Goal: Transaction & Acquisition: Purchase product/service

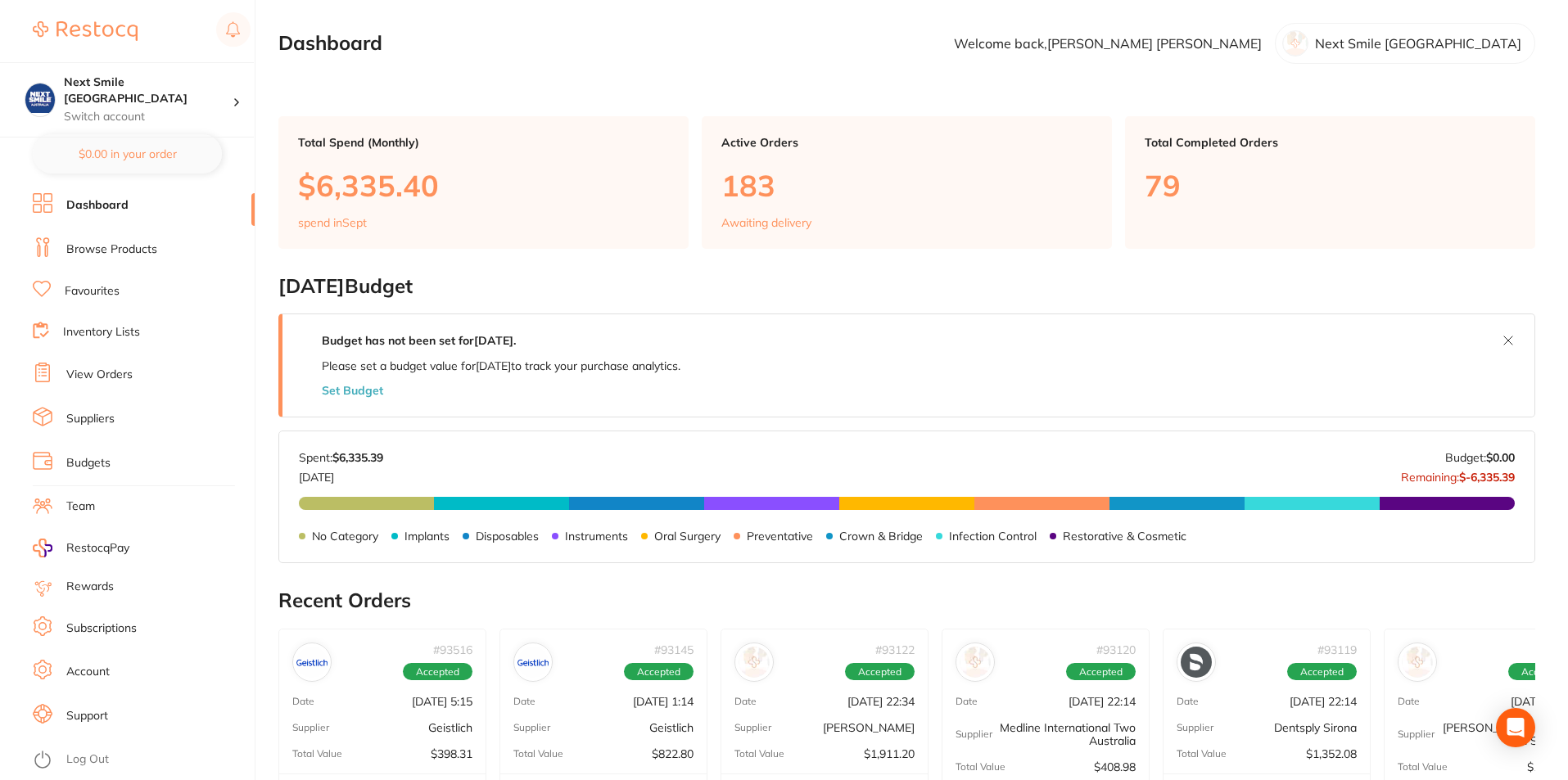
click at [89, 293] on link "Favourites" at bounding box center [92, 291] width 55 height 17
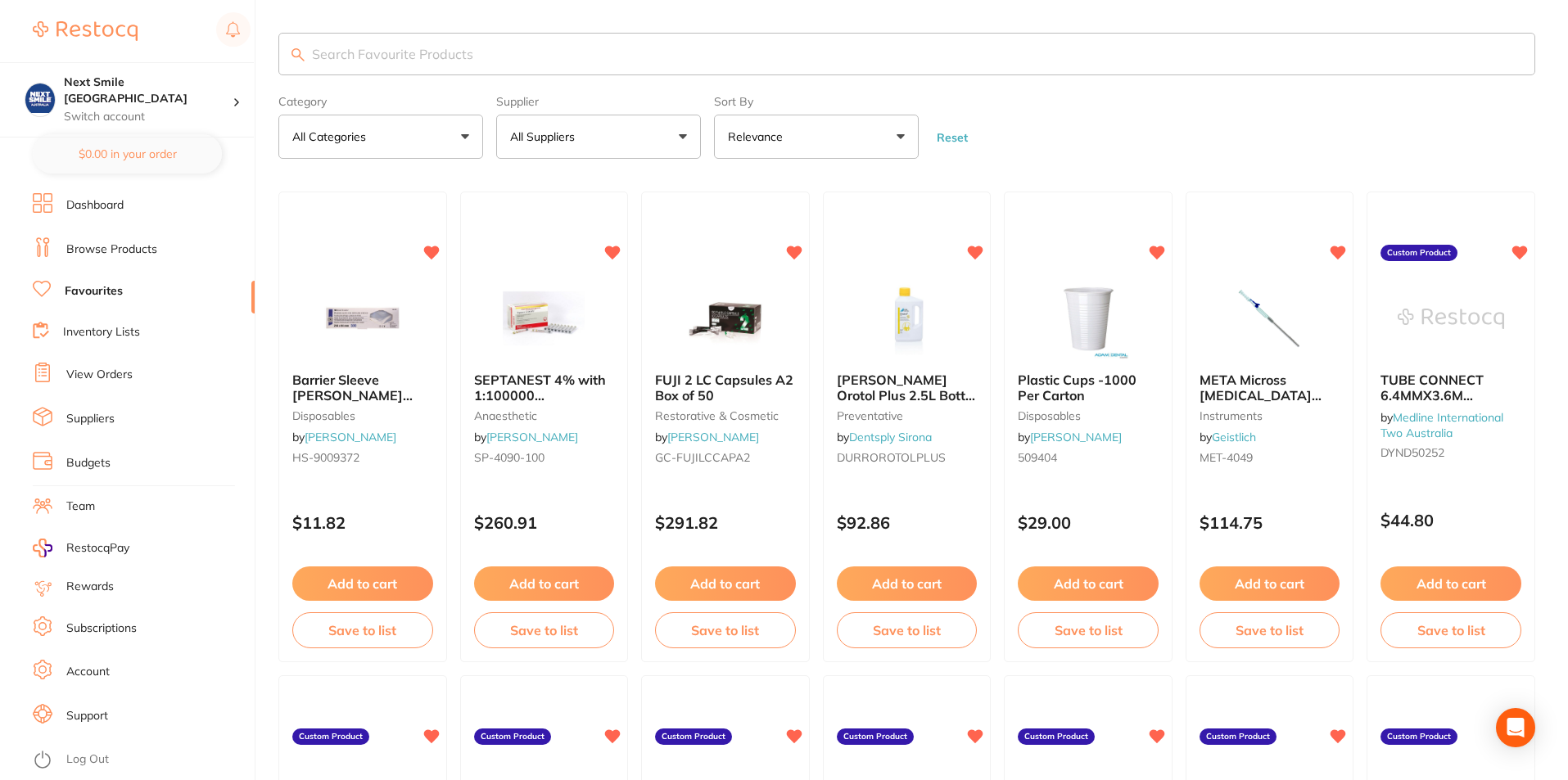
click at [623, 138] on button "All Suppliers" at bounding box center [598, 136] width 205 height 44
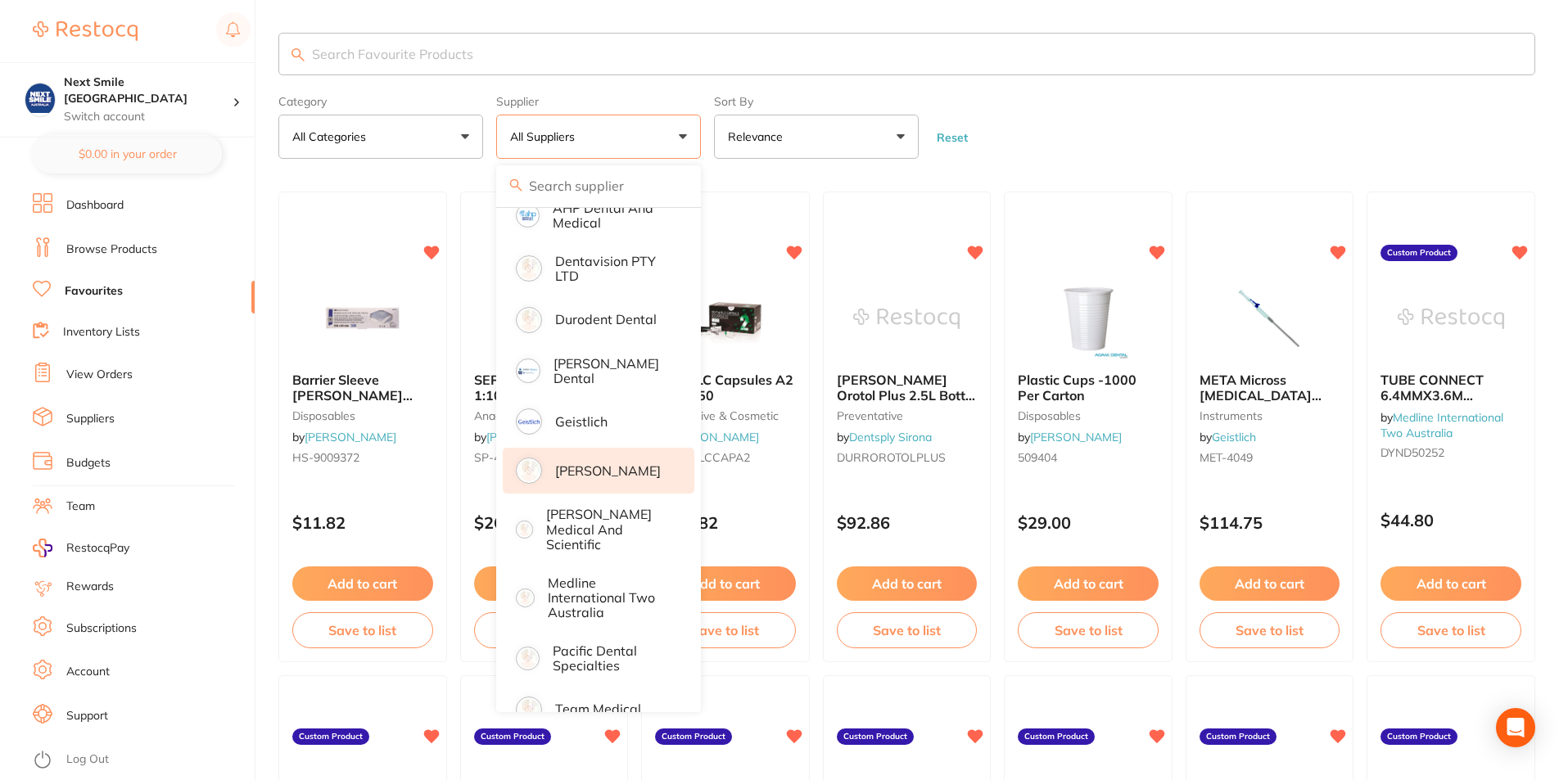
scroll to position [235, 0]
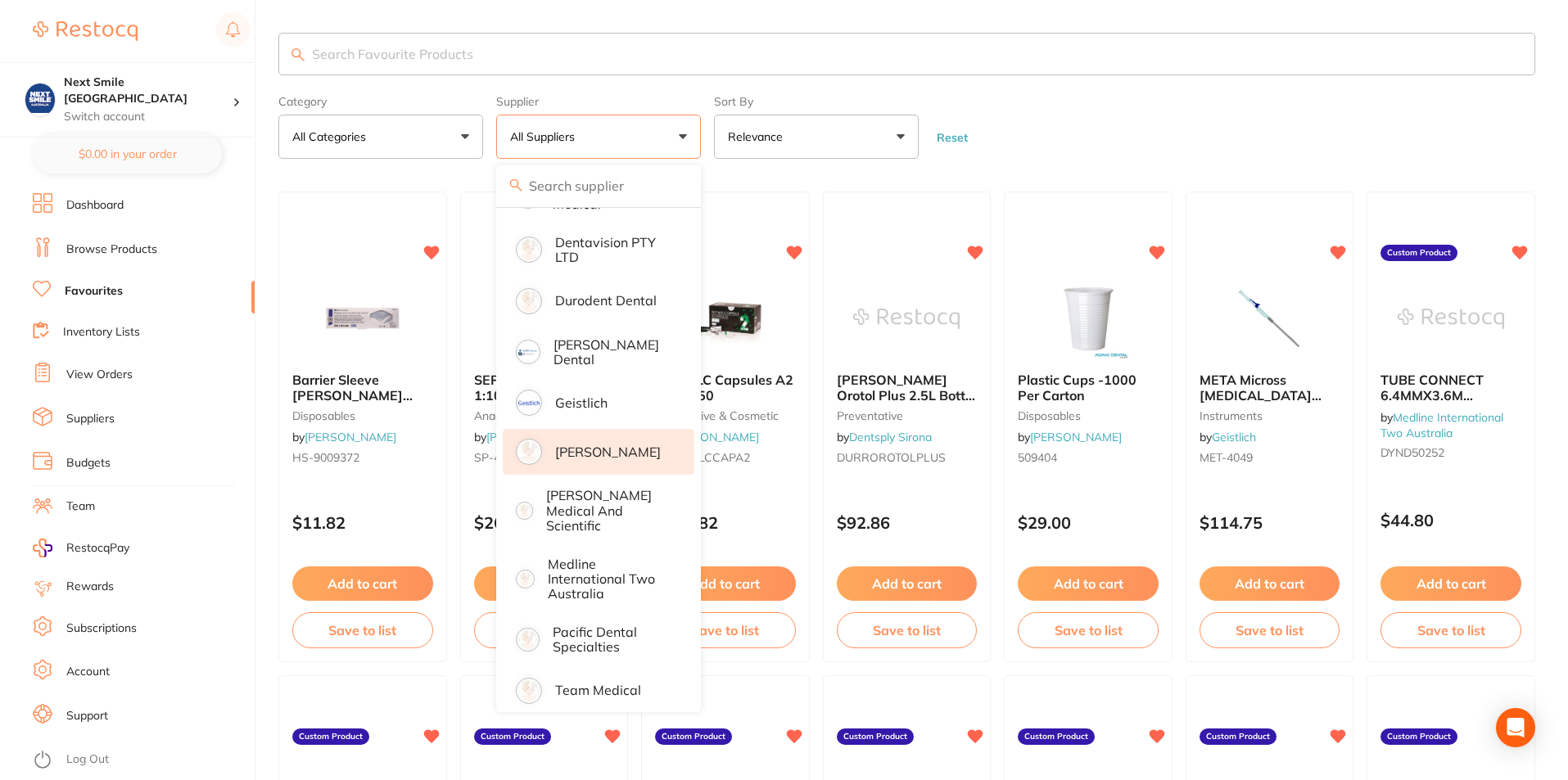
click at [593, 459] on p "[PERSON_NAME]" at bounding box center [608, 451] width 106 height 15
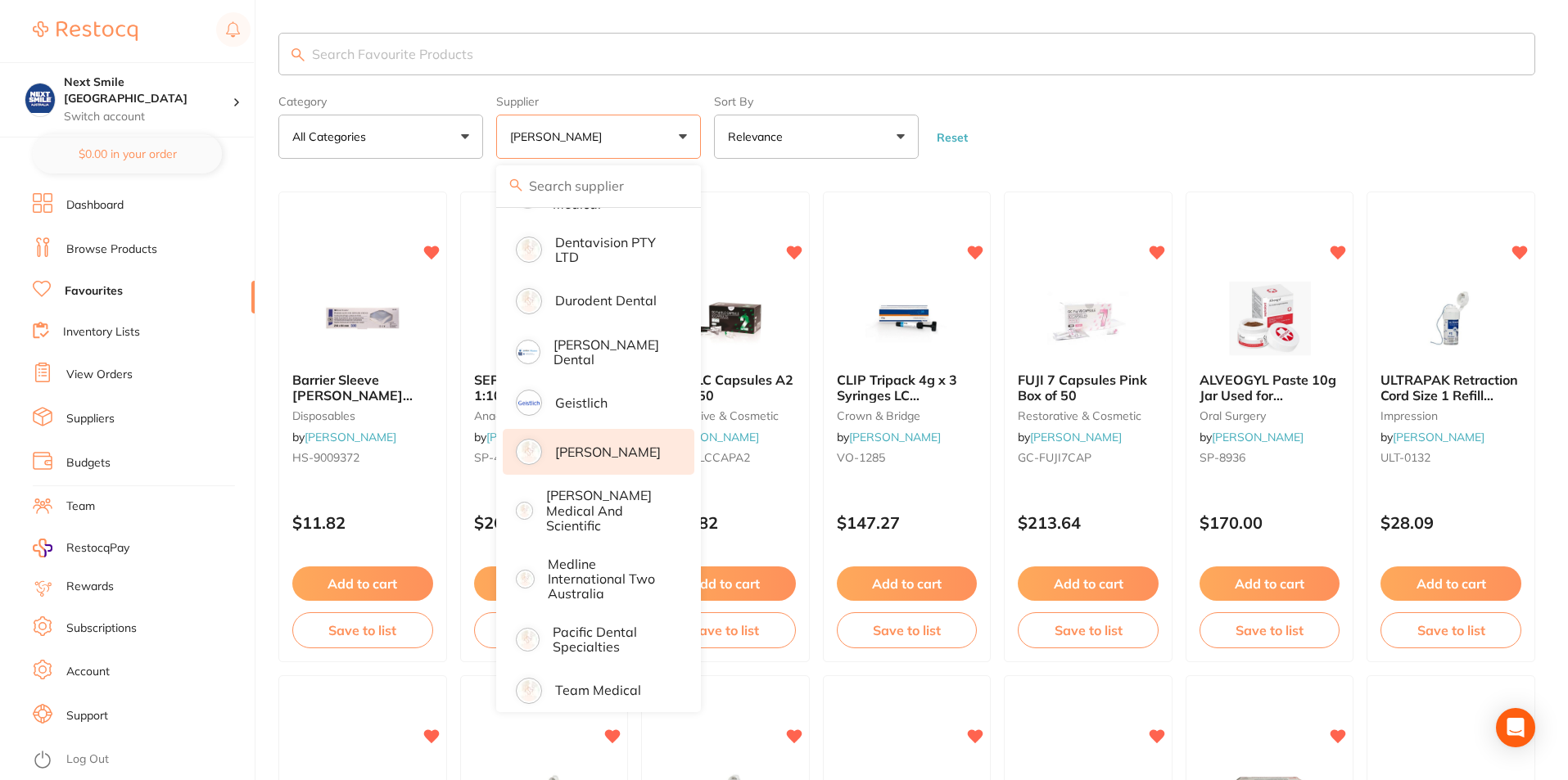
click at [1091, 119] on form "Category All Categories All Categories anaesthetic articulating burs crown & br…" at bounding box center [906, 123] width 1257 height 70
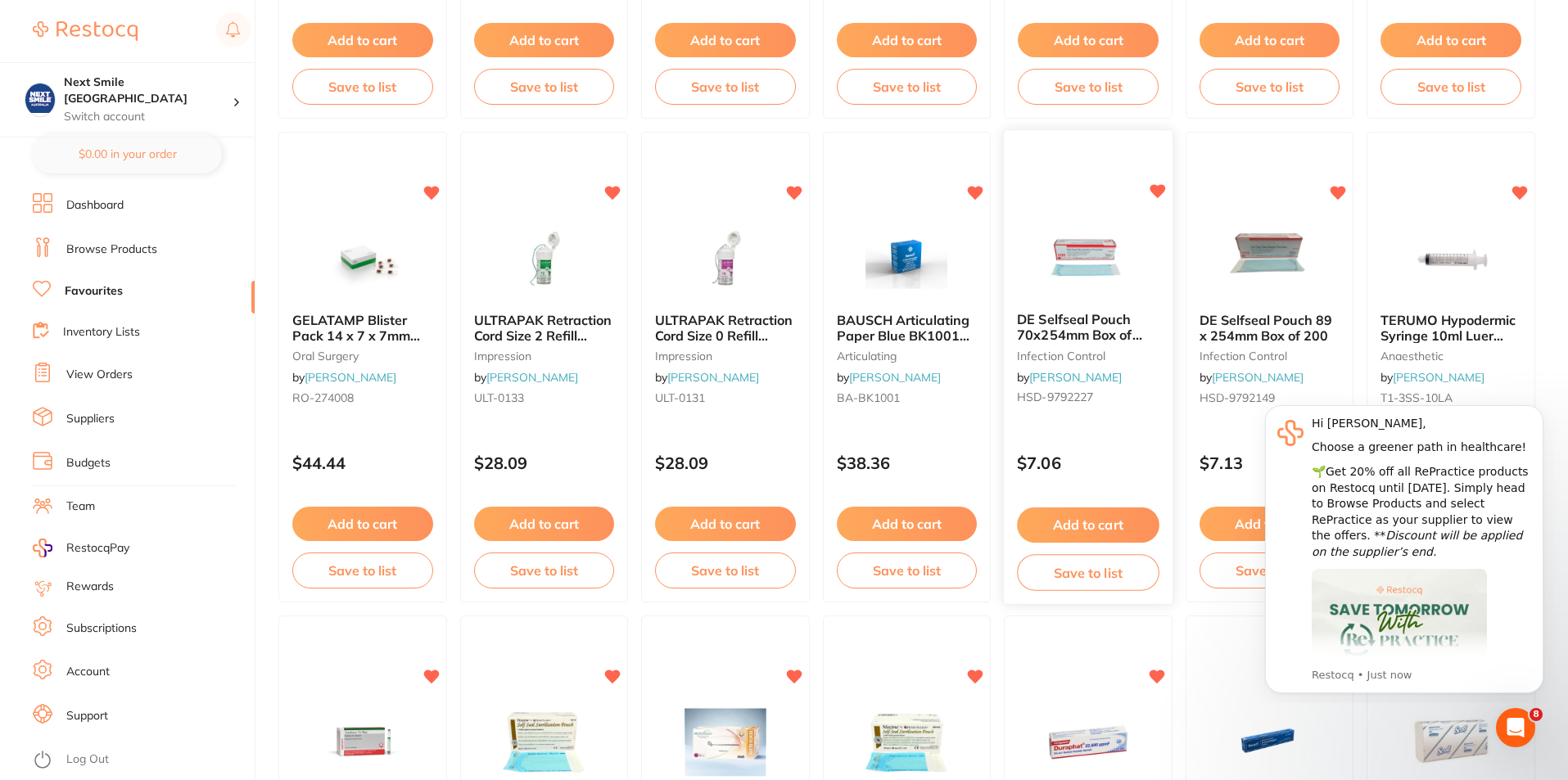
scroll to position [574, 0]
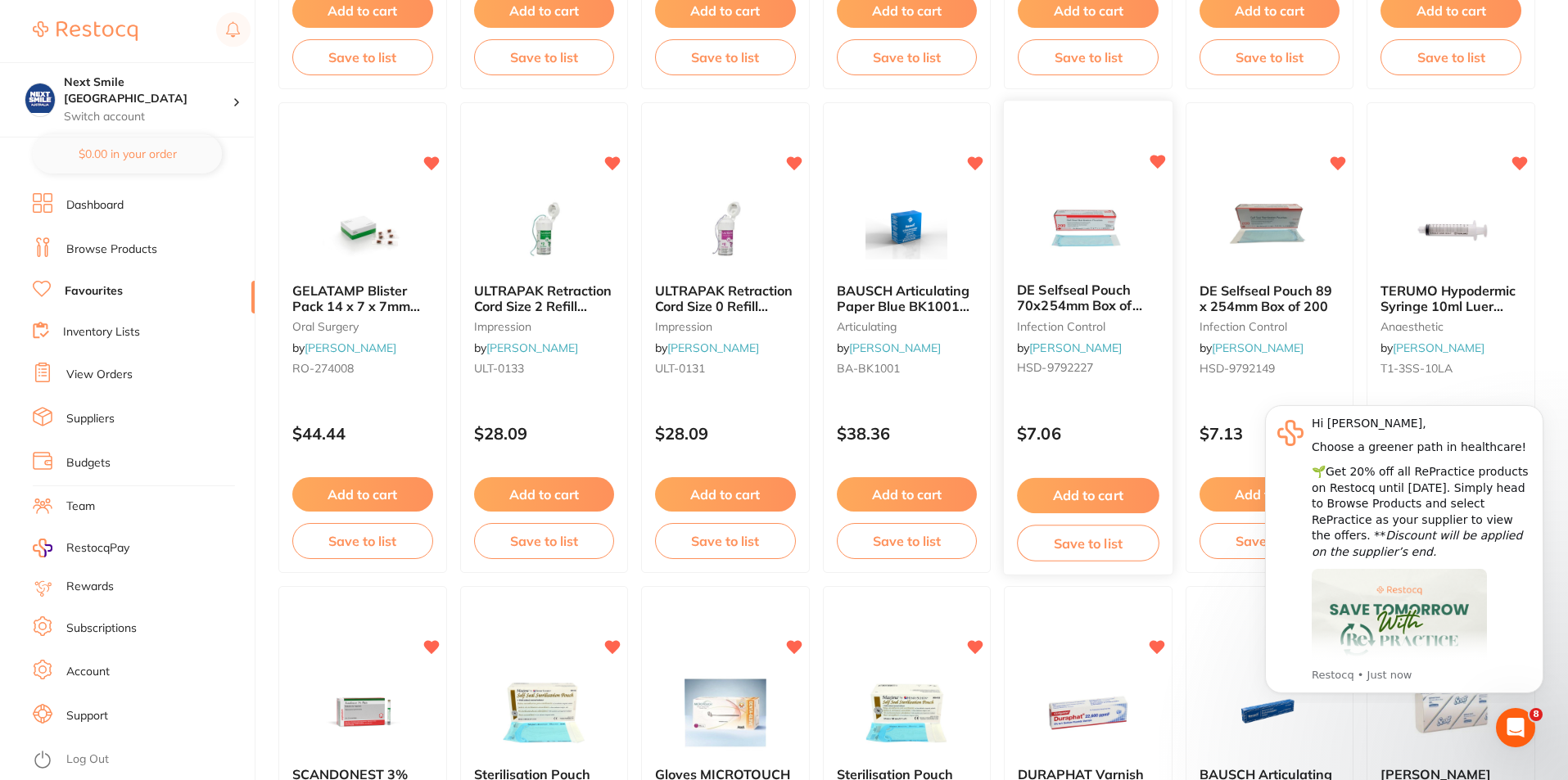
click at [1112, 489] on button "Add to cart" at bounding box center [1087, 496] width 142 height 35
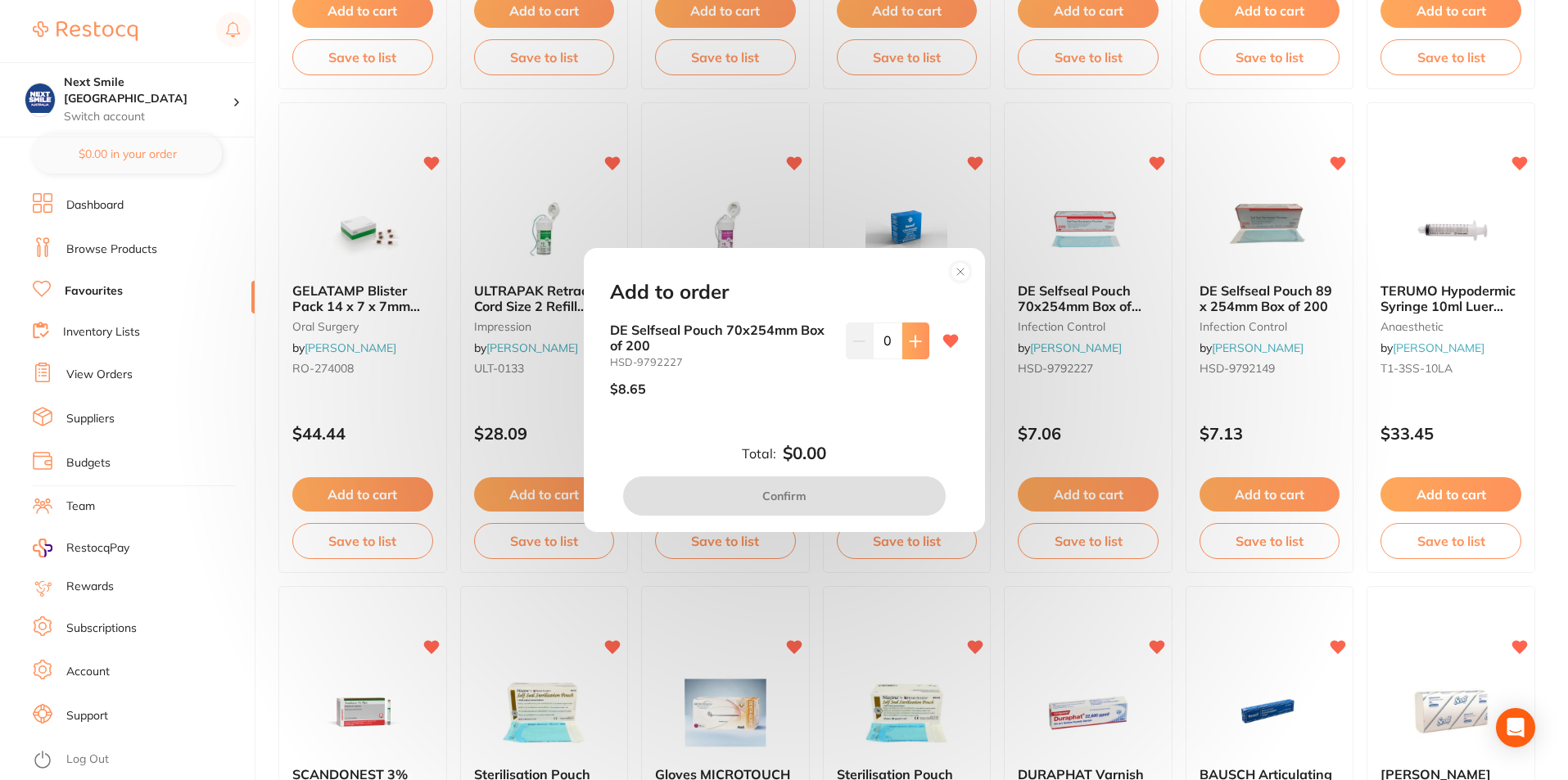
click at [902, 340] on button at bounding box center [916, 341] width 27 height 36
click at [902, 338] on button at bounding box center [916, 341] width 27 height 36
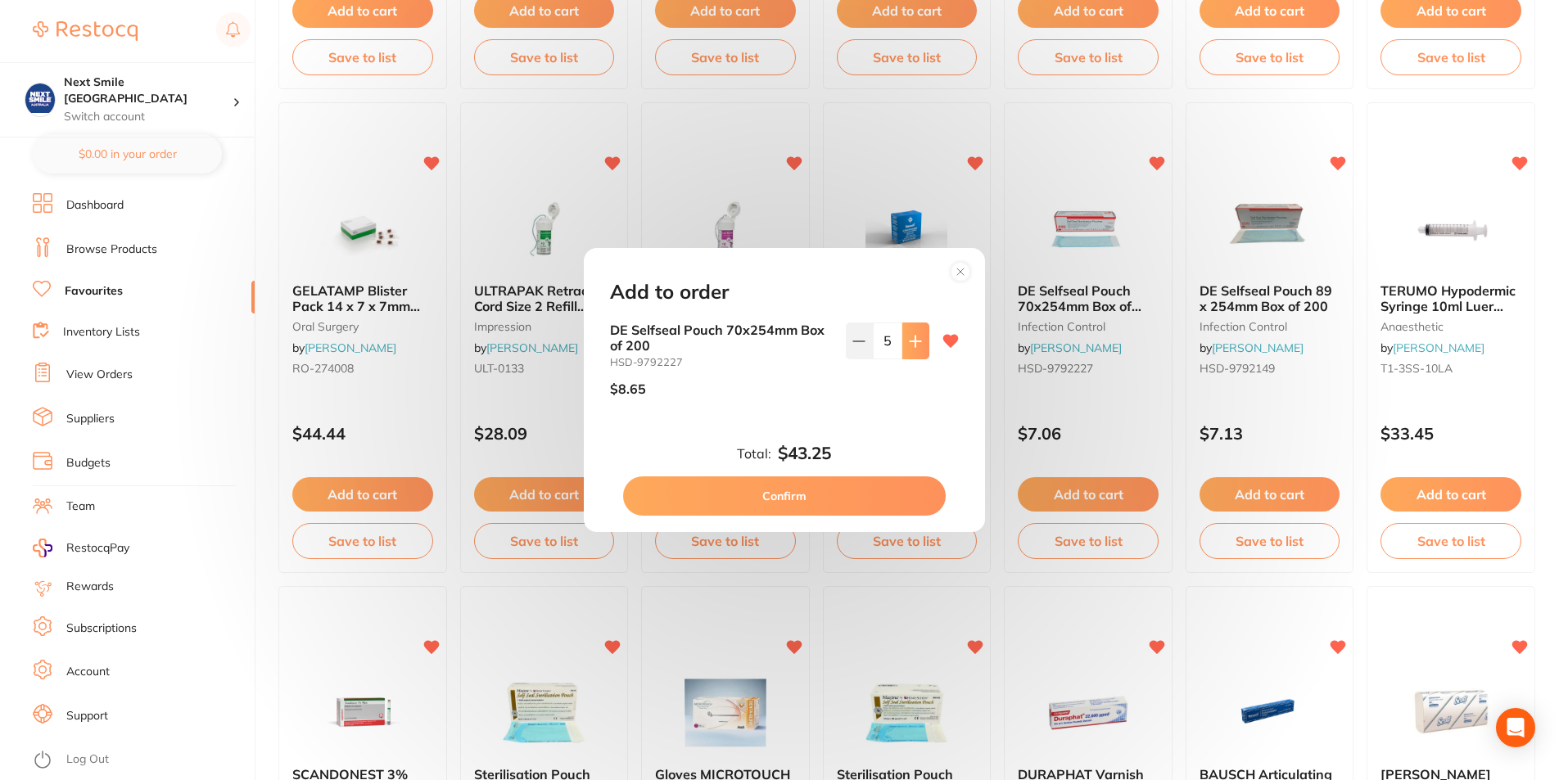
click at [909, 347] on icon at bounding box center [915, 341] width 13 height 13
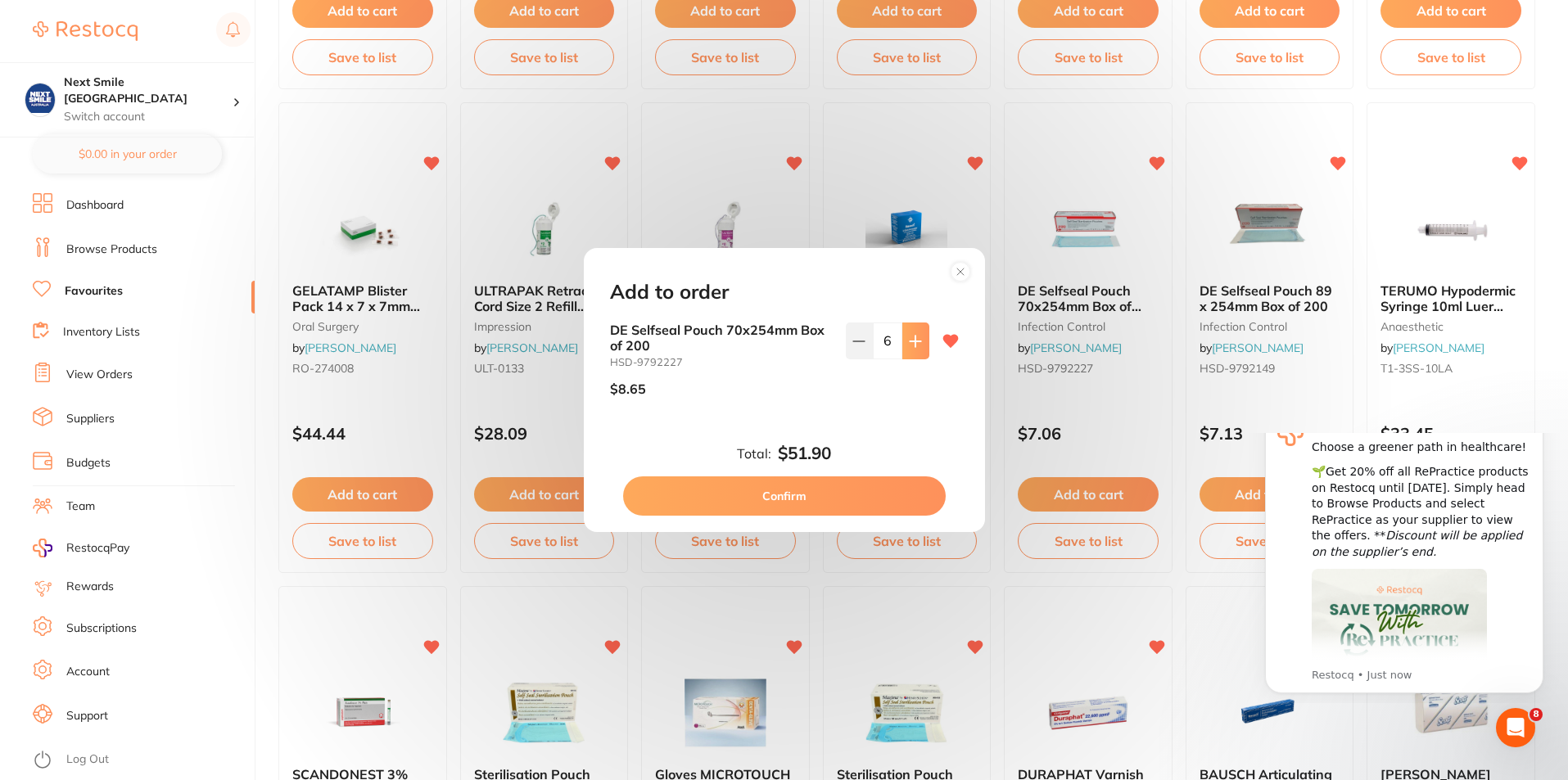
scroll to position [0, 0]
click at [911, 346] on icon at bounding box center [914, 341] width 11 height 11
click at [865, 343] on button at bounding box center [859, 341] width 27 height 36
type input "6"
click at [882, 493] on button "Confirm" at bounding box center [785, 496] width 323 height 39
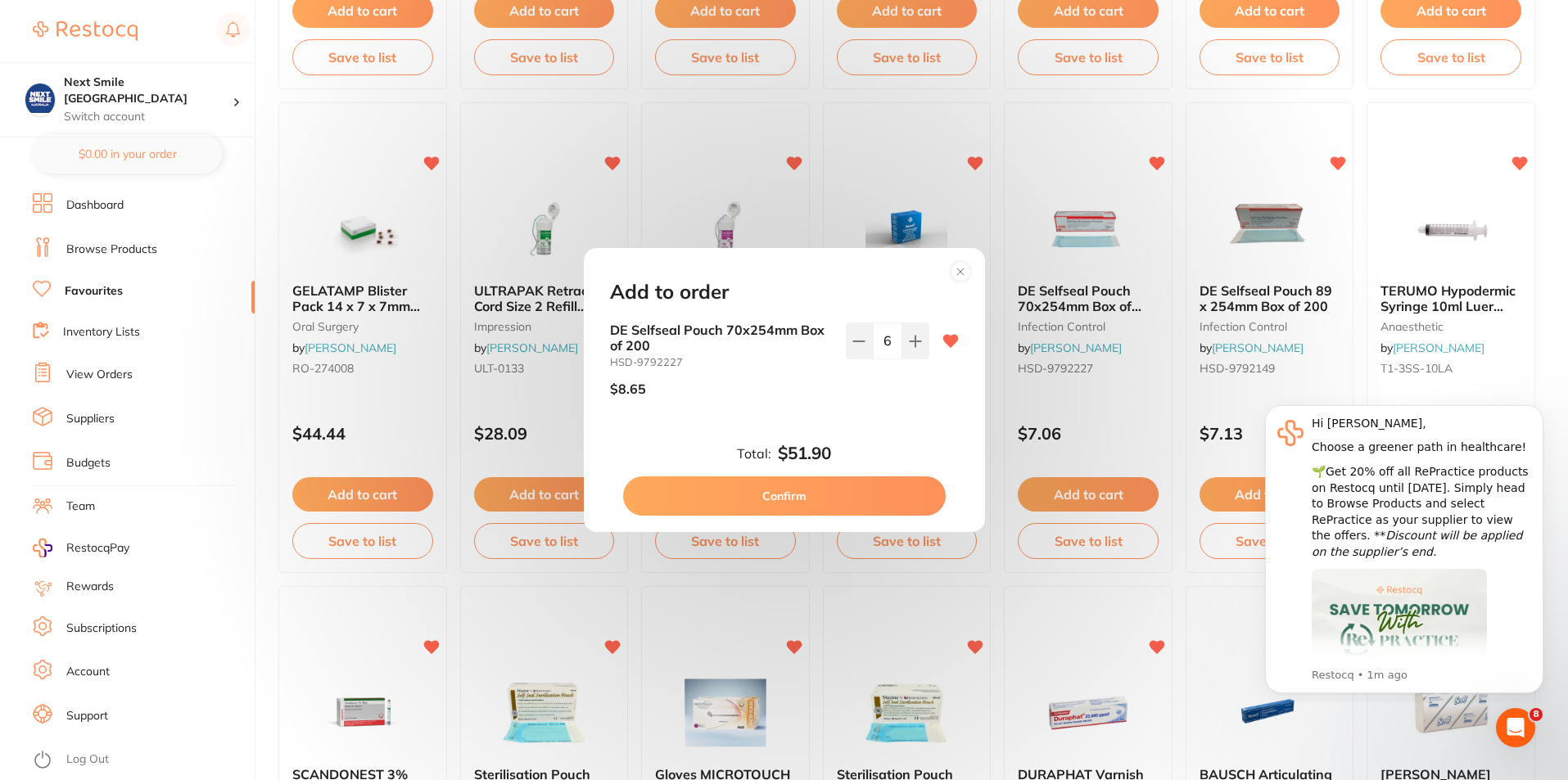
checkbox input "false"
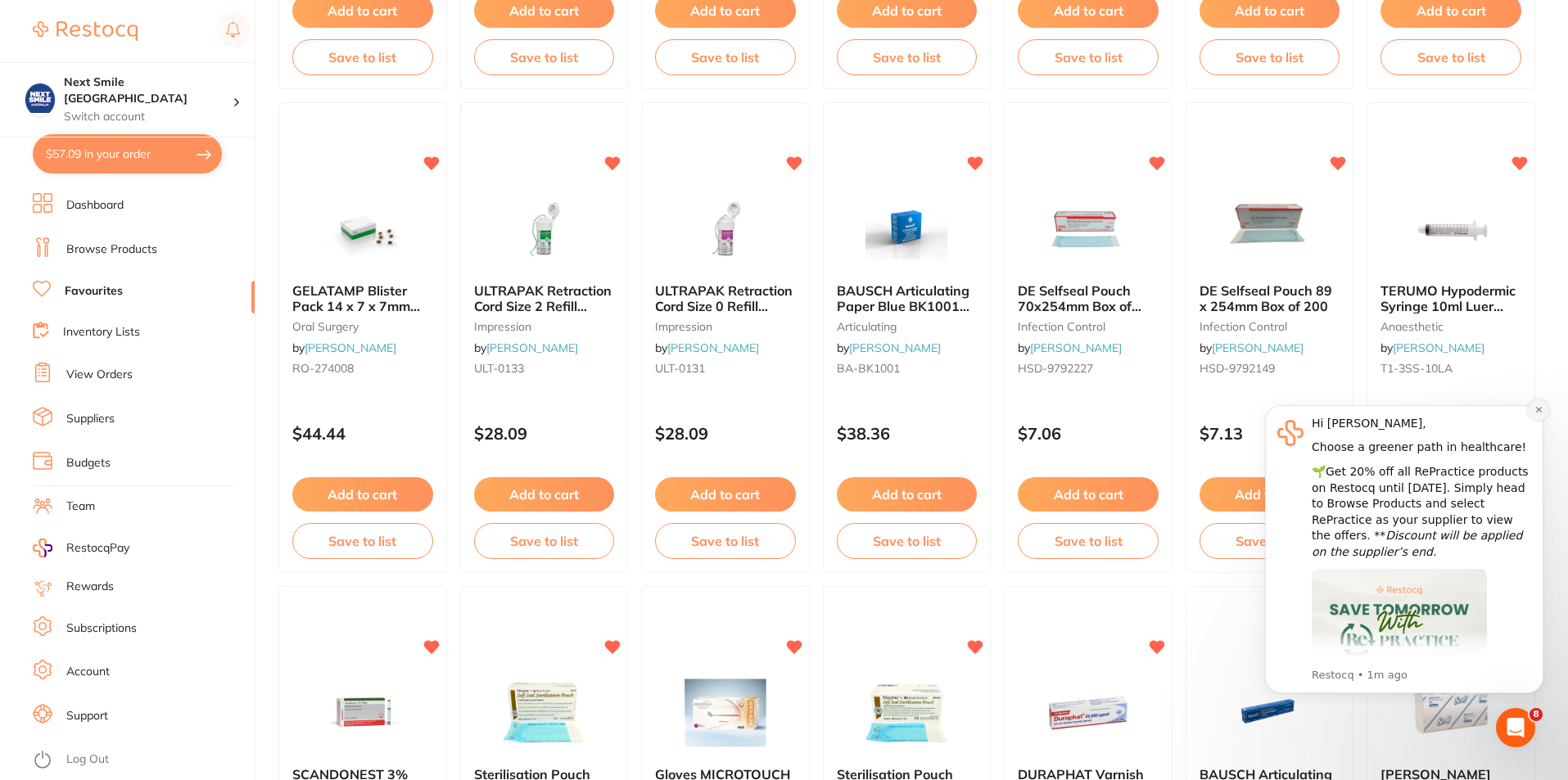
click at [1535, 416] on button "Dismiss notification" at bounding box center [1539, 410] width 22 height 22
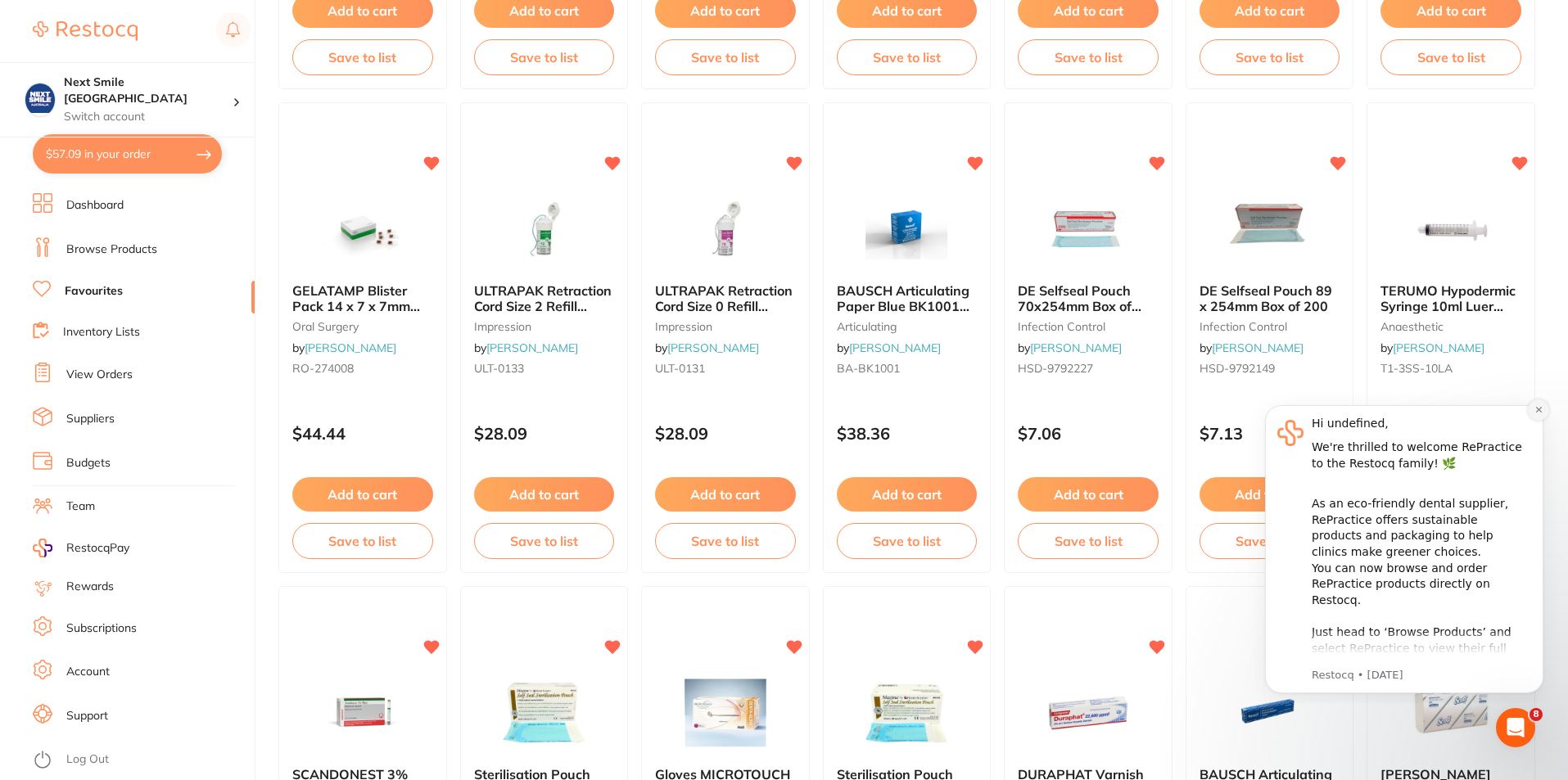
click at [1532, 413] on button "Dismiss notification" at bounding box center [1539, 410] width 22 height 22
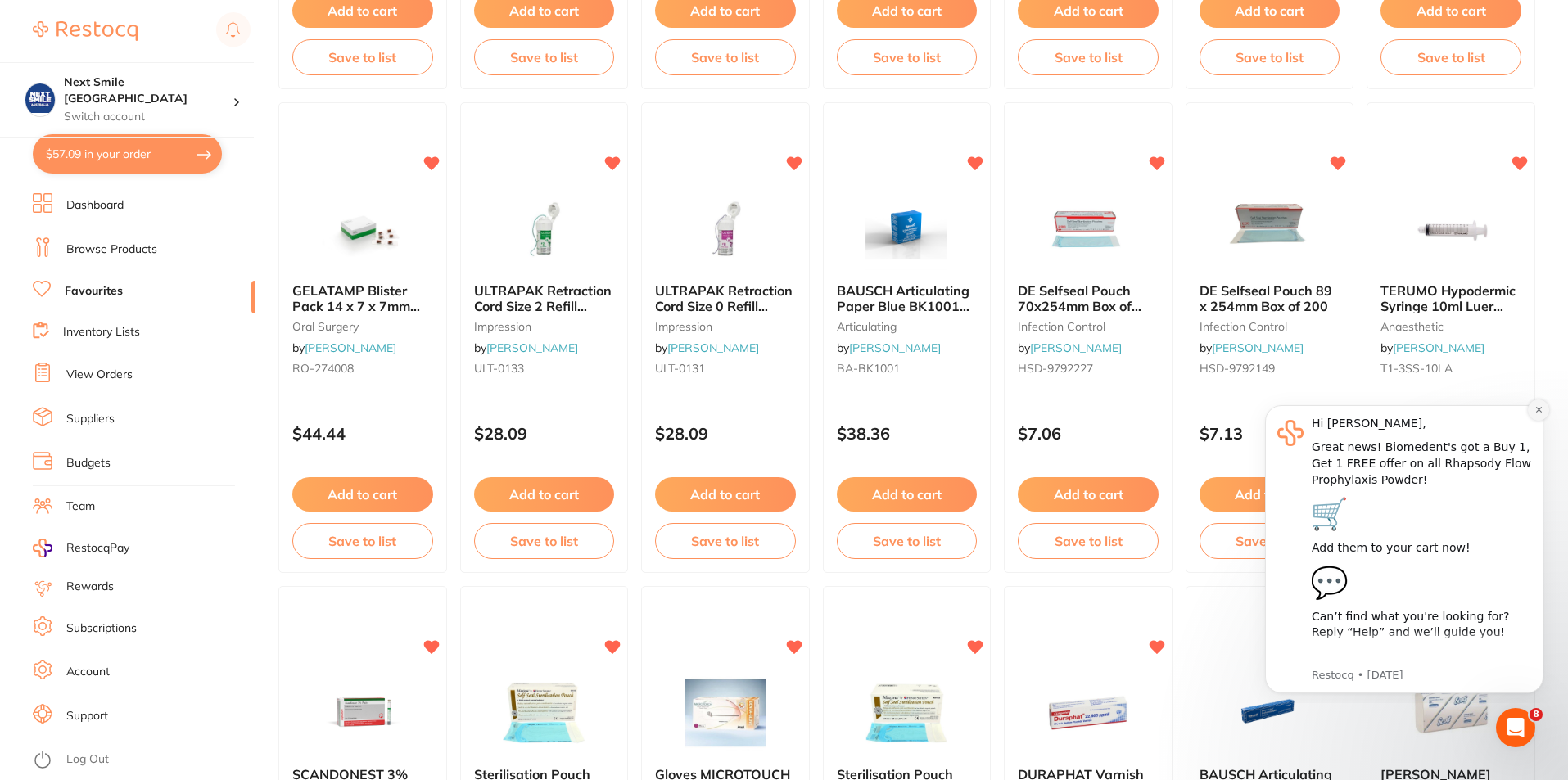
click at [1538, 411] on icon "Dismiss notification" at bounding box center [1539, 409] width 9 height 9
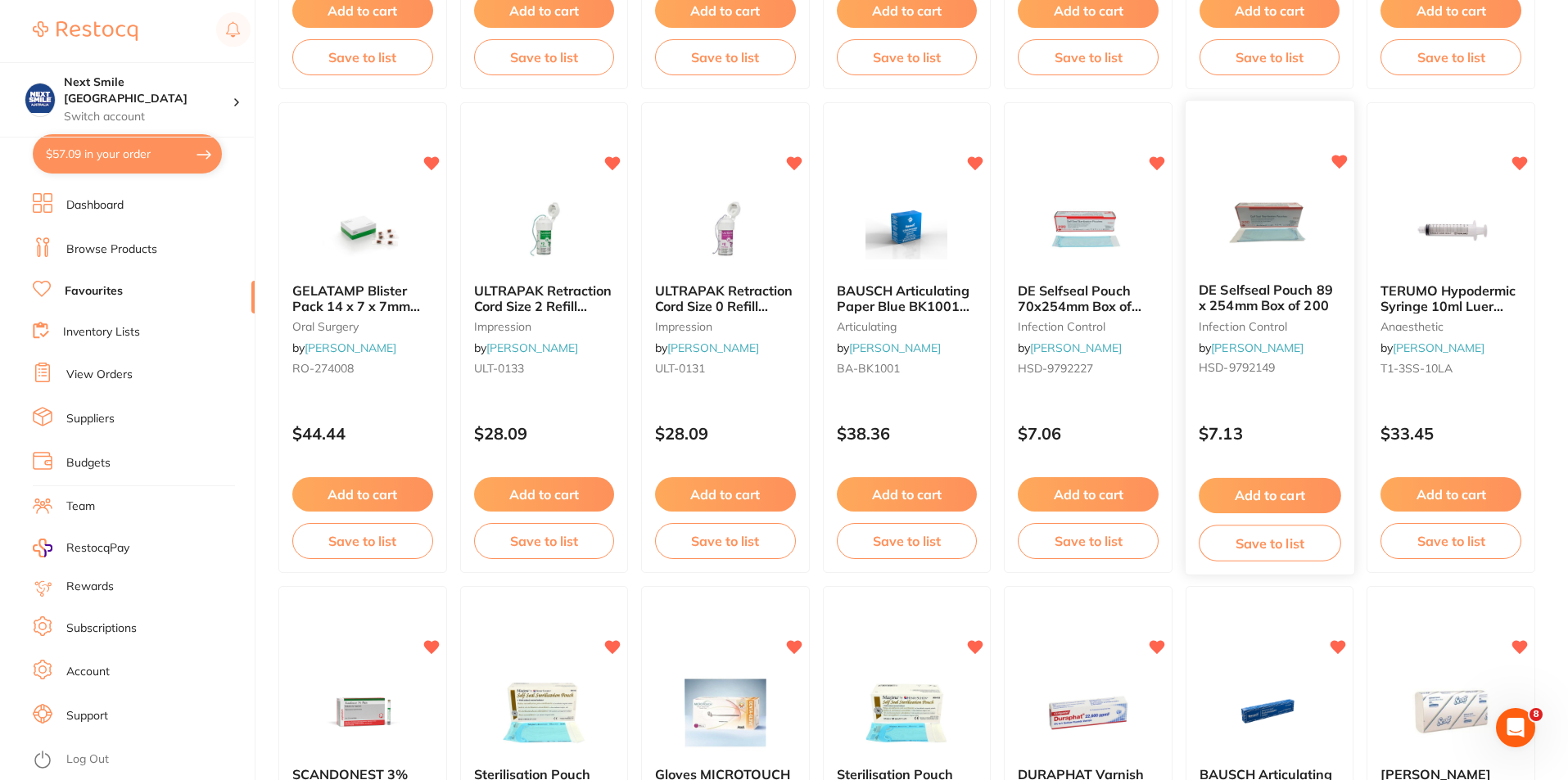
click at [1275, 493] on button "Add to cart" at bounding box center [1269, 496] width 142 height 35
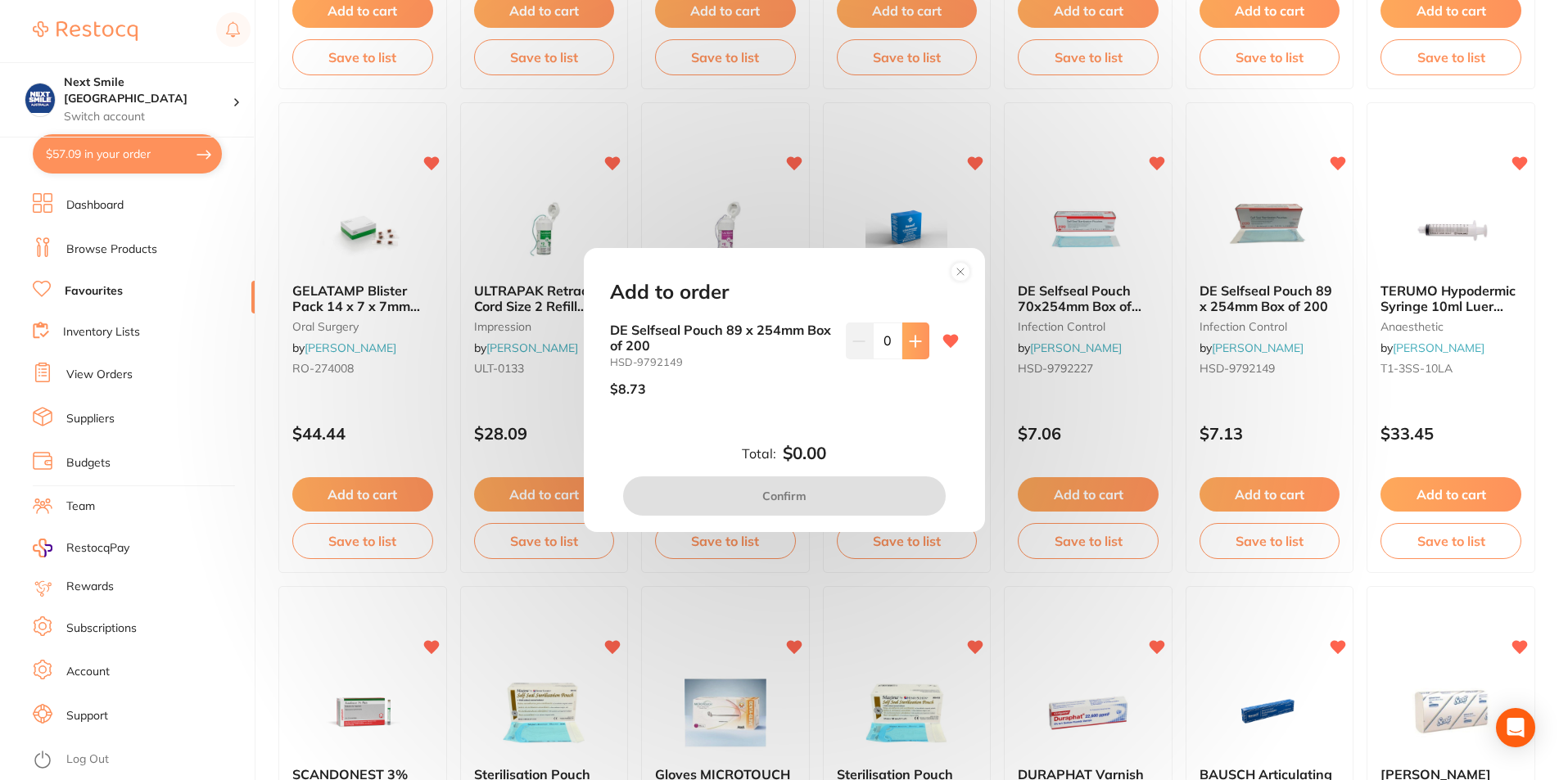
click at [913, 346] on icon at bounding box center [915, 341] width 13 height 13
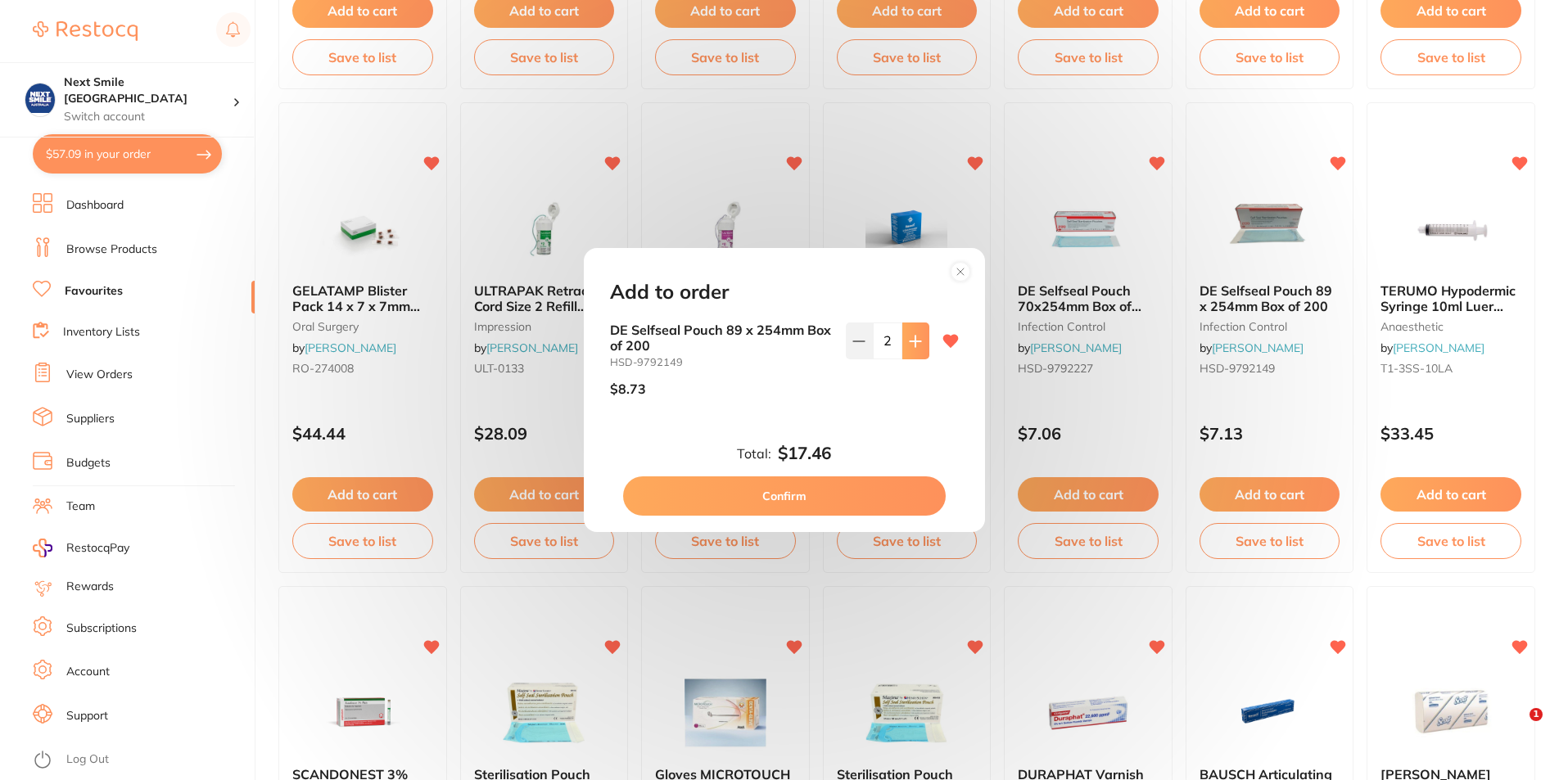
click at [913, 346] on icon at bounding box center [915, 341] width 13 height 13
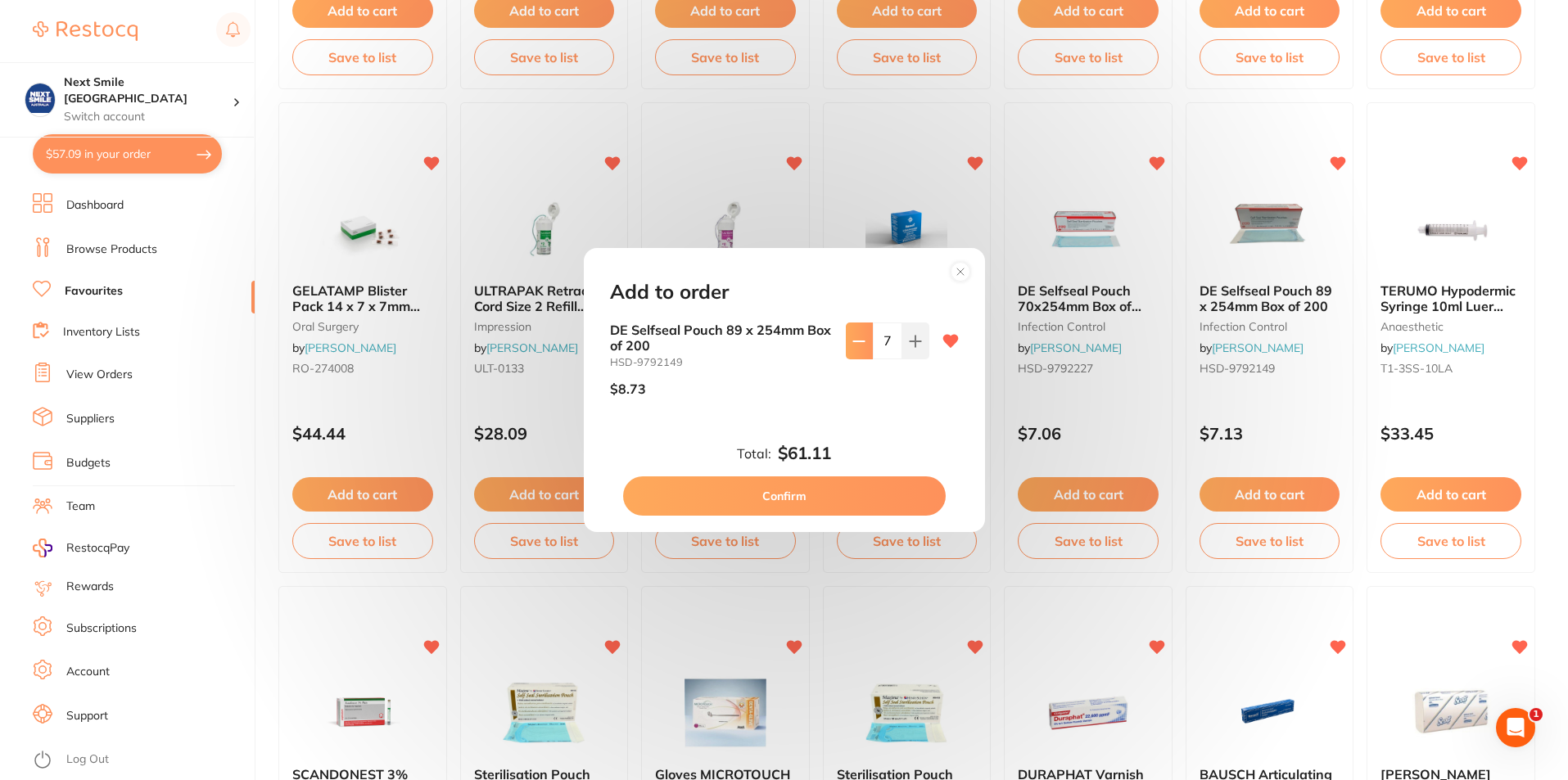
click at [849, 351] on button at bounding box center [859, 341] width 27 height 36
type input "6"
click at [829, 486] on button "Confirm" at bounding box center [785, 496] width 323 height 39
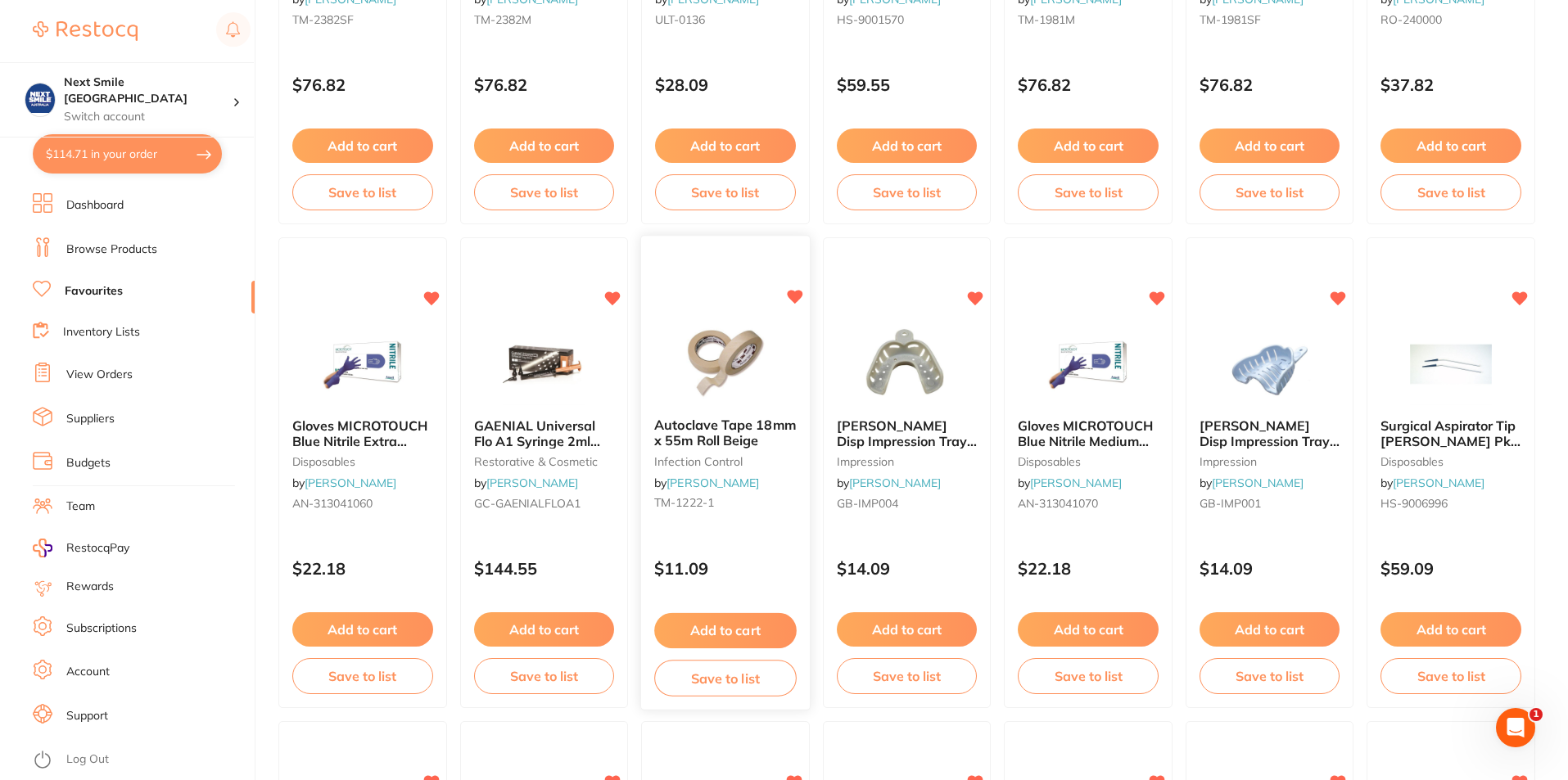
scroll to position [2374, 0]
click at [757, 634] on button "Add to cart" at bounding box center [724, 630] width 142 height 35
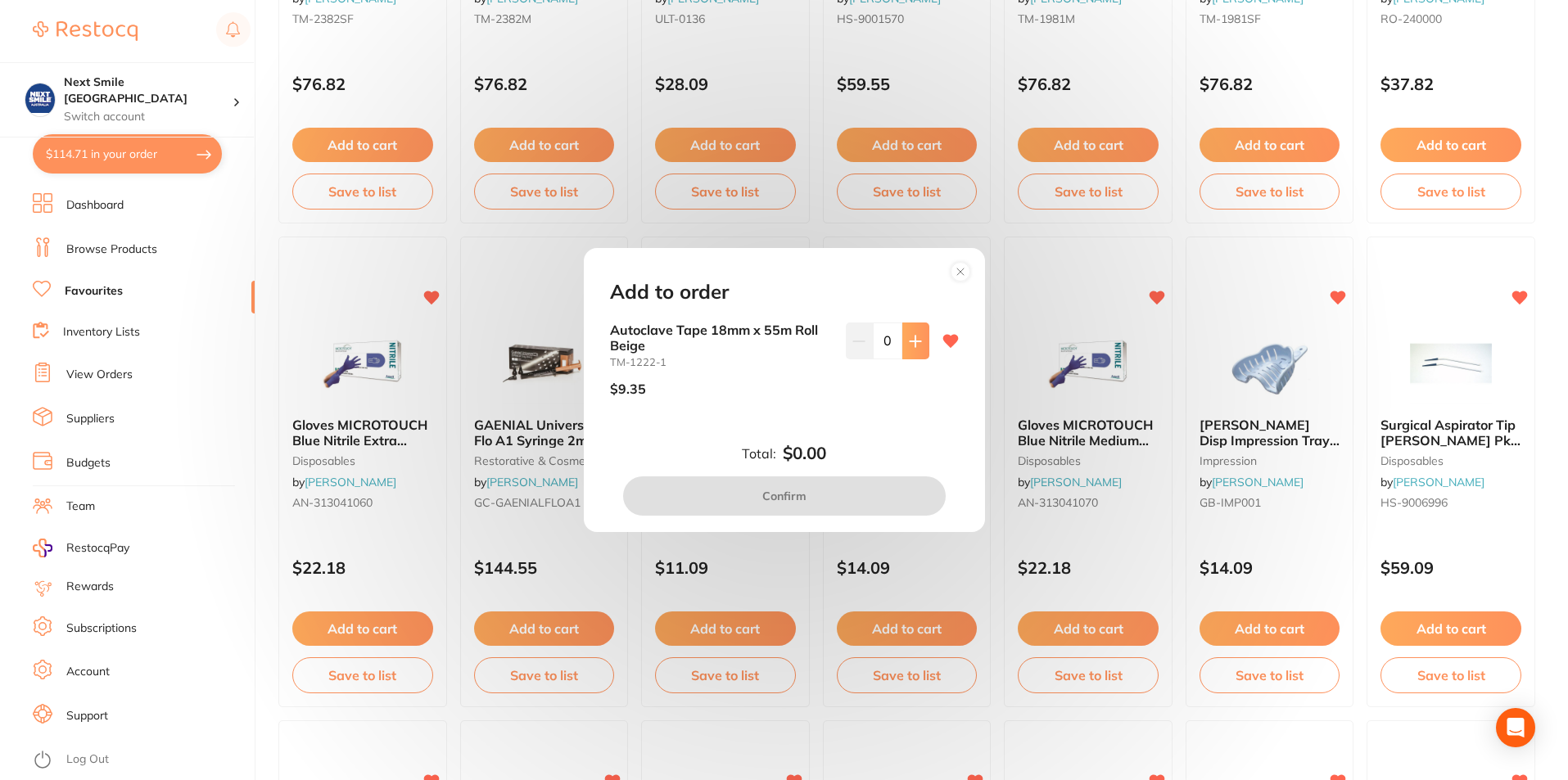
click at [903, 340] on button at bounding box center [916, 341] width 27 height 36
type input "2"
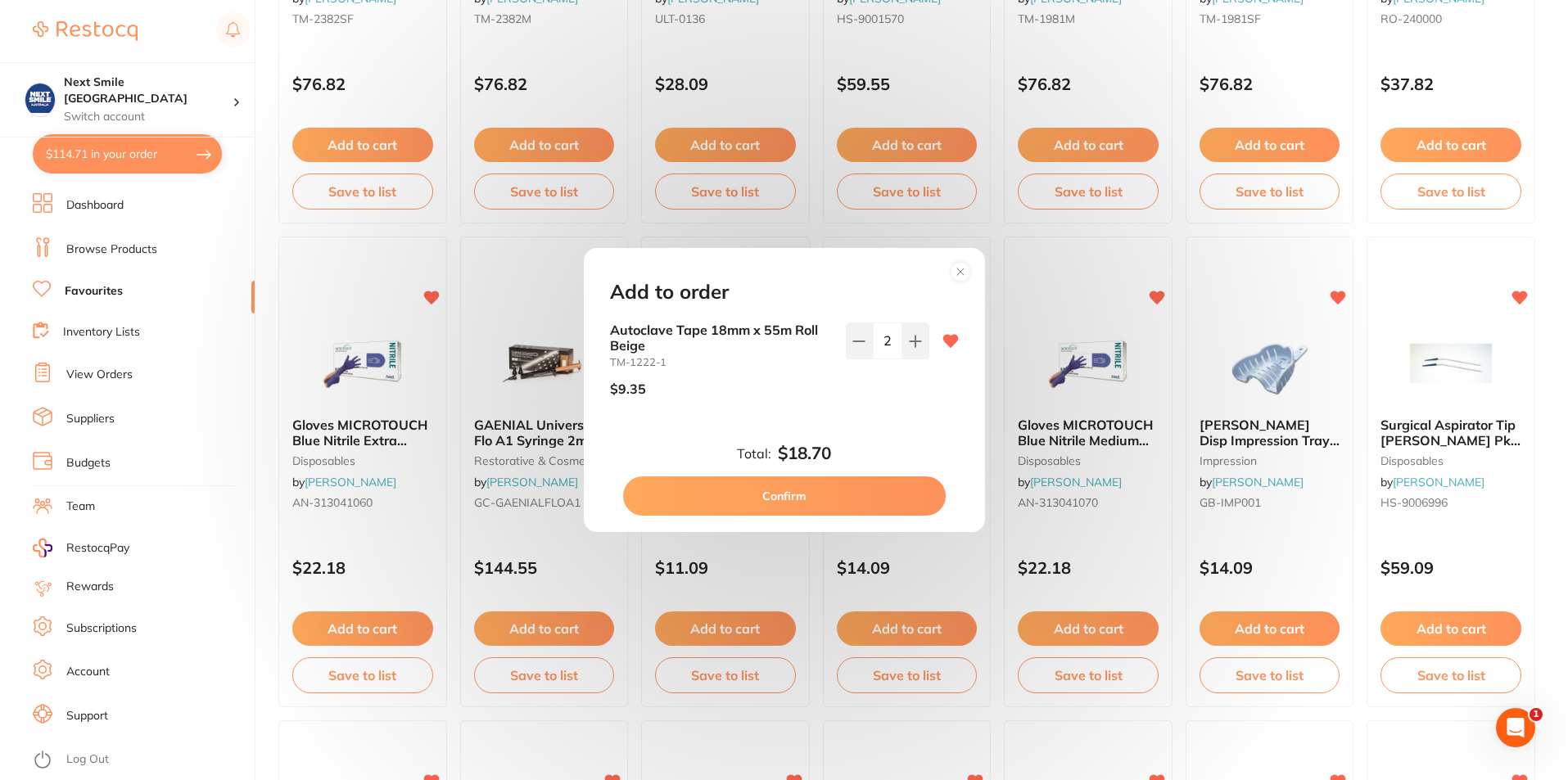
click at [873, 507] on button "Confirm" at bounding box center [785, 496] width 323 height 39
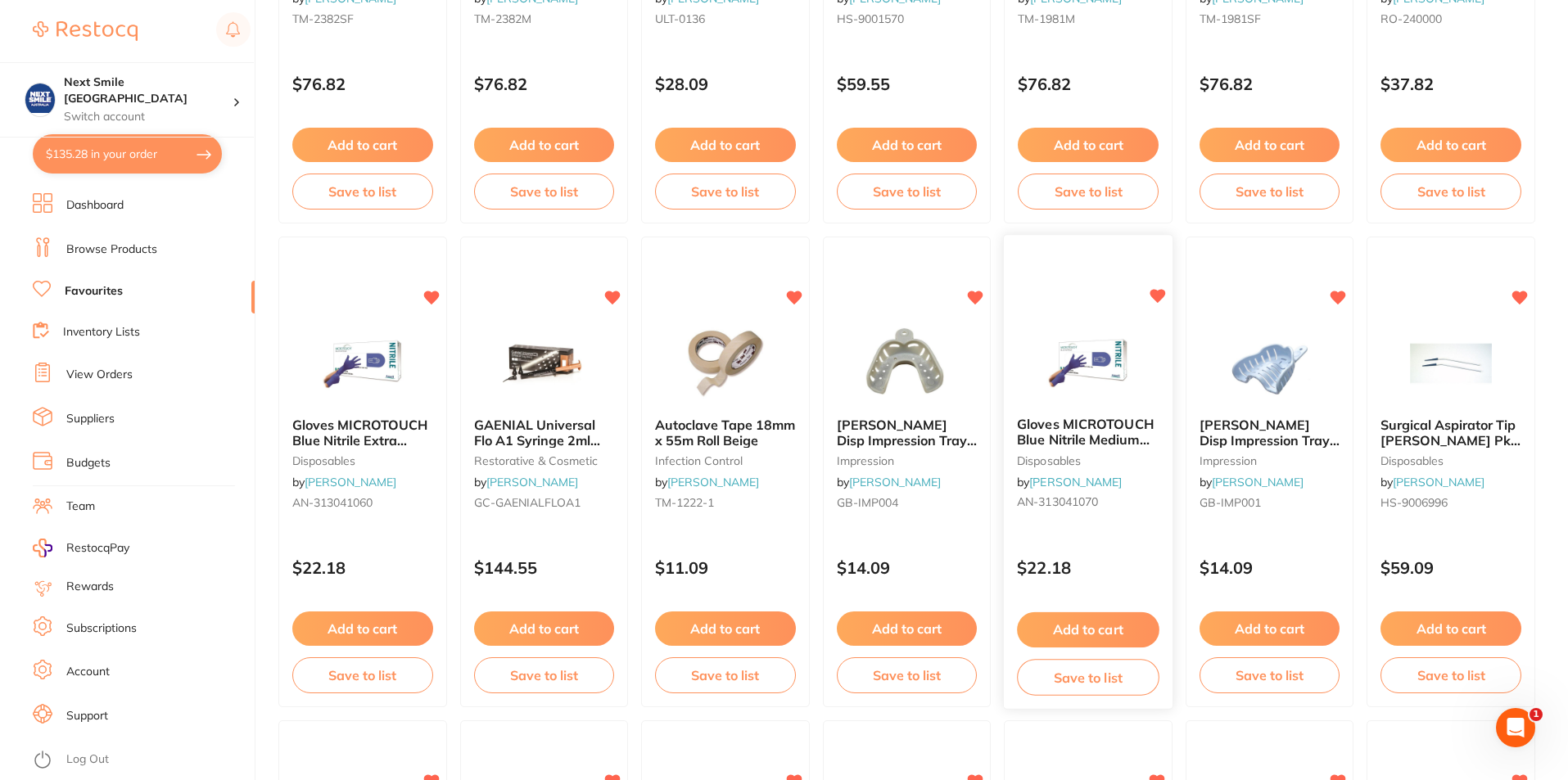
scroll to position [2455, 0]
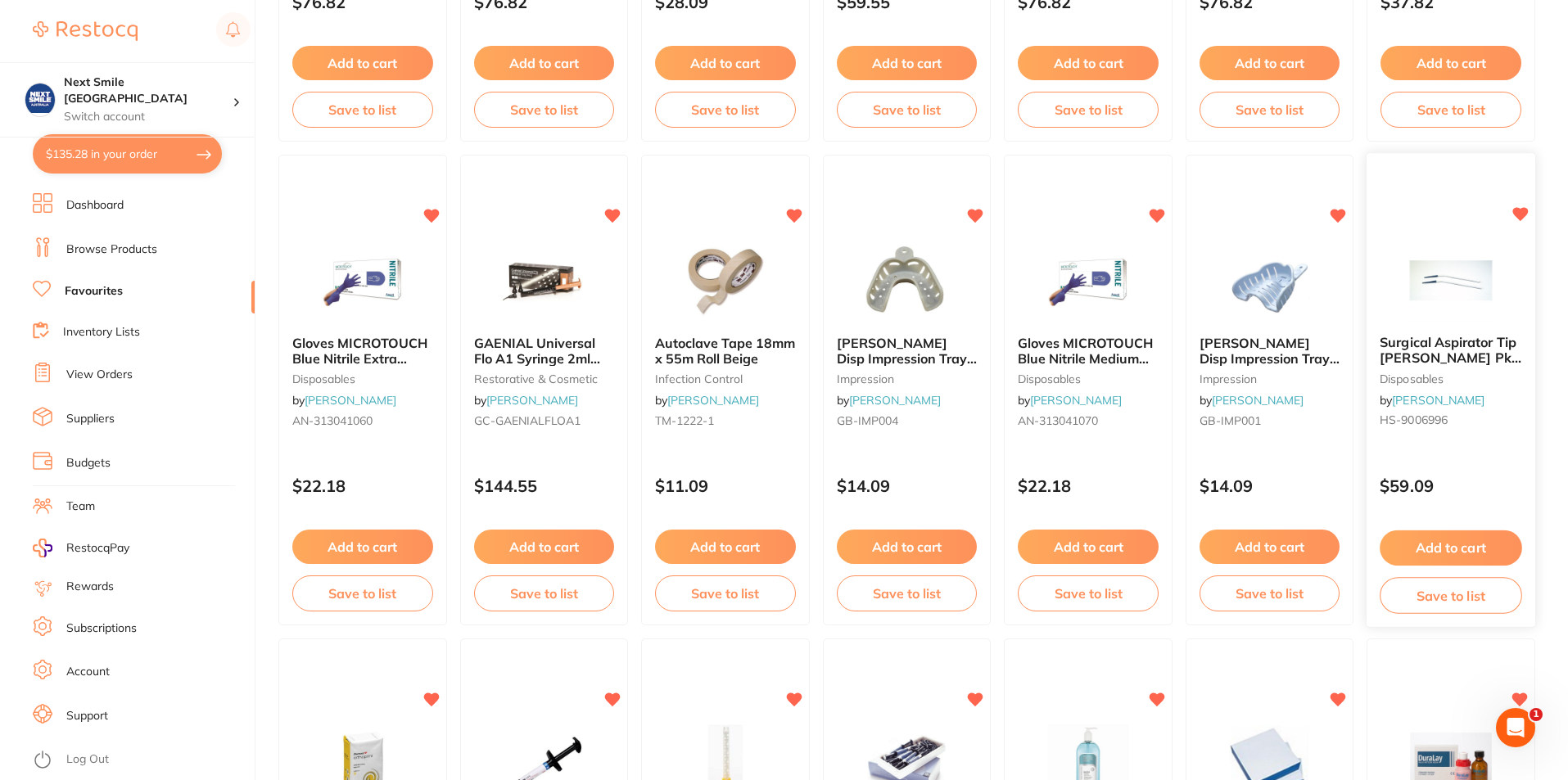
click at [1495, 540] on button "Add to cart" at bounding box center [1451, 548] width 142 height 35
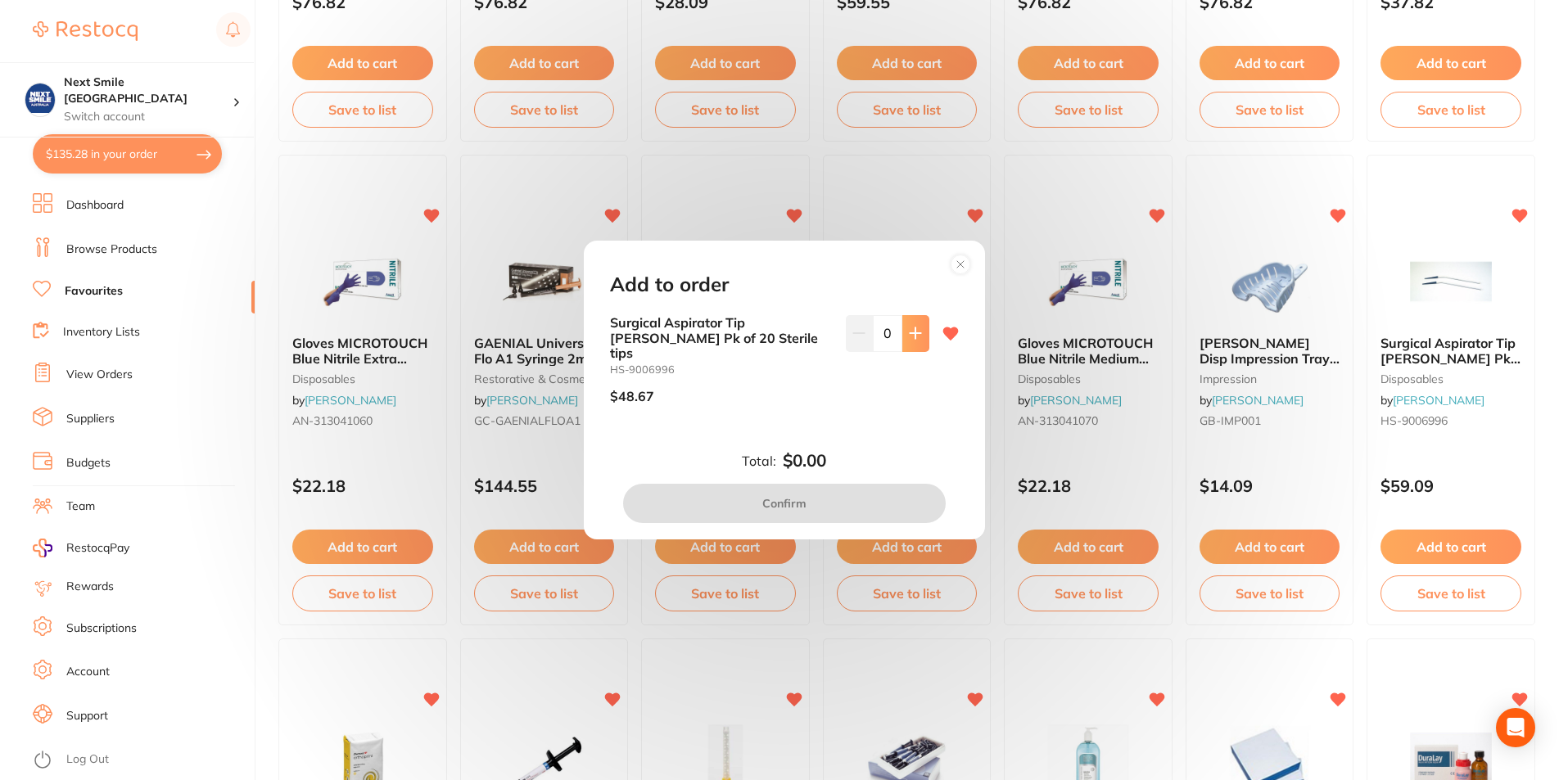
click at [924, 336] on button at bounding box center [916, 333] width 27 height 36
type input "1"
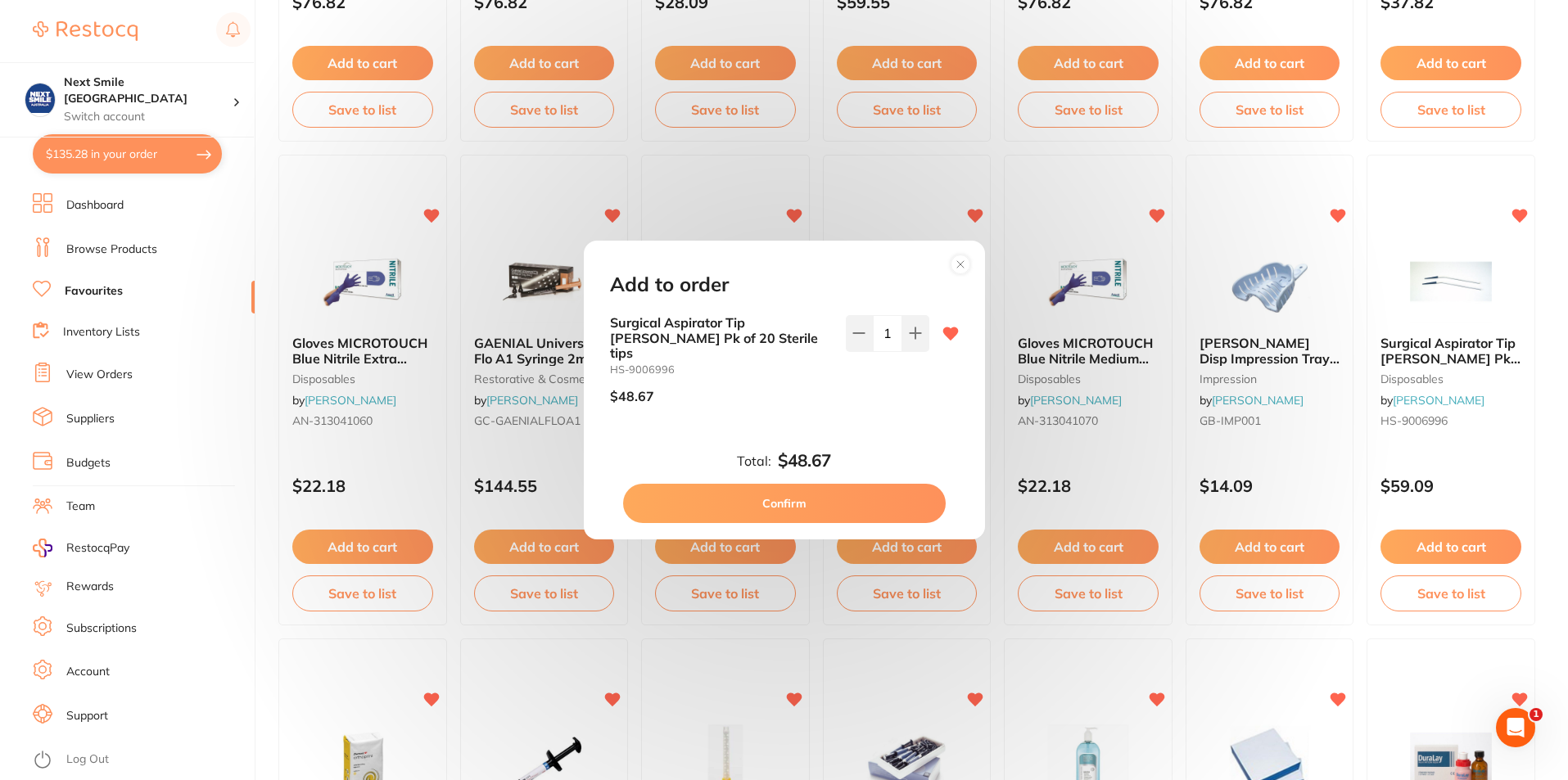
scroll to position [0, 0]
click at [897, 497] on button "Confirm" at bounding box center [785, 503] width 323 height 39
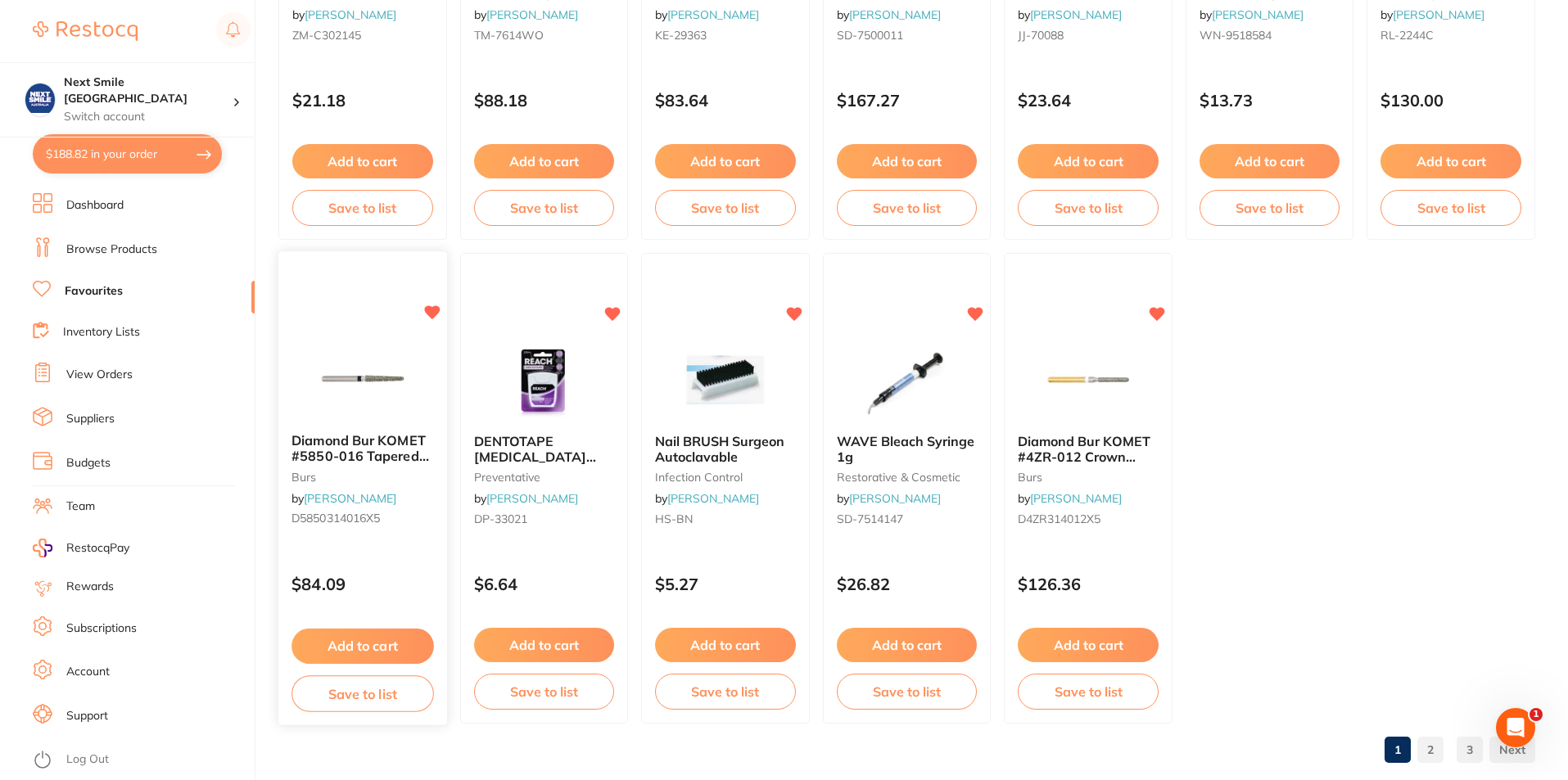
scroll to position [3354, 0]
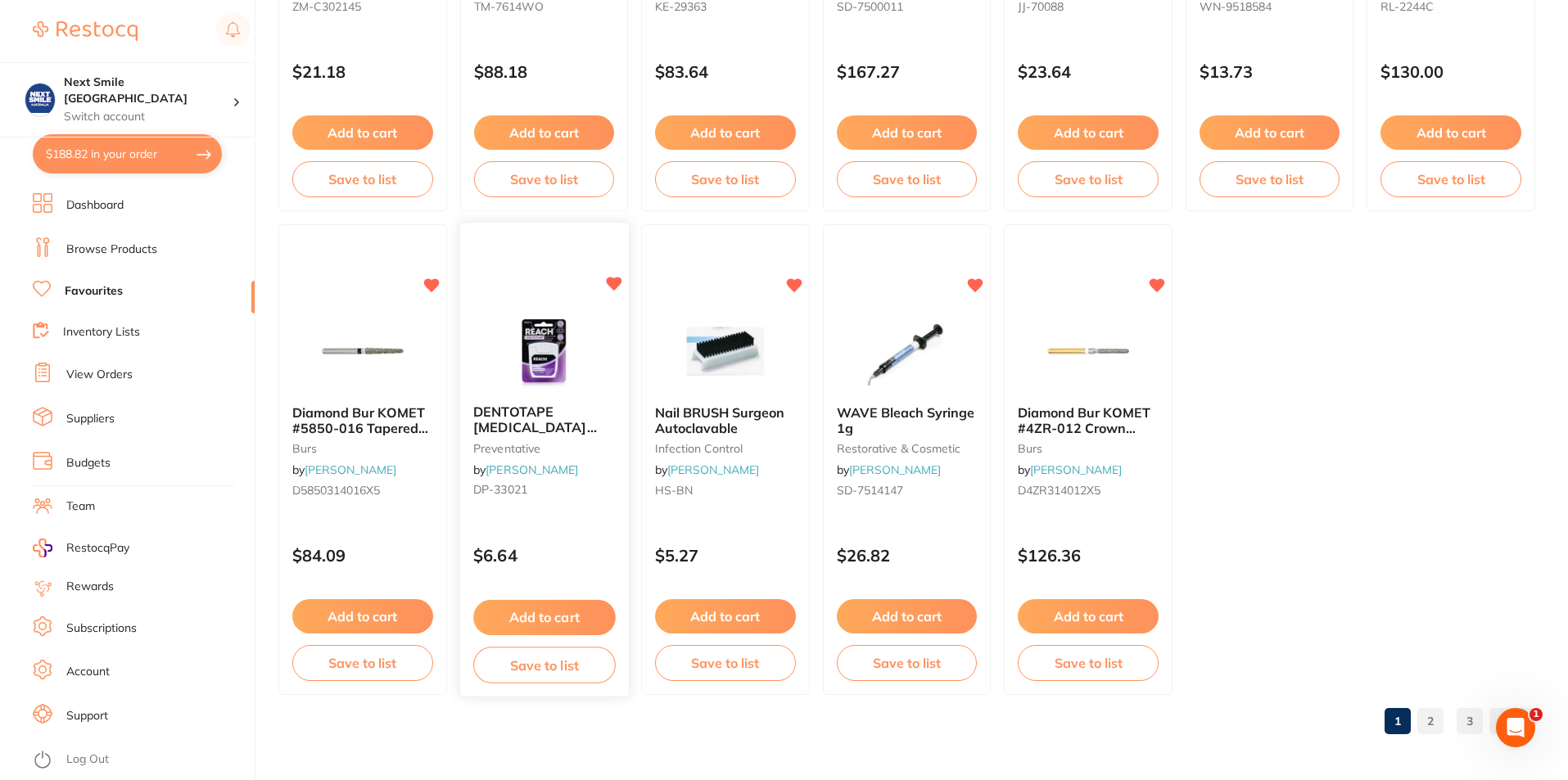
click at [565, 618] on button "Add to cart" at bounding box center [543, 618] width 142 height 35
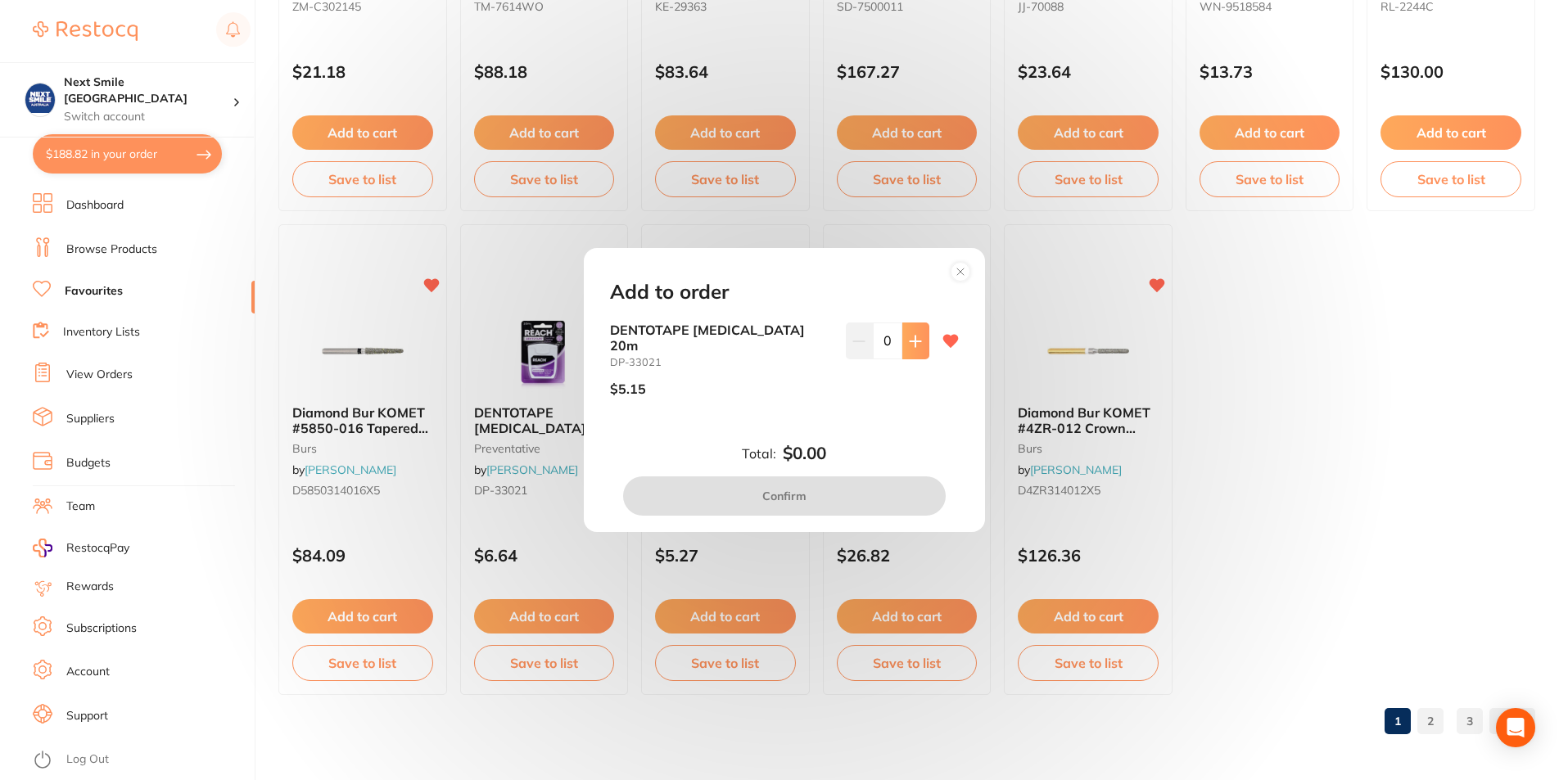
click at [919, 358] on button at bounding box center [916, 341] width 27 height 36
type input "2"
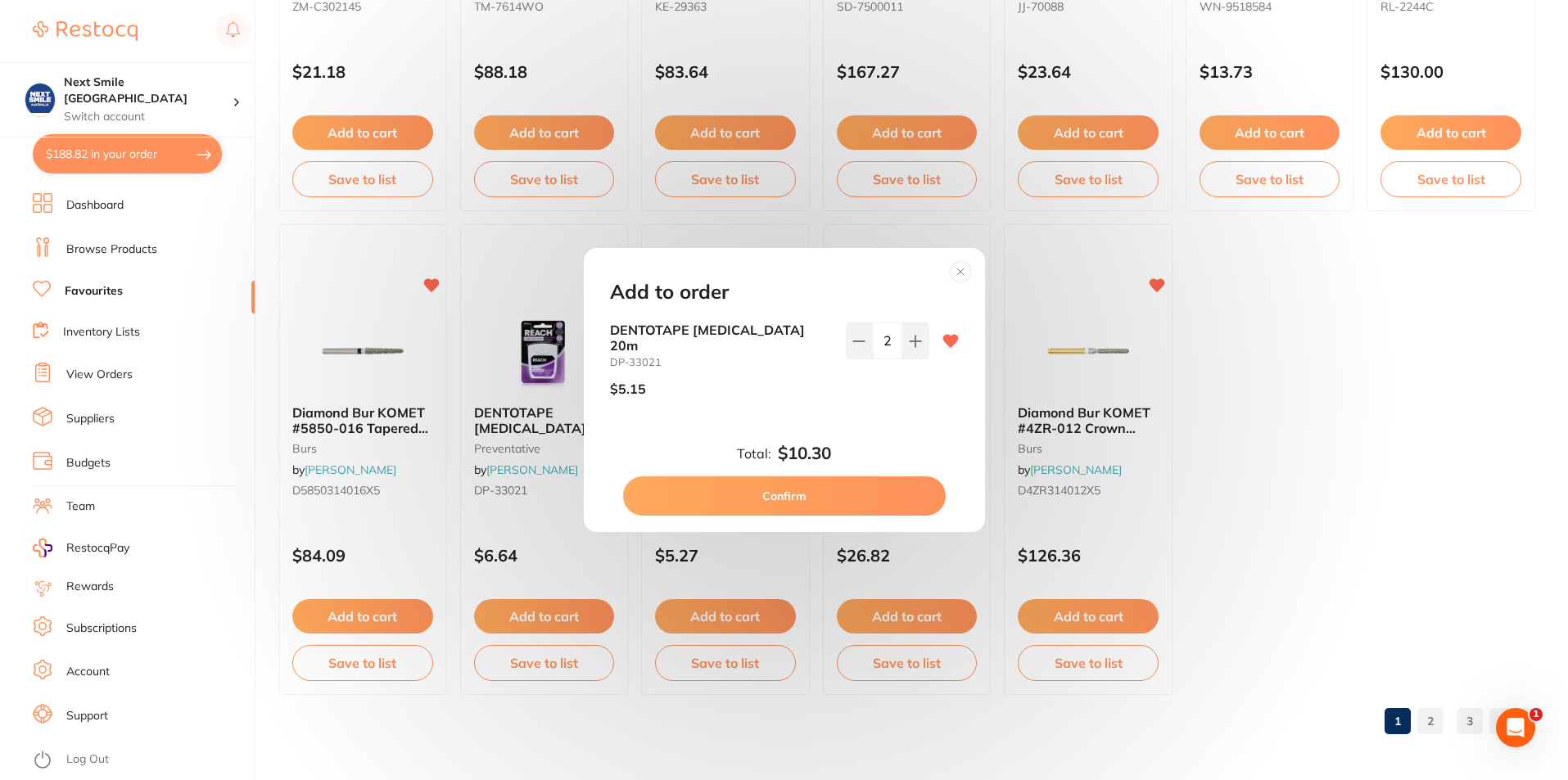
scroll to position [0, 0]
click at [869, 489] on button "Confirm" at bounding box center [785, 496] width 323 height 39
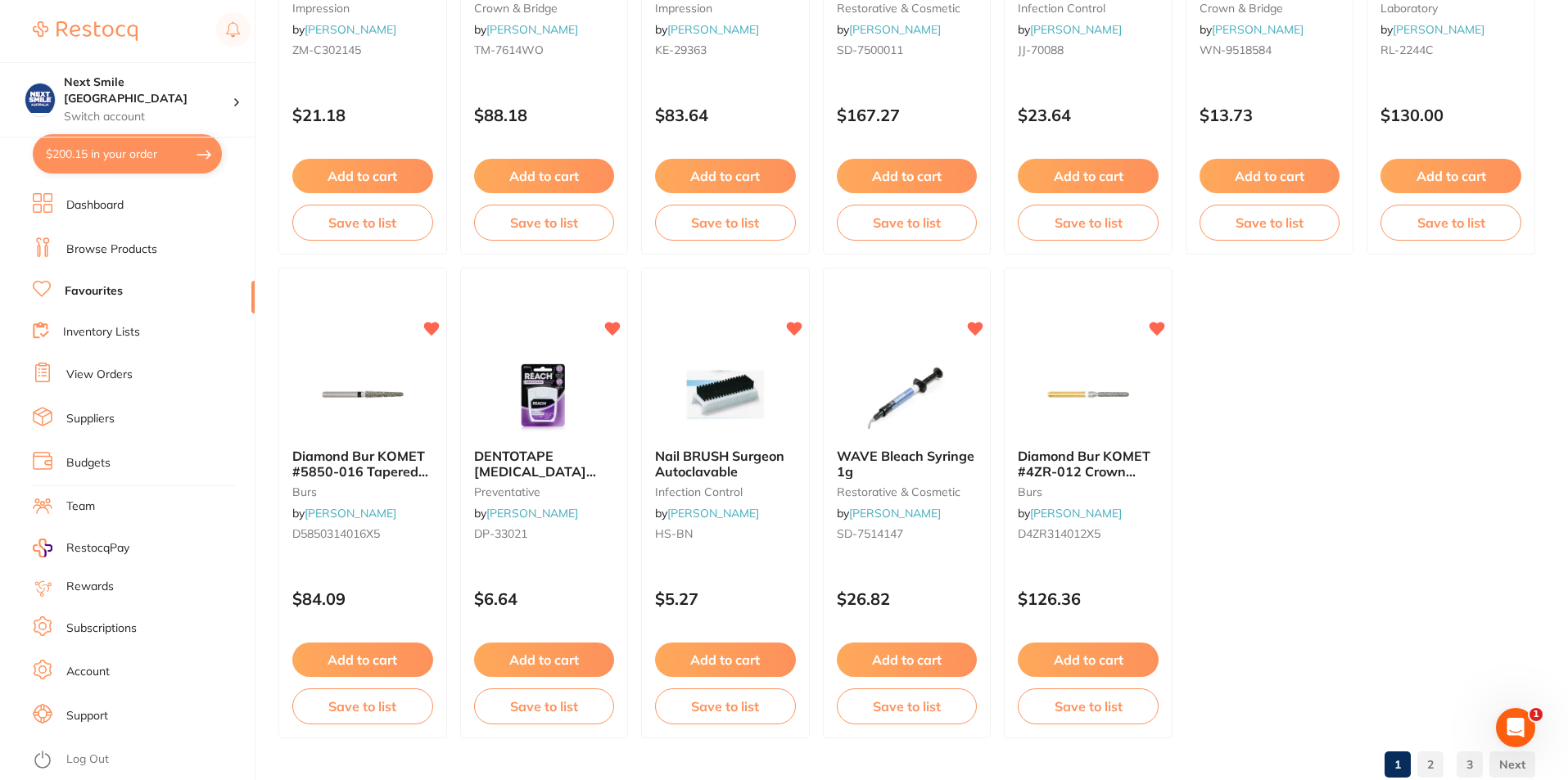
scroll to position [3354, 0]
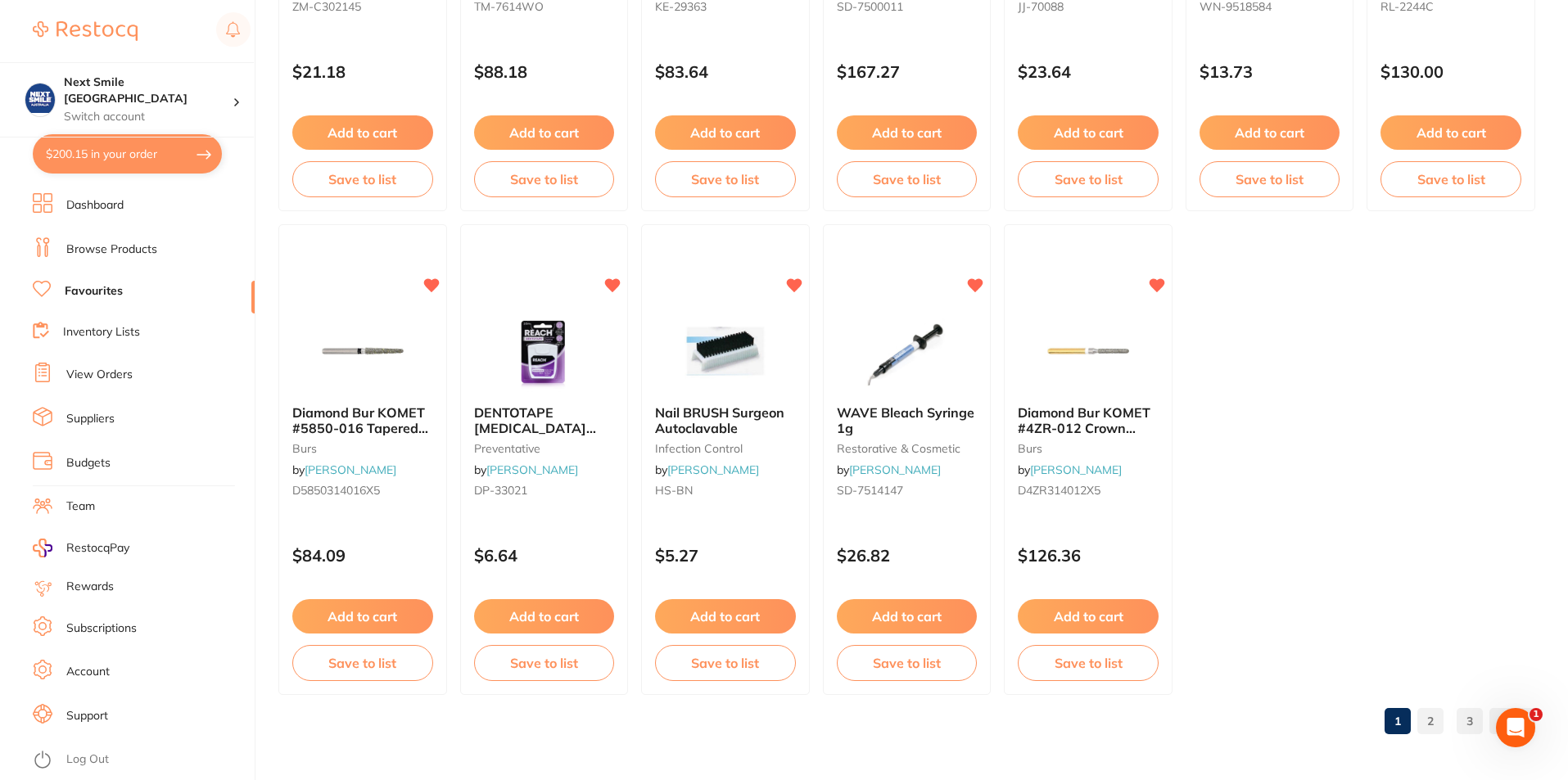
click at [1435, 714] on link "2" at bounding box center [1430, 720] width 26 height 32
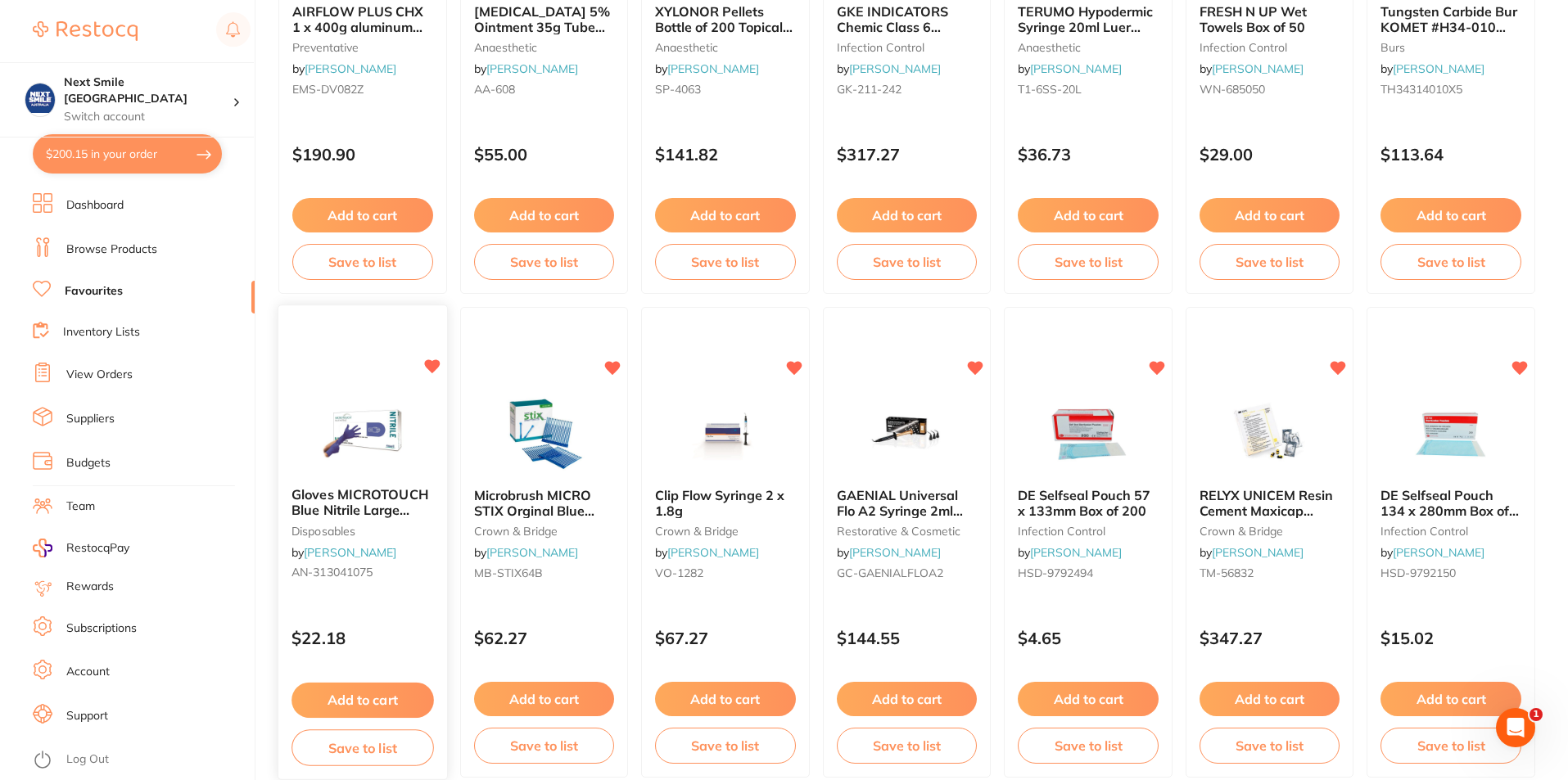
scroll to position [2781, 0]
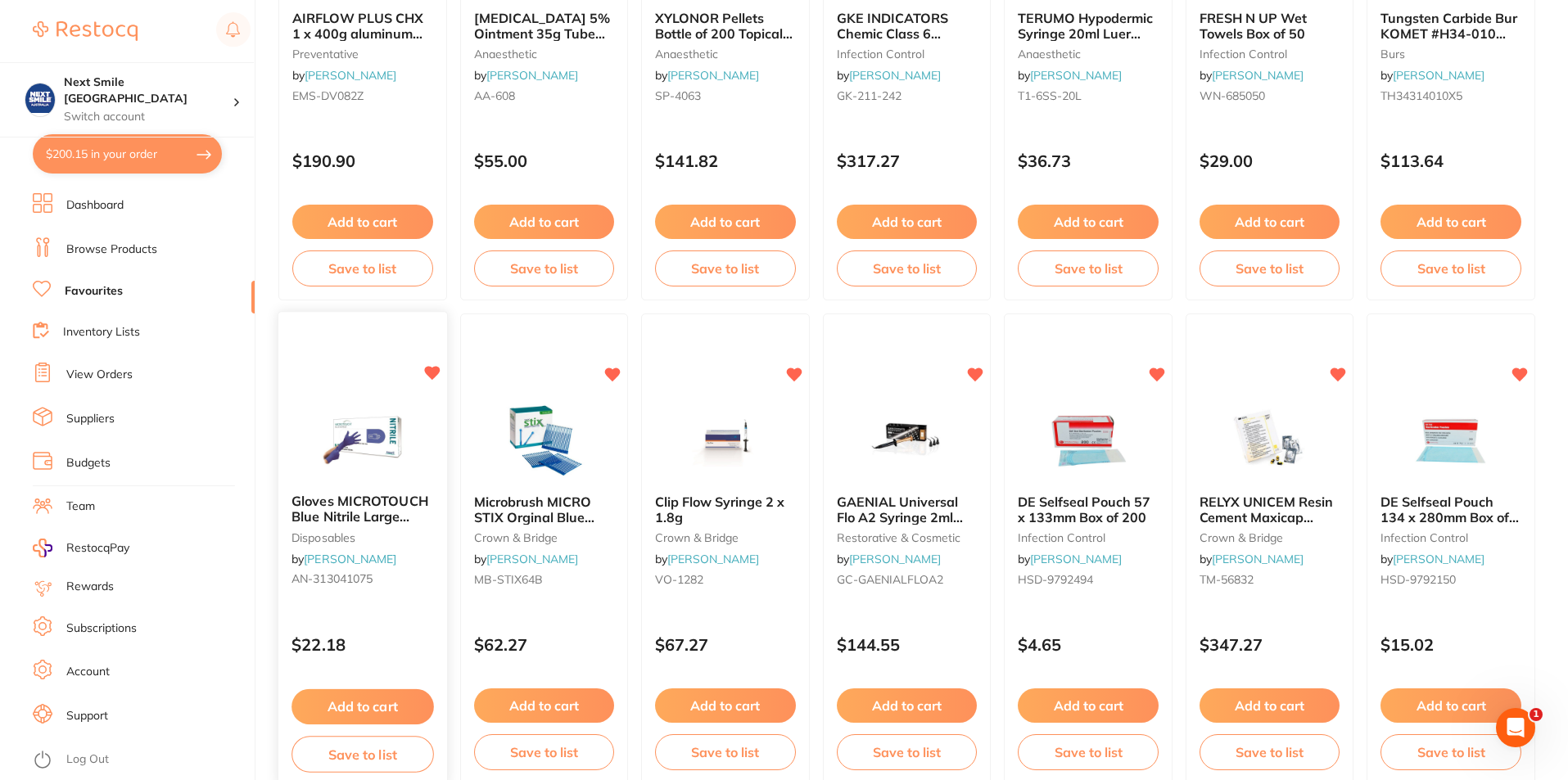
click at [379, 701] on button "Add to cart" at bounding box center [362, 707] width 142 height 35
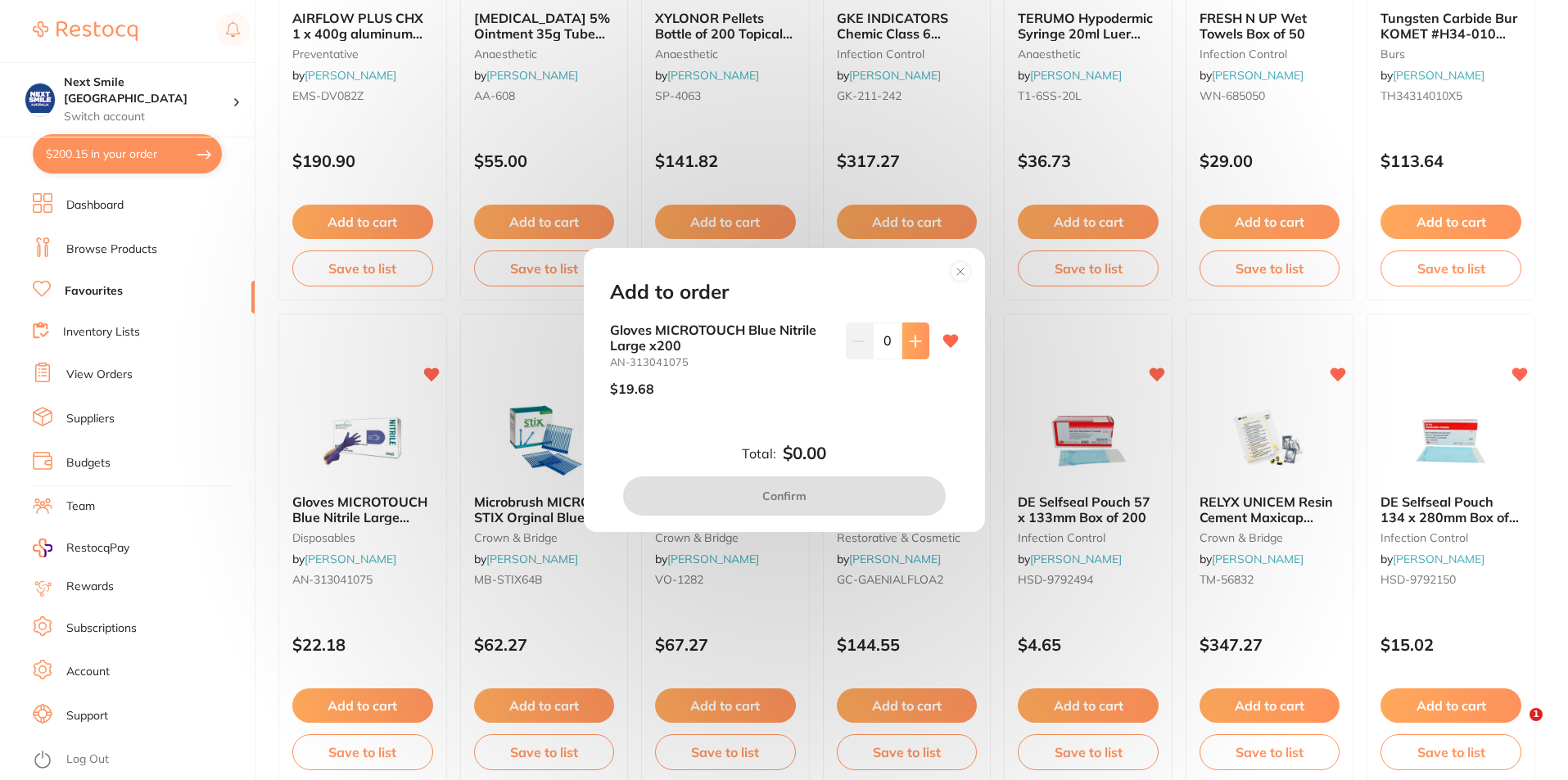
click at [909, 348] on button at bounding box center [916, 341] width 27 height 36
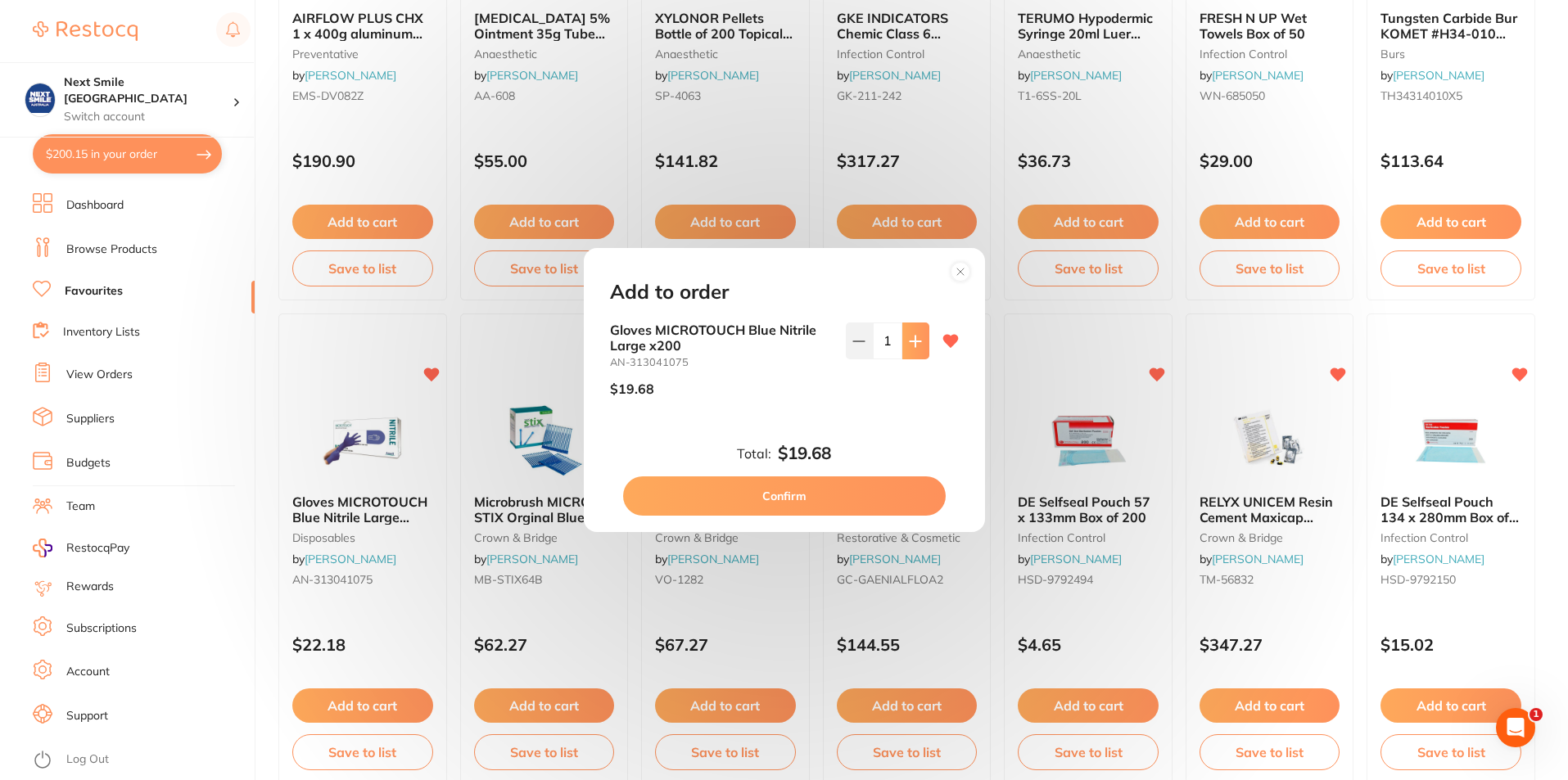
click at [909, 348] on button at bounding box center [916, 341] width 27 height 36
click at [909, 351] on button at bounding box center [916, 341] width 27 height 36
click at [853, 342] on icon at bounding box center [858, 342] width 11 height 0
type input "3"
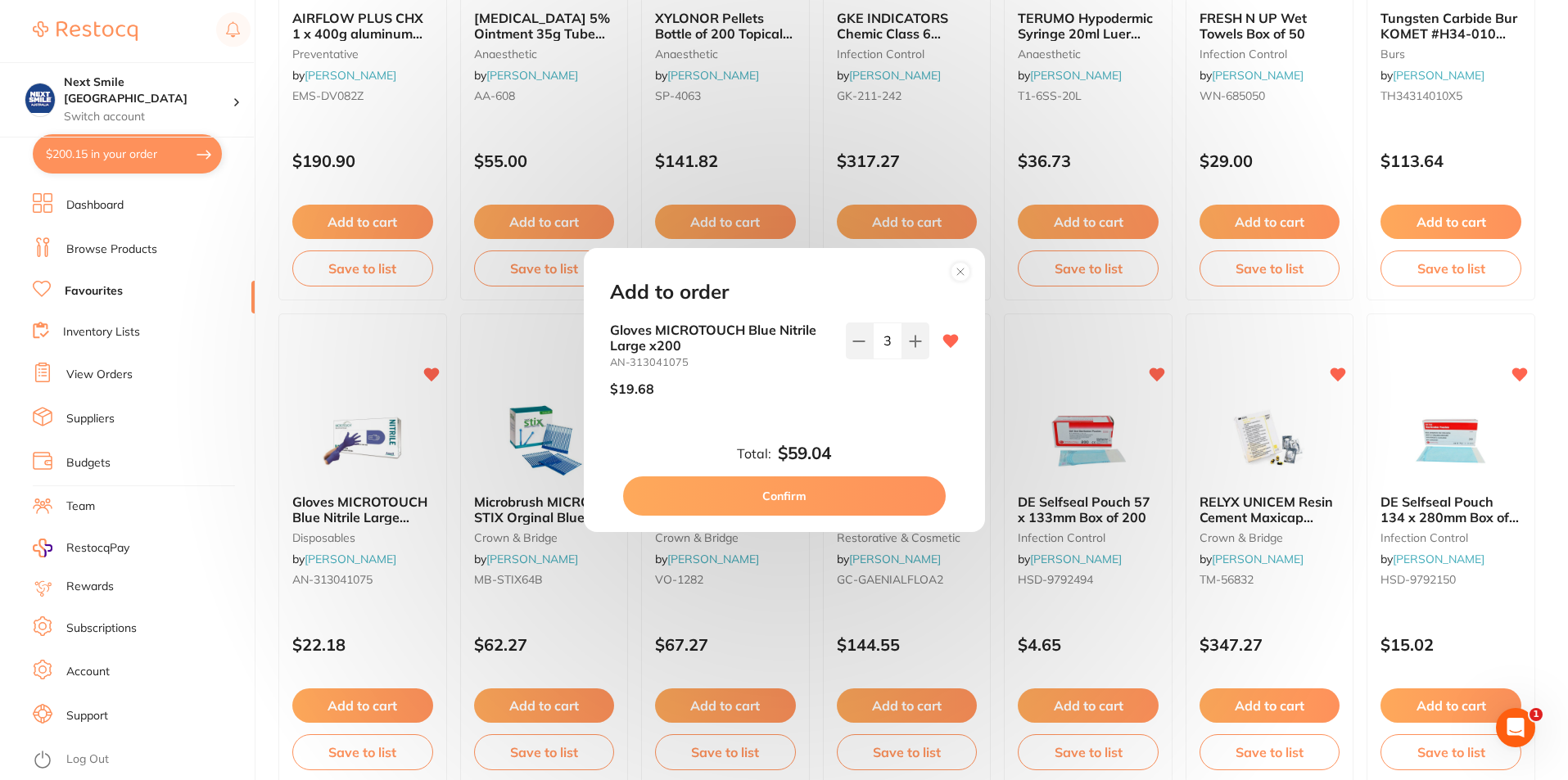
click at [855, 502] on button "Confirm" at bounding box center [785, 496] width 323 height 39
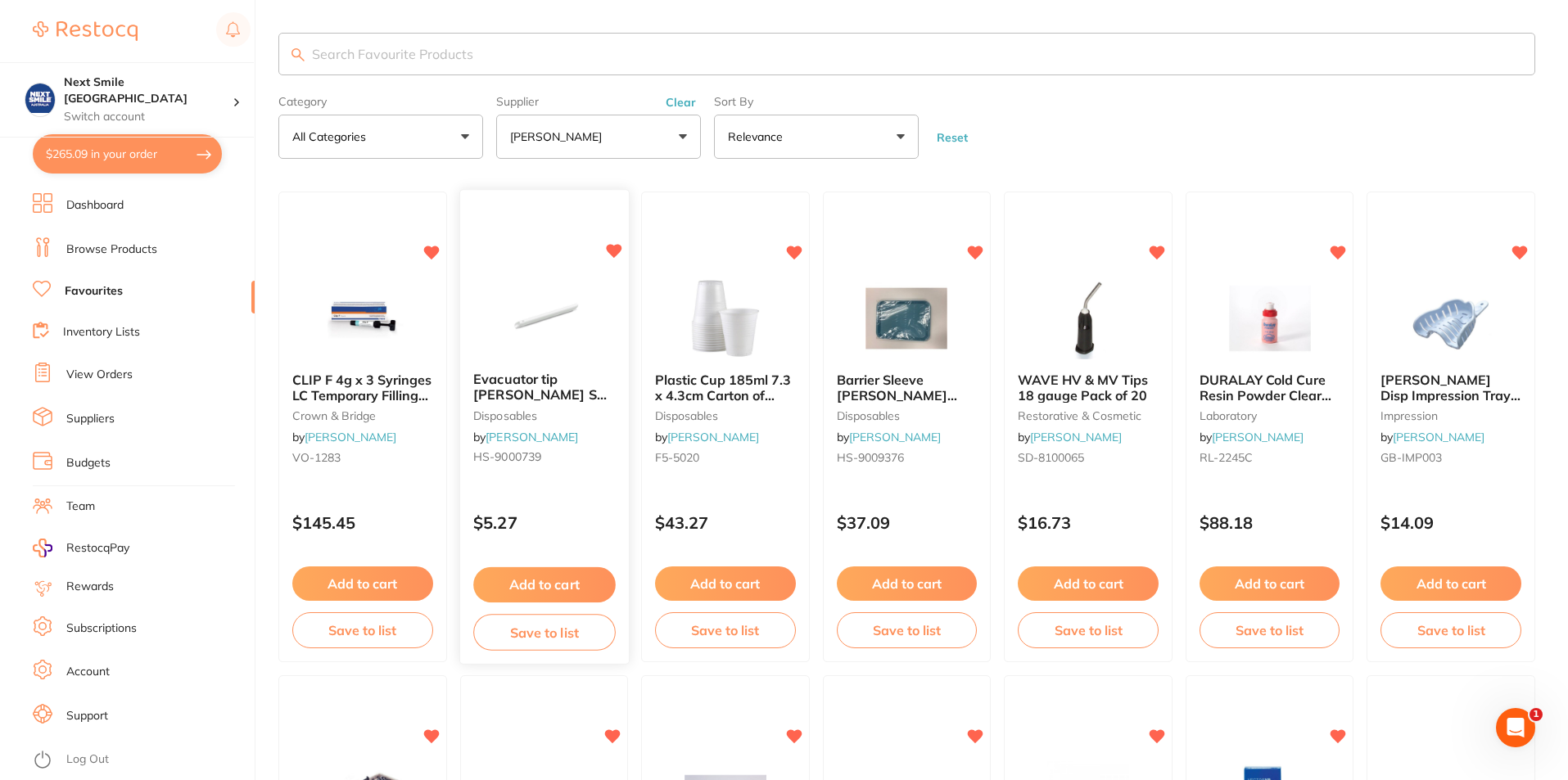
click at [537, 584] on button "Add to cart" at bounding box center [543, 585] width 142 height 35
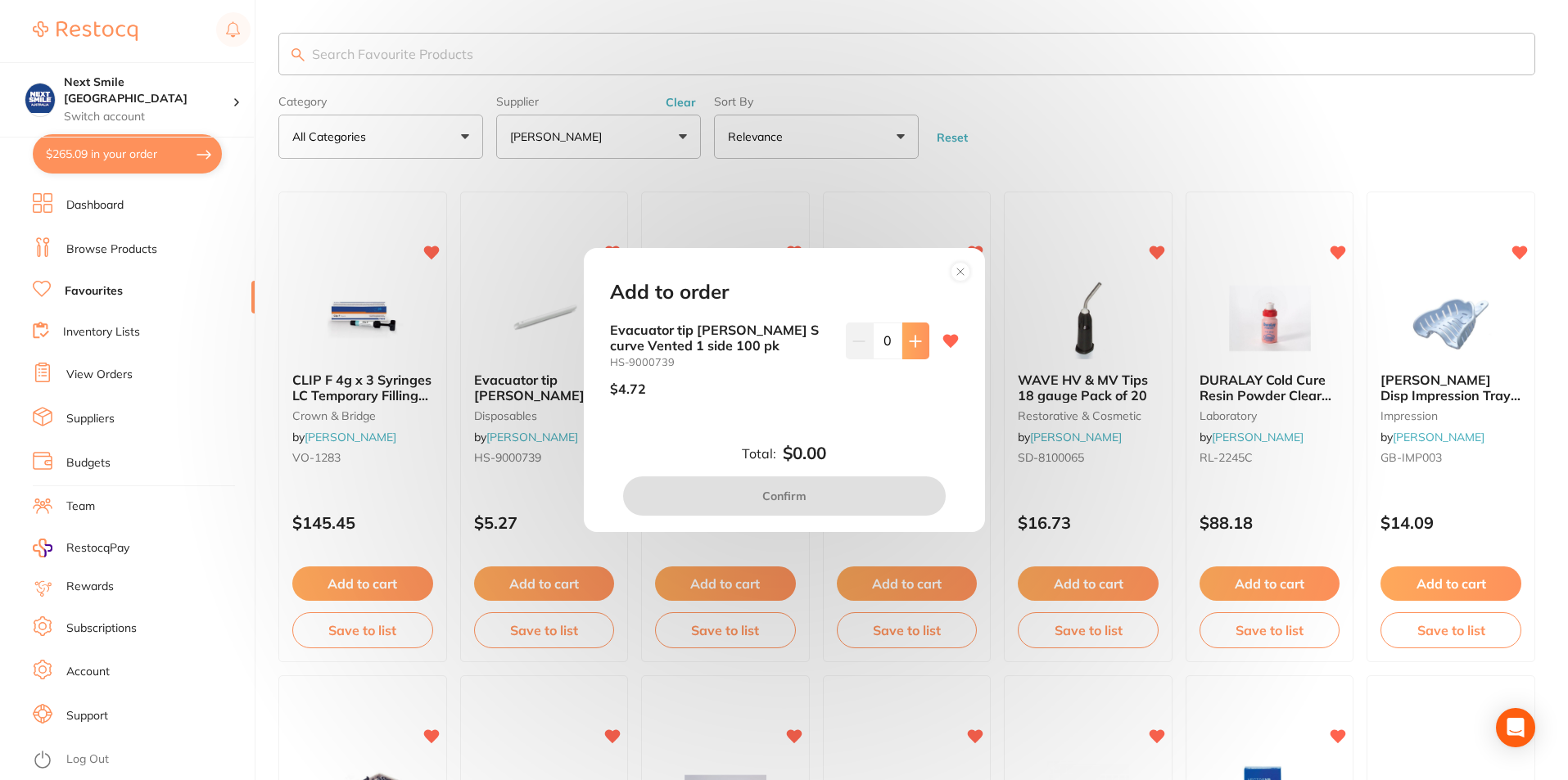
click at [910, 341] on icon at bounding box center [914, 341] width 11 height 11
type input "1"
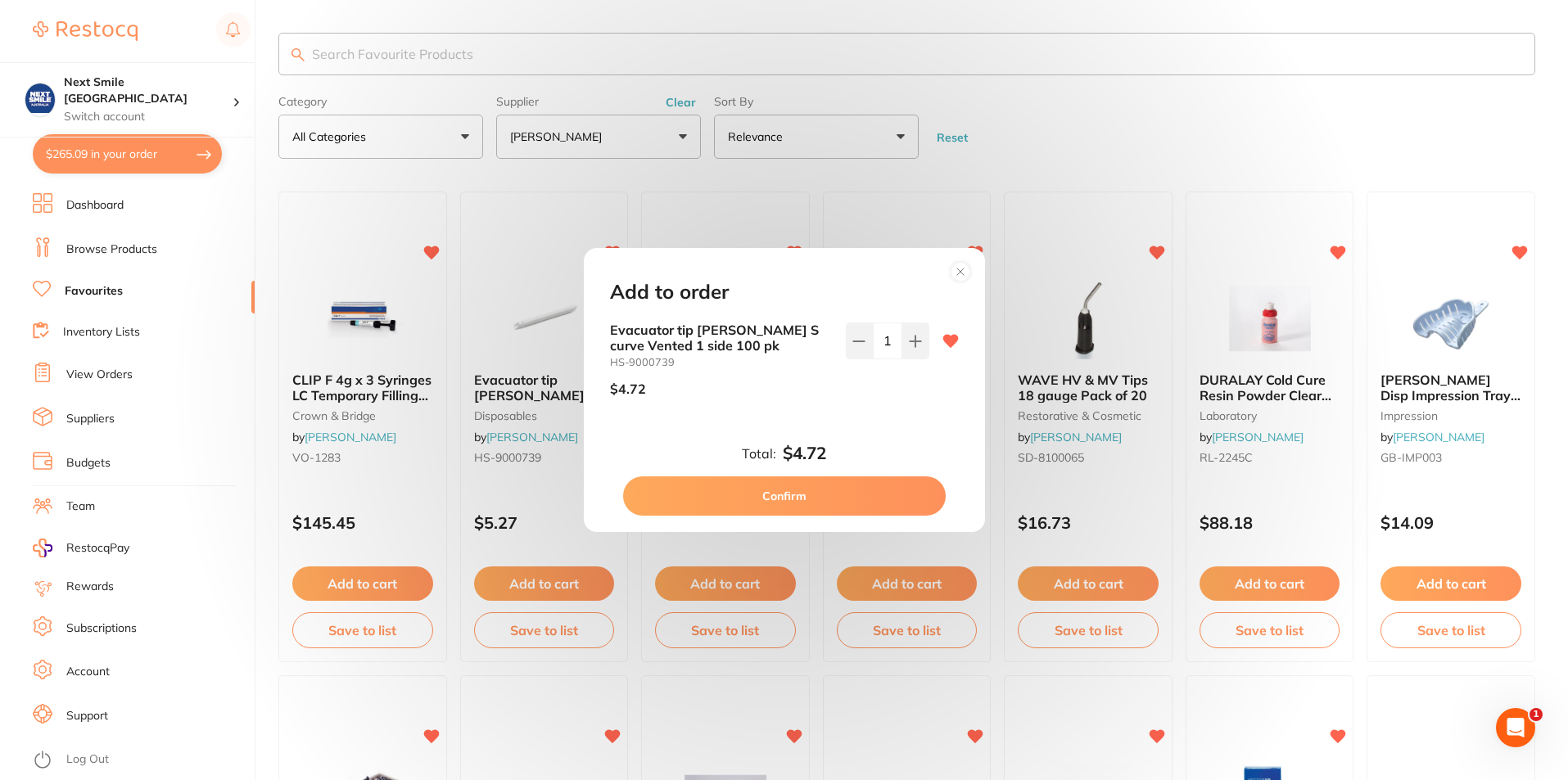
click at [851, 487] on button "Confirm" at bounding box center [785, 496] width 323 height 39
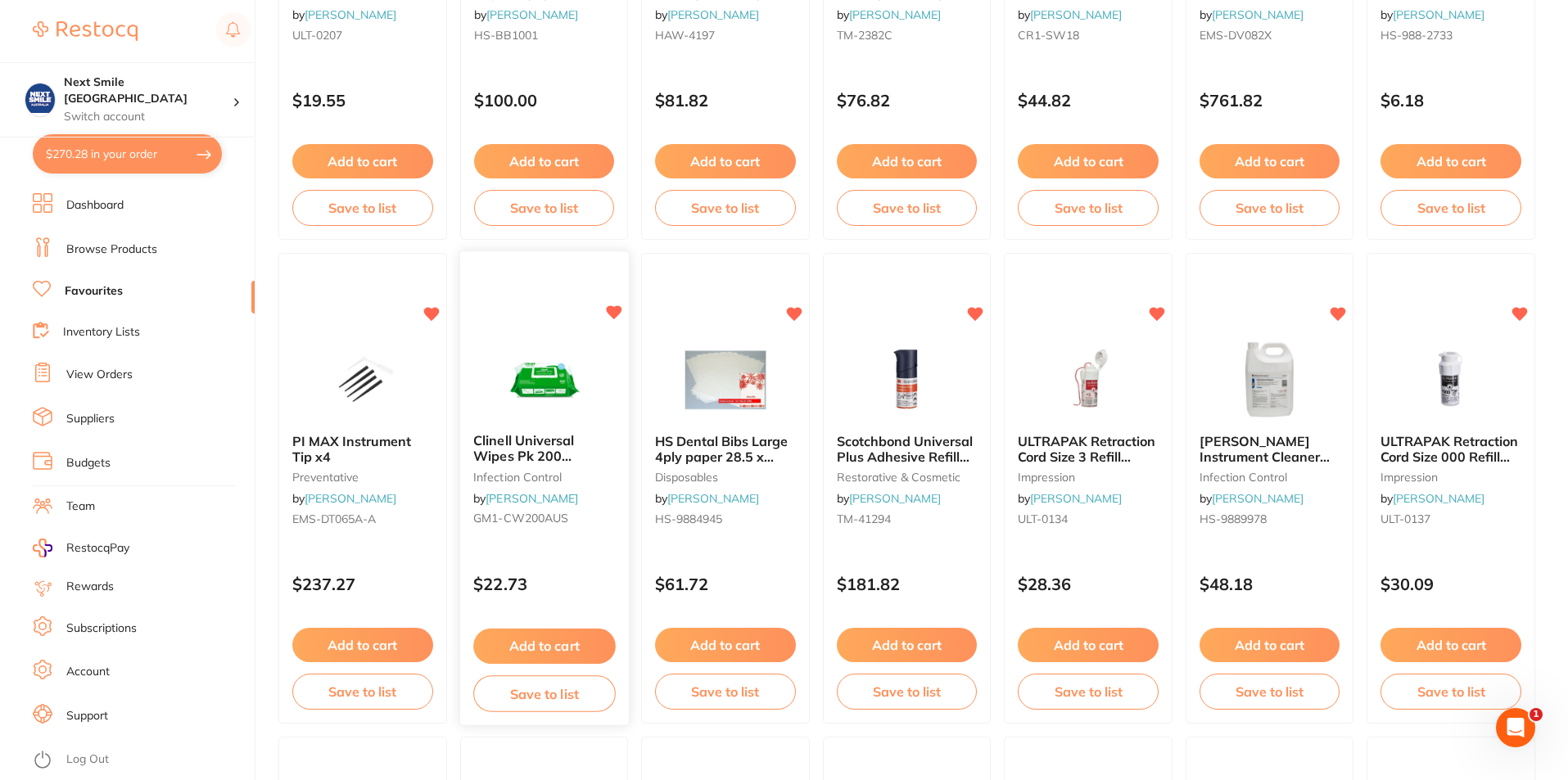
scroll to position [1392, 0]
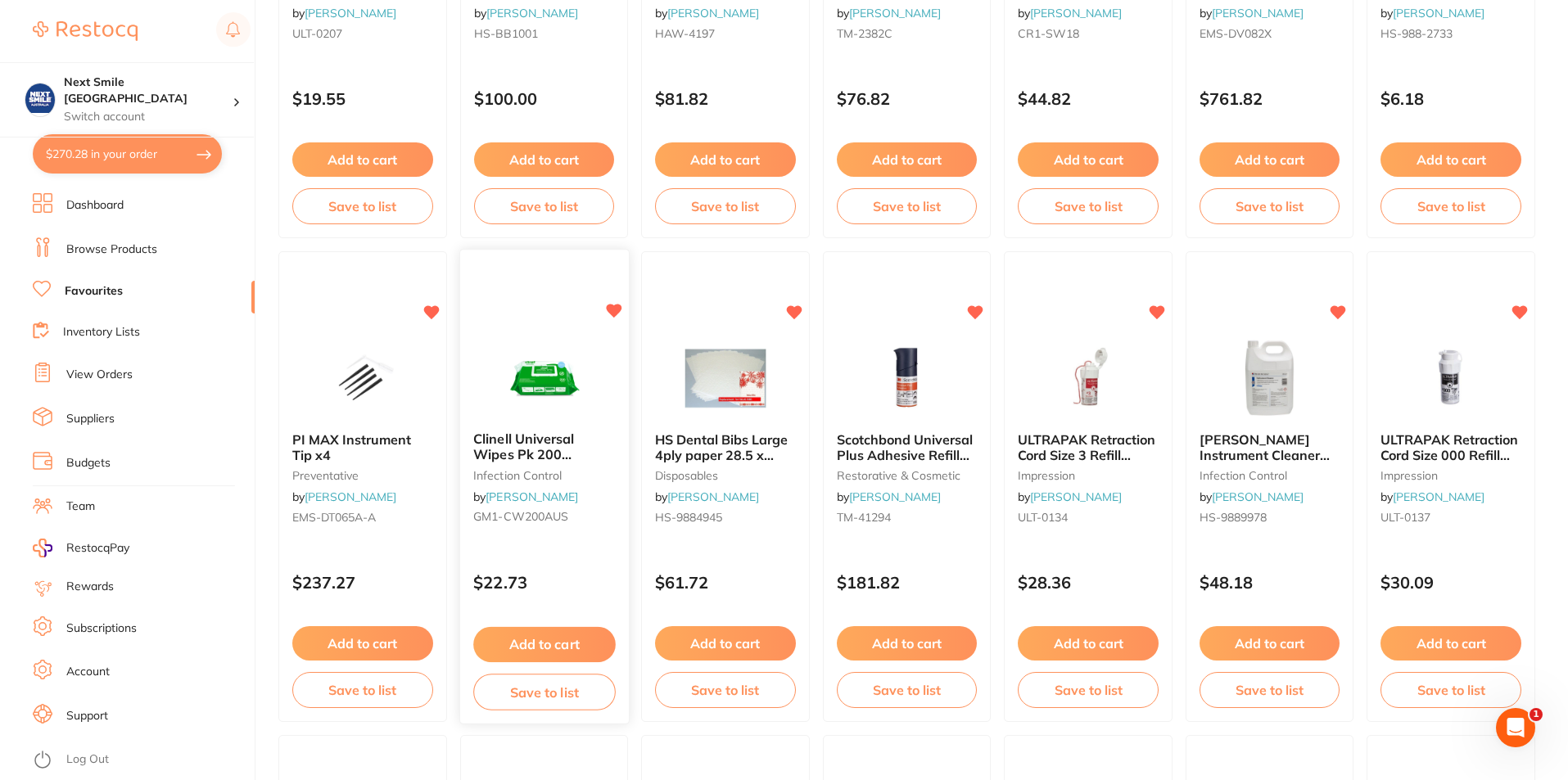
click at [560, 640] on button "Add to cart" at bounding box center [543, 645] width 142 height 35
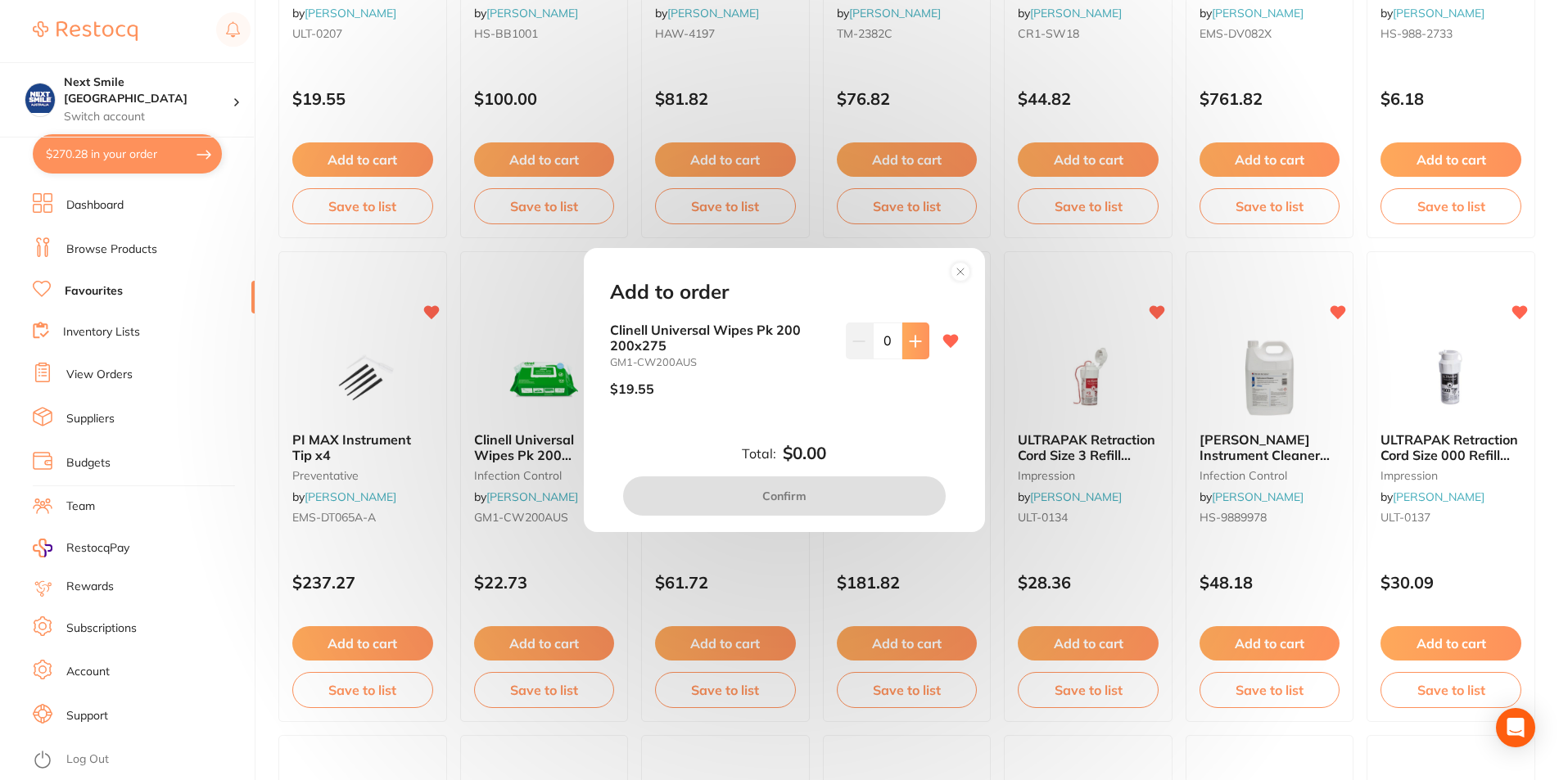
click at [909, 346] on icon at bounding box center [915, 341] width 13 height 13
type input "3"
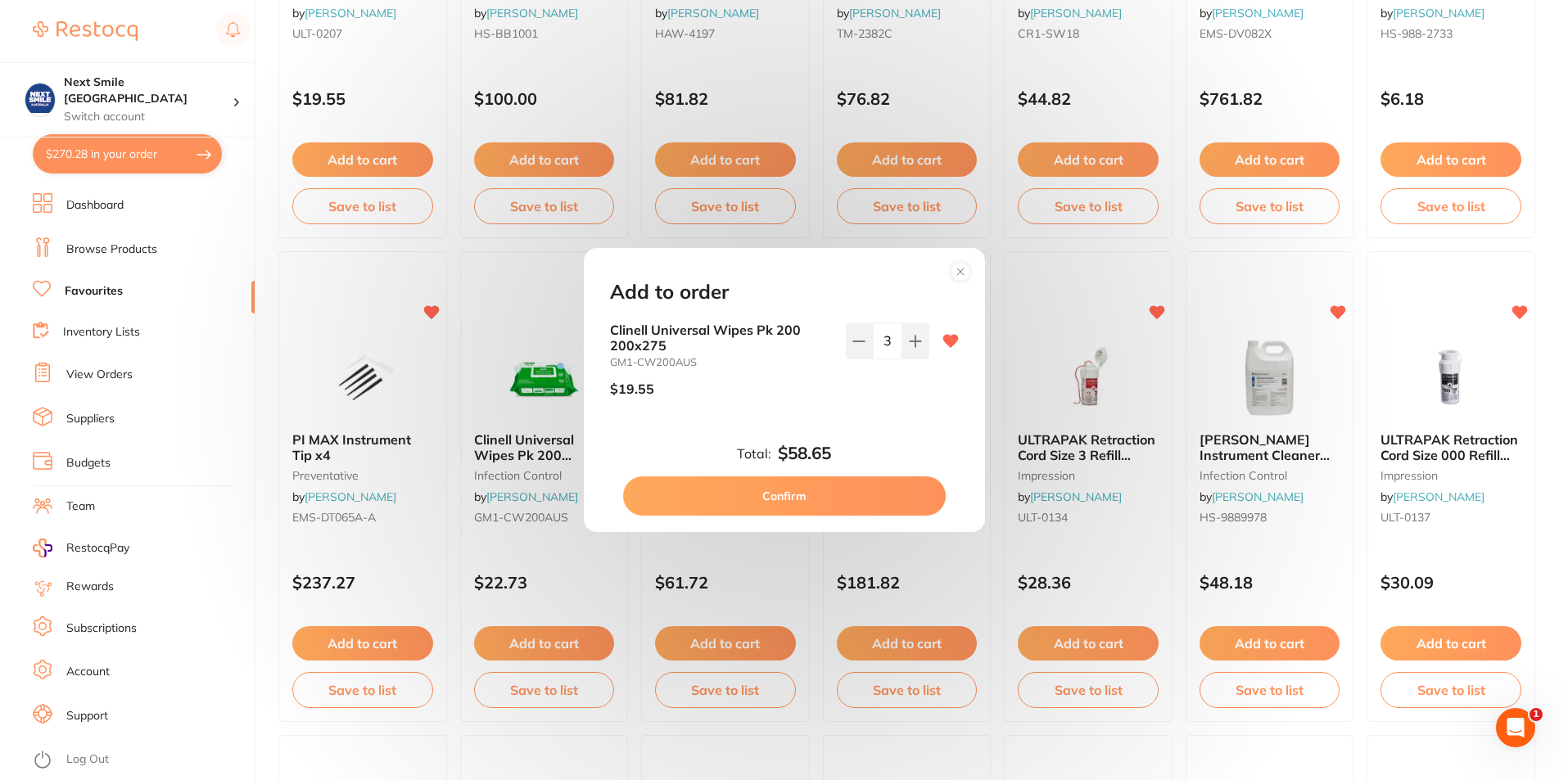
click at [821, 503] on button "Confirm" at bounding box center [785, 496] width 323 height 39
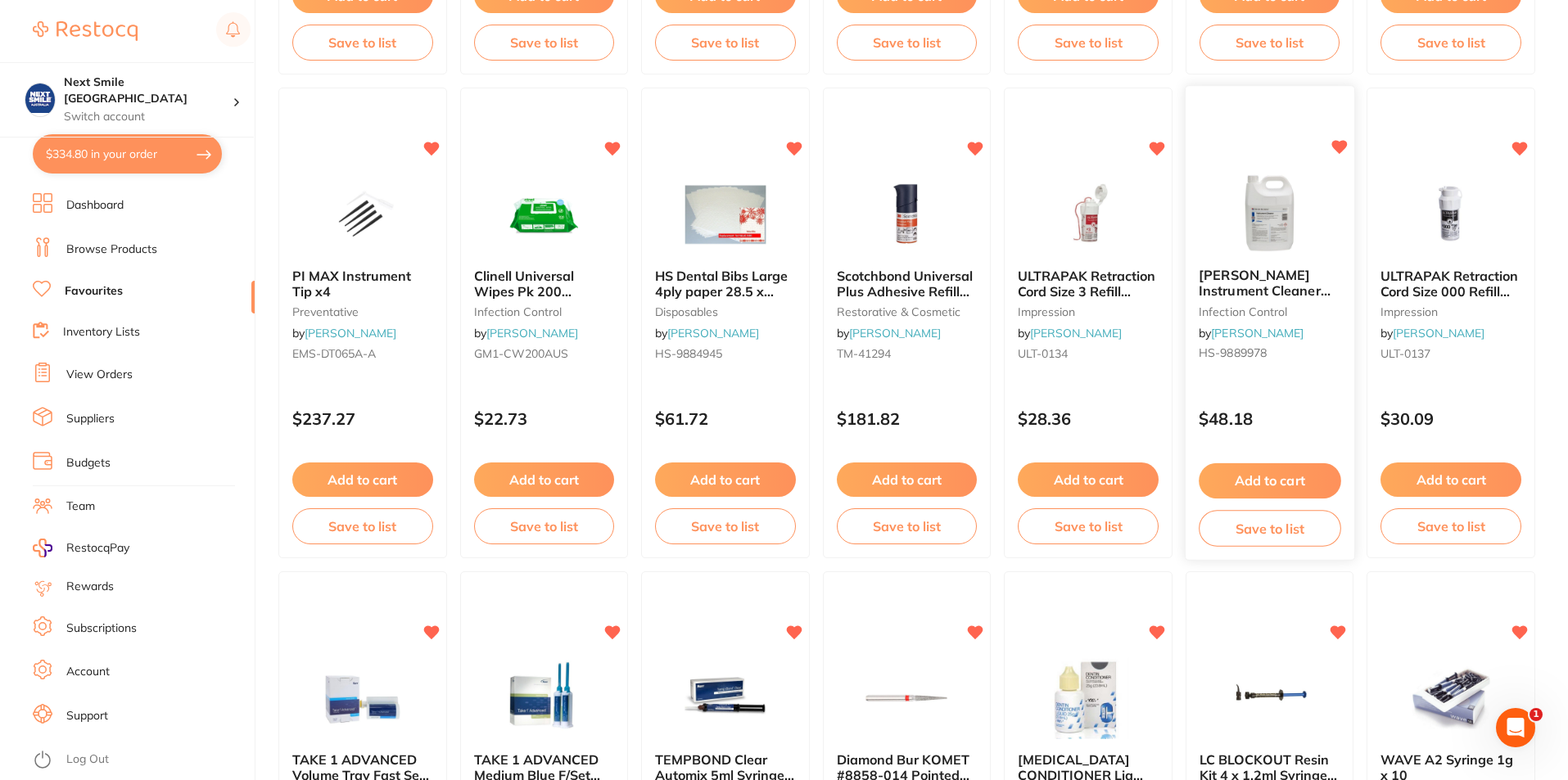
click at [1259, 481] on button "Add to cart" at bounding box center [1269, 481] width 142 height 35
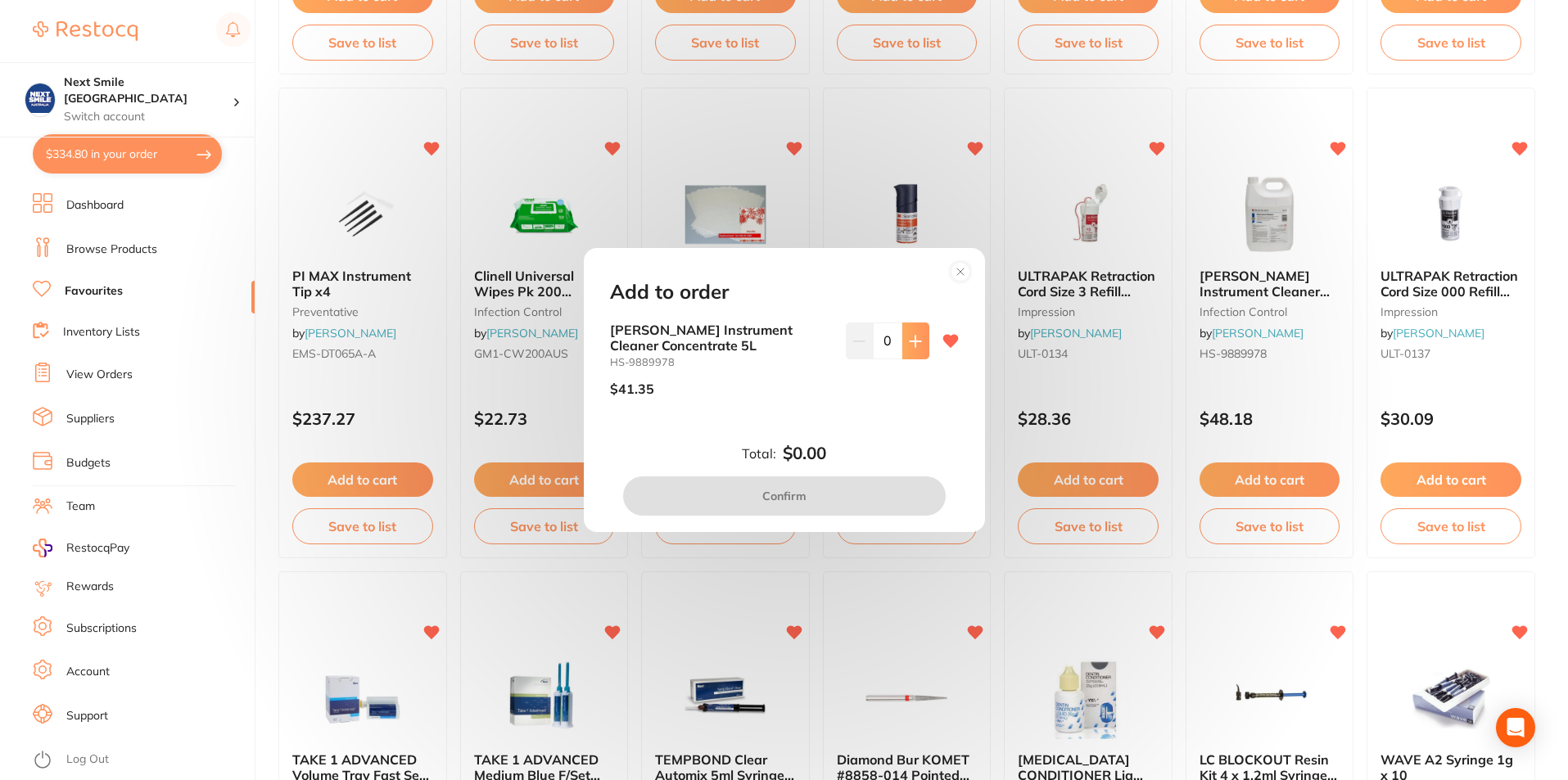
click at [909, 342] on icon at bounding box center [914, 341] width 11 height 11
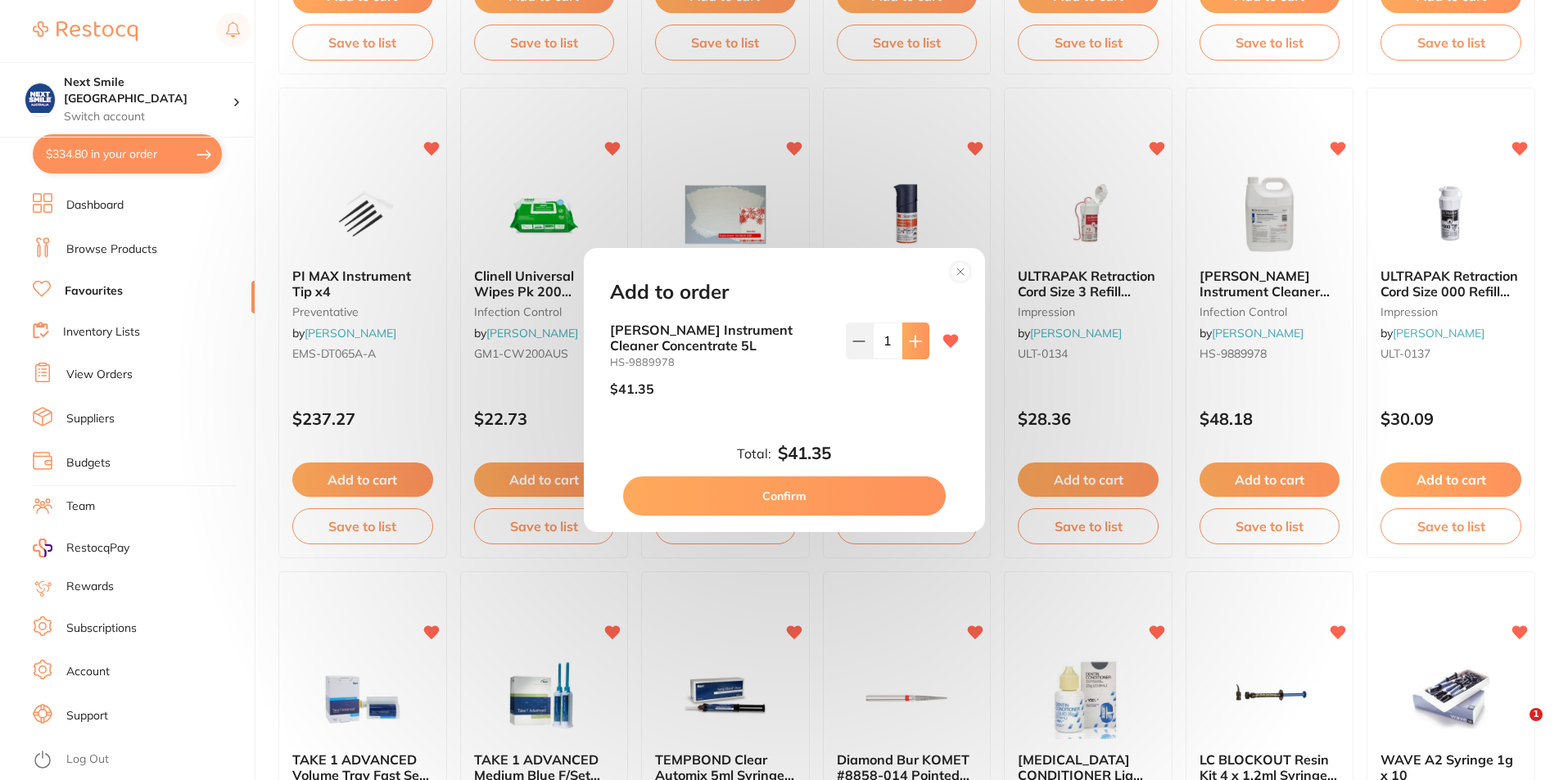
click at [909, 342] on icon at bounding box center [914, 341] width 11 height 11
type input "2"
click at [888, 491] on button "Confirm" at bounding box center [785, 496] width 323 height 39
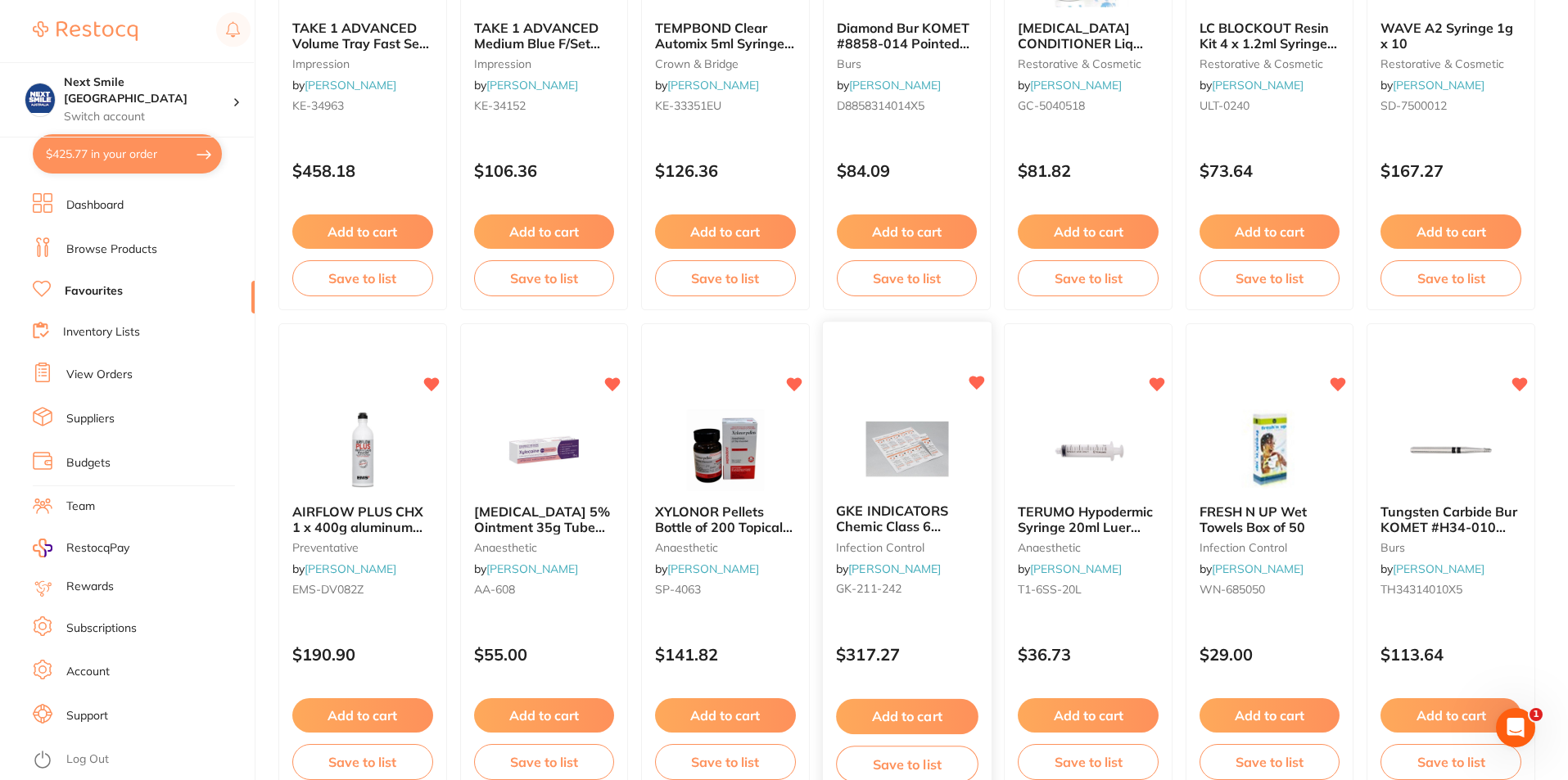
scroll to position [2292, 0]
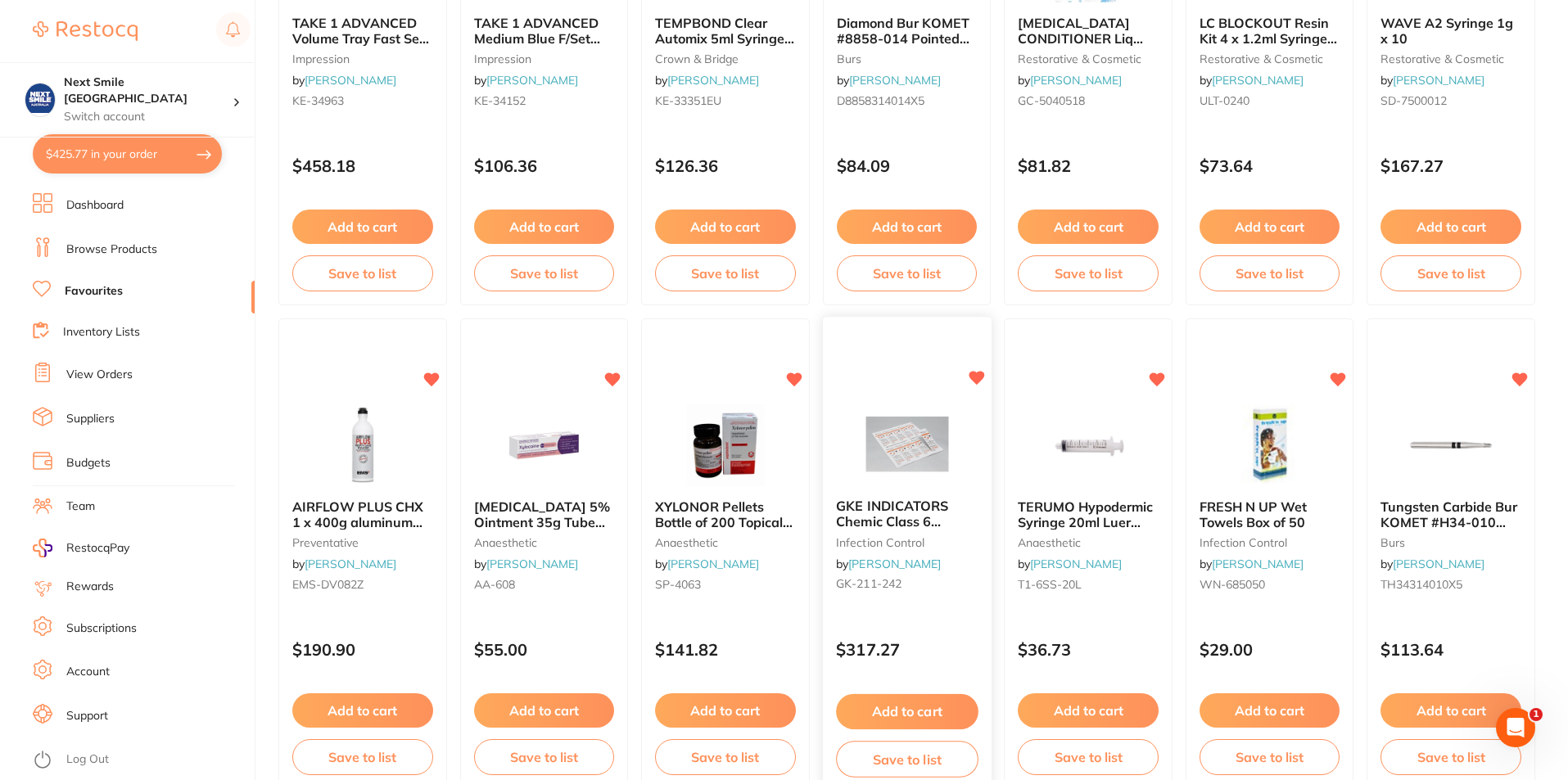
click at [900, 475] on img at bounding box center [907, 444] width 108 height 82
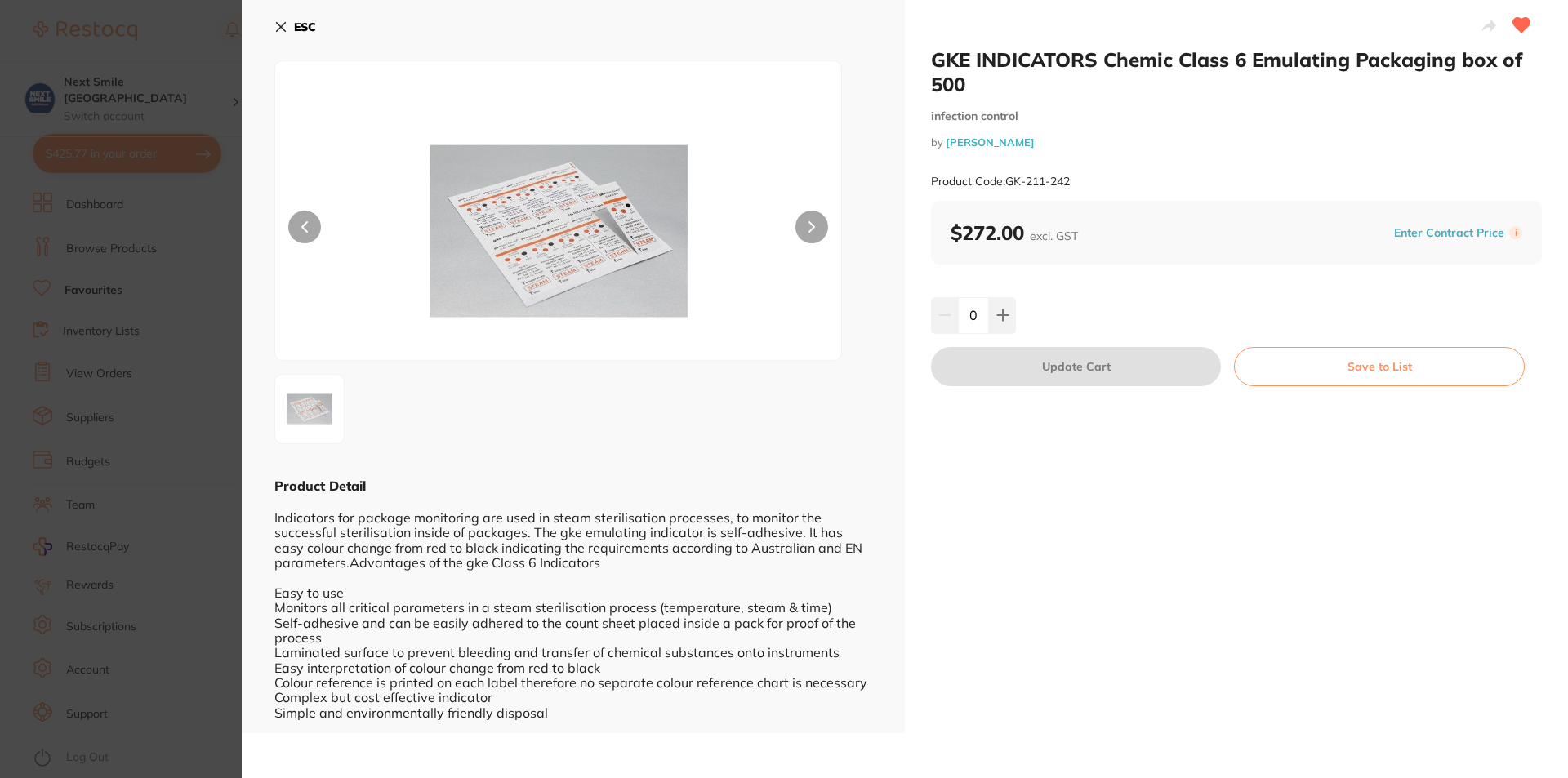
click at [311, 22] on b "ESC" at bounding box center [305, 26] width 22 height 15
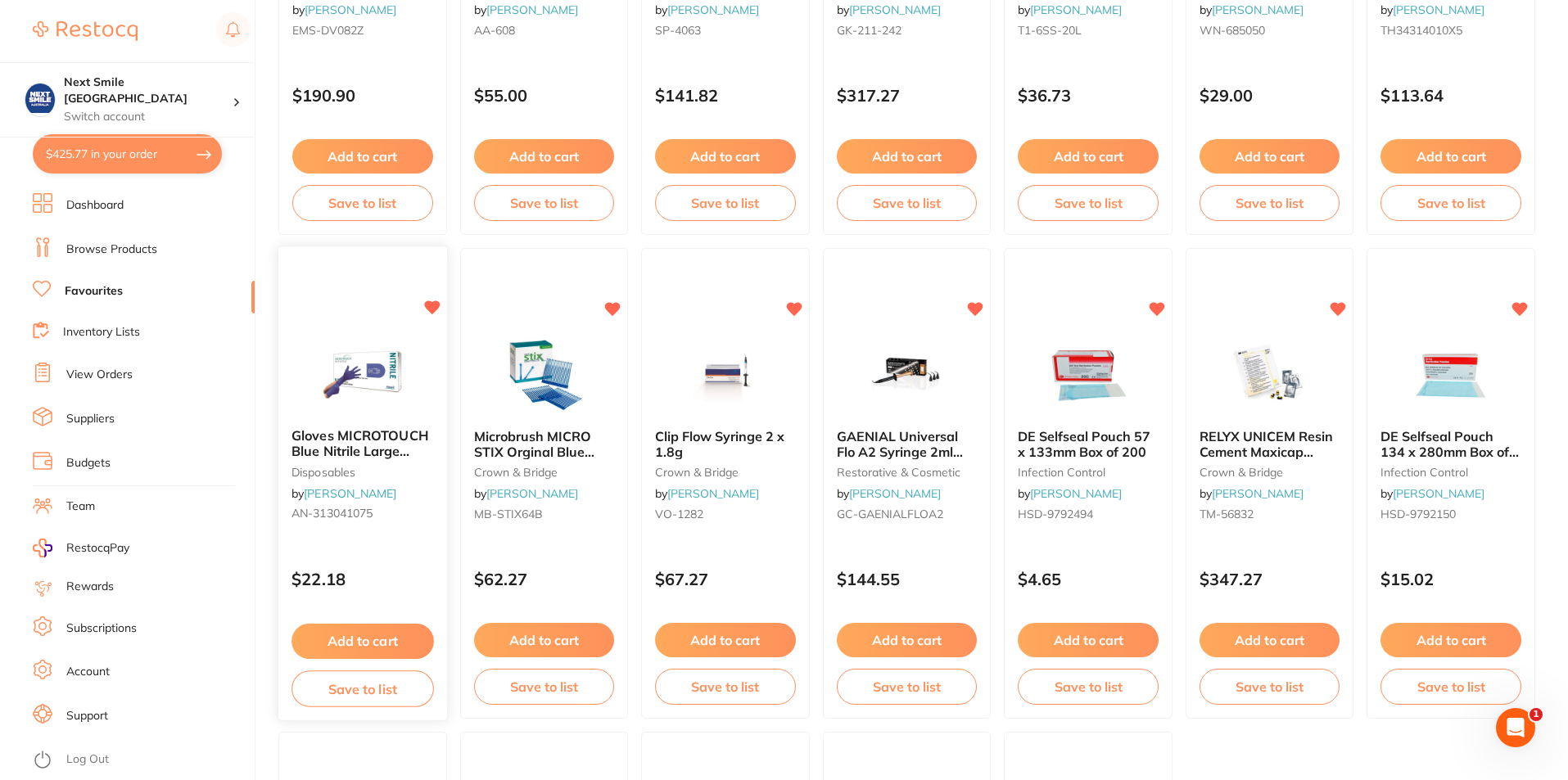
scroll to position [2866, 0]
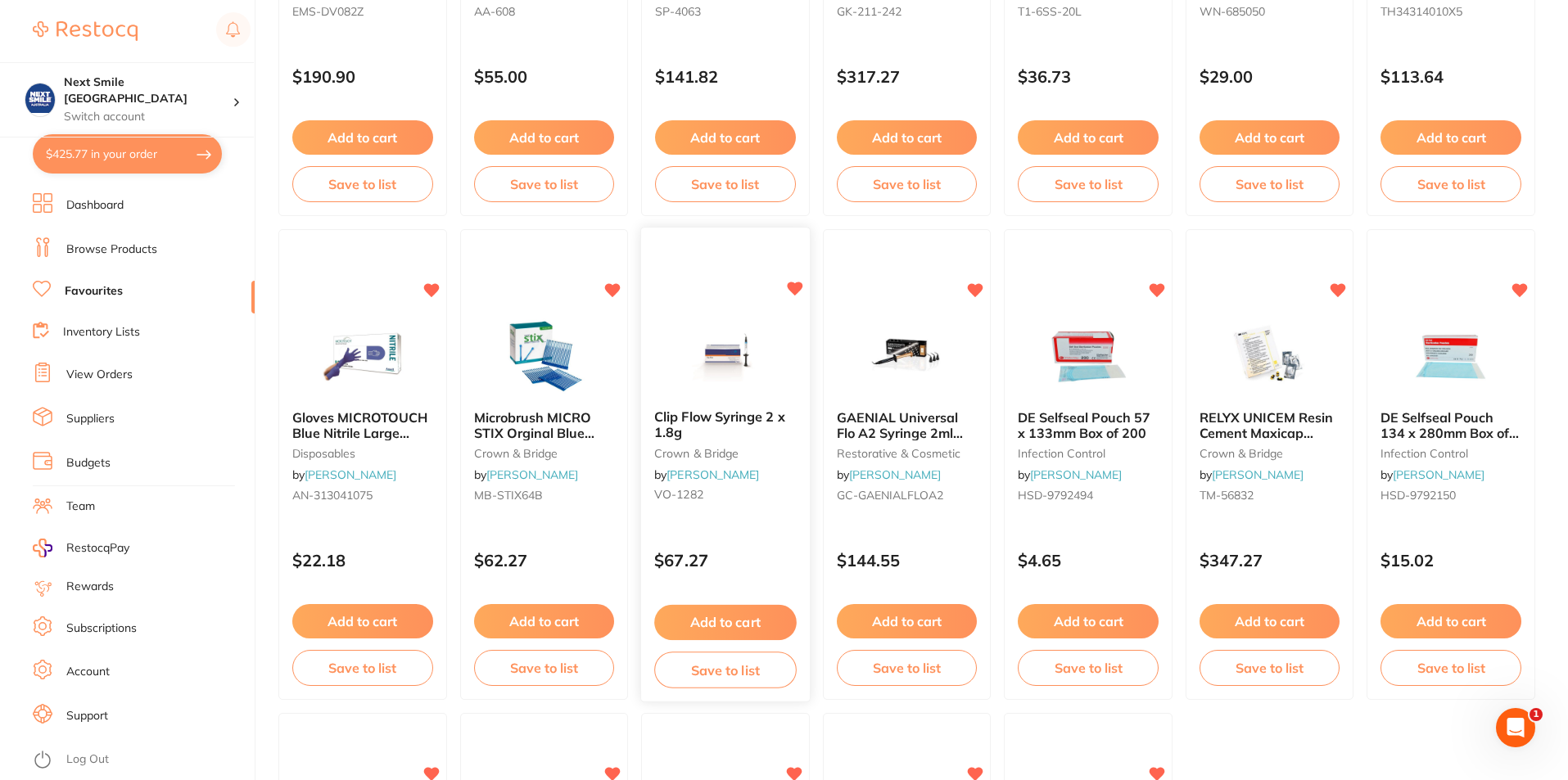
click at [749, 623] on button "Add to cart" at bounding box center [724, 622] width 142 height 35
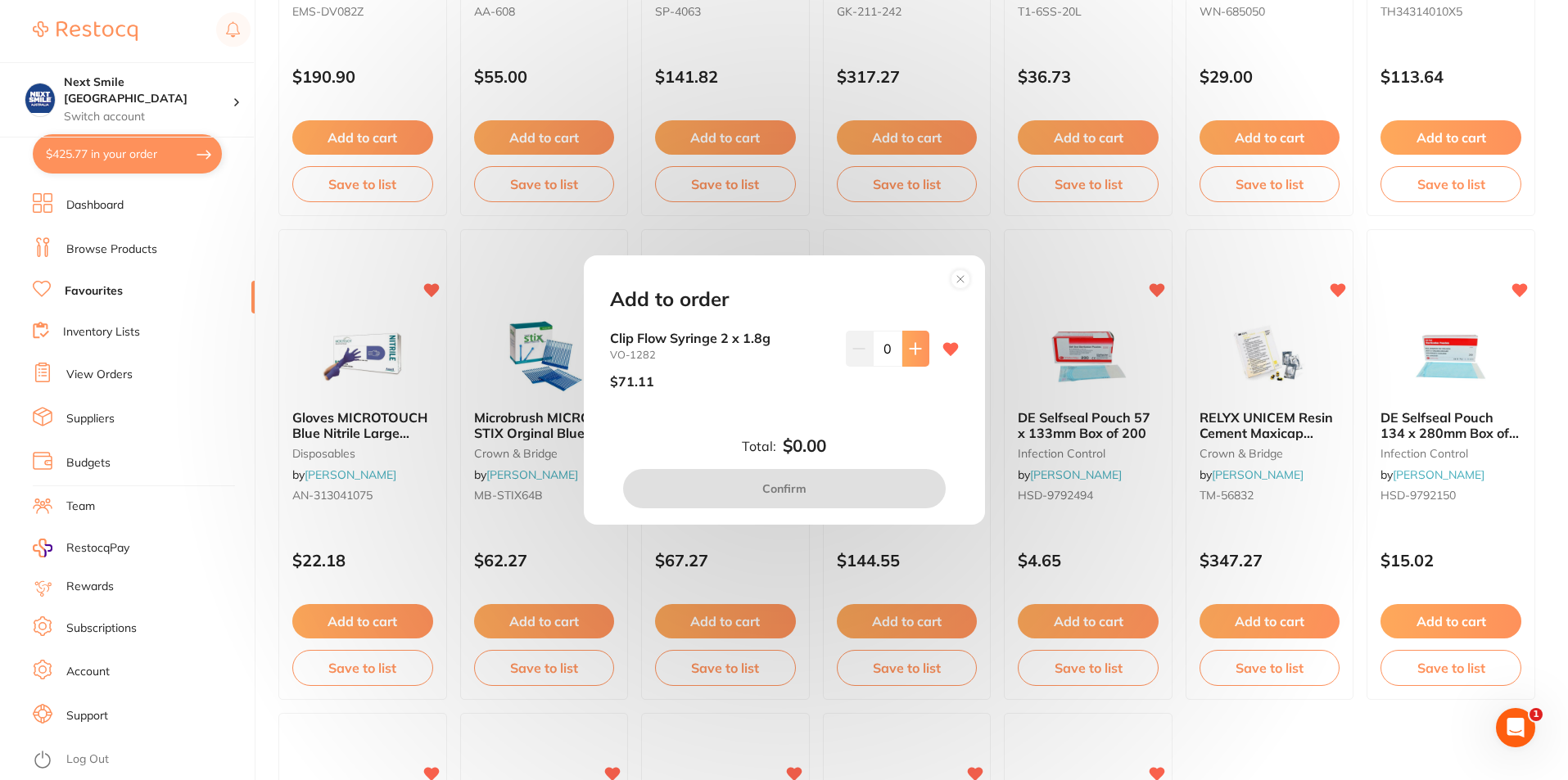
click at [923, 348] on button at bounding box center [916, 348] width 27 height 36
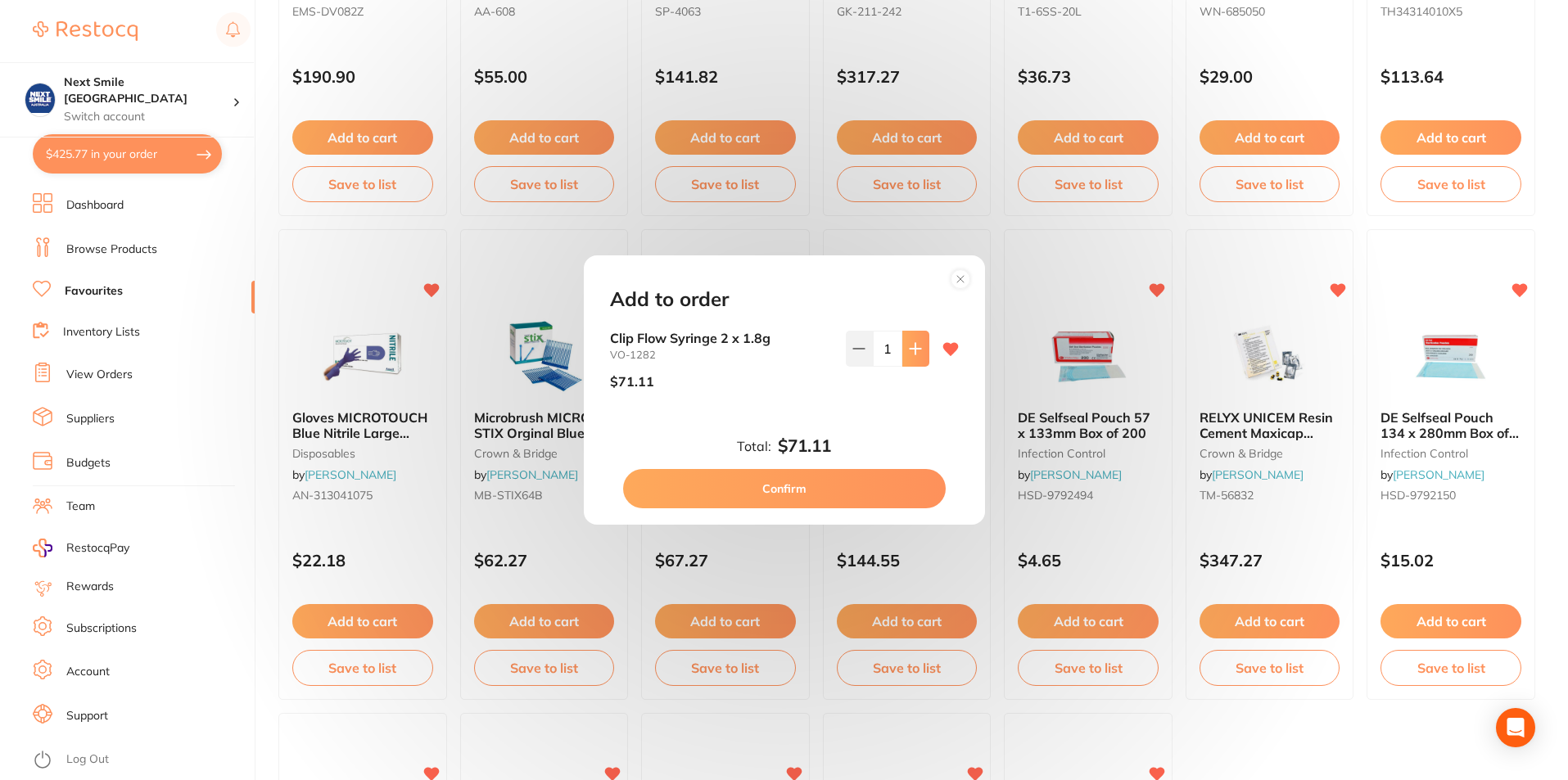
click at [918, 348] on button at bounding box center [916, 348] width 27 height 36
type input "3"
click at [860, 498] on button "Confirm" at bounding box center [785, 488] width 323 height 39
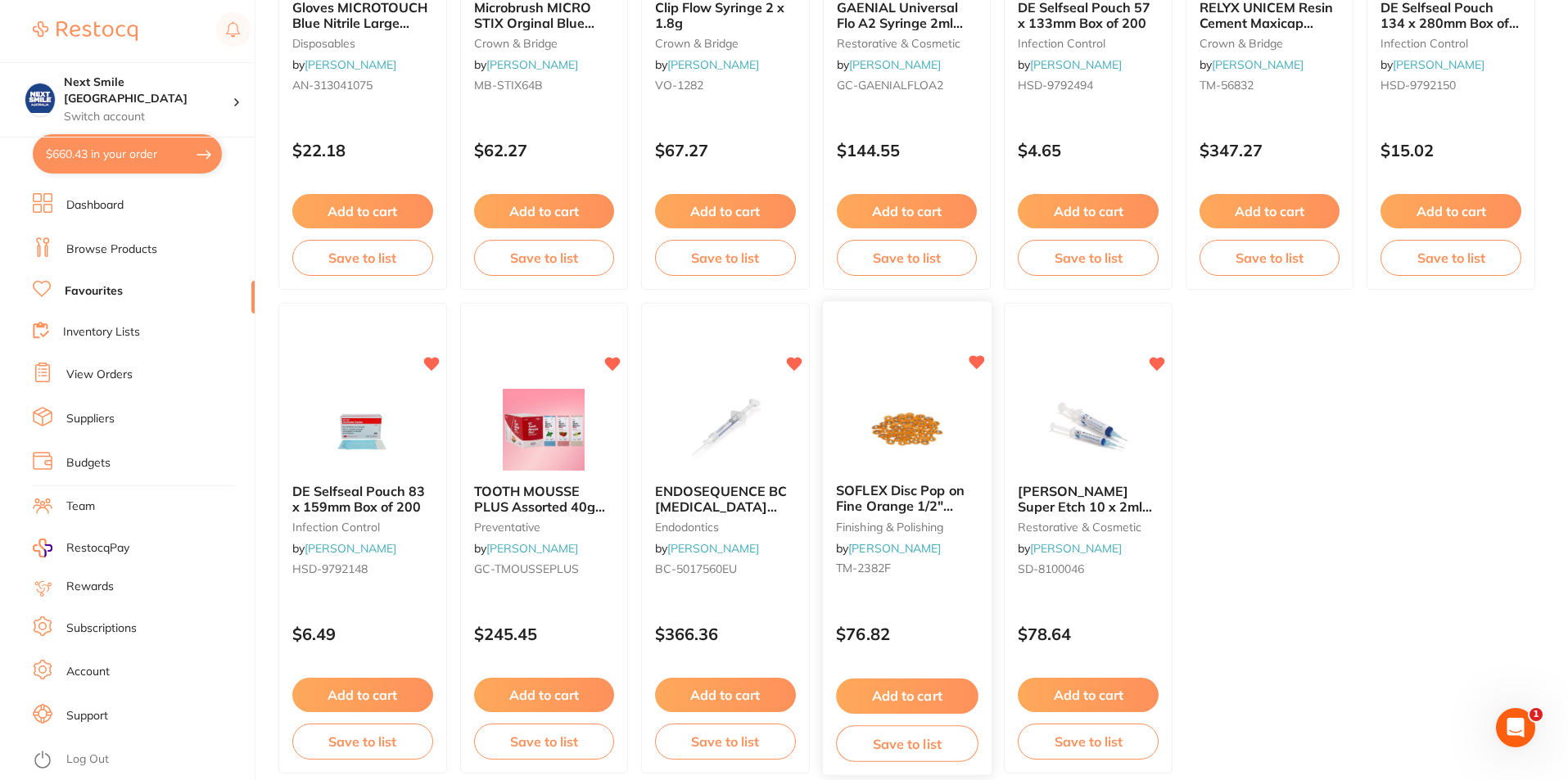
scroll to position [3354, 0]
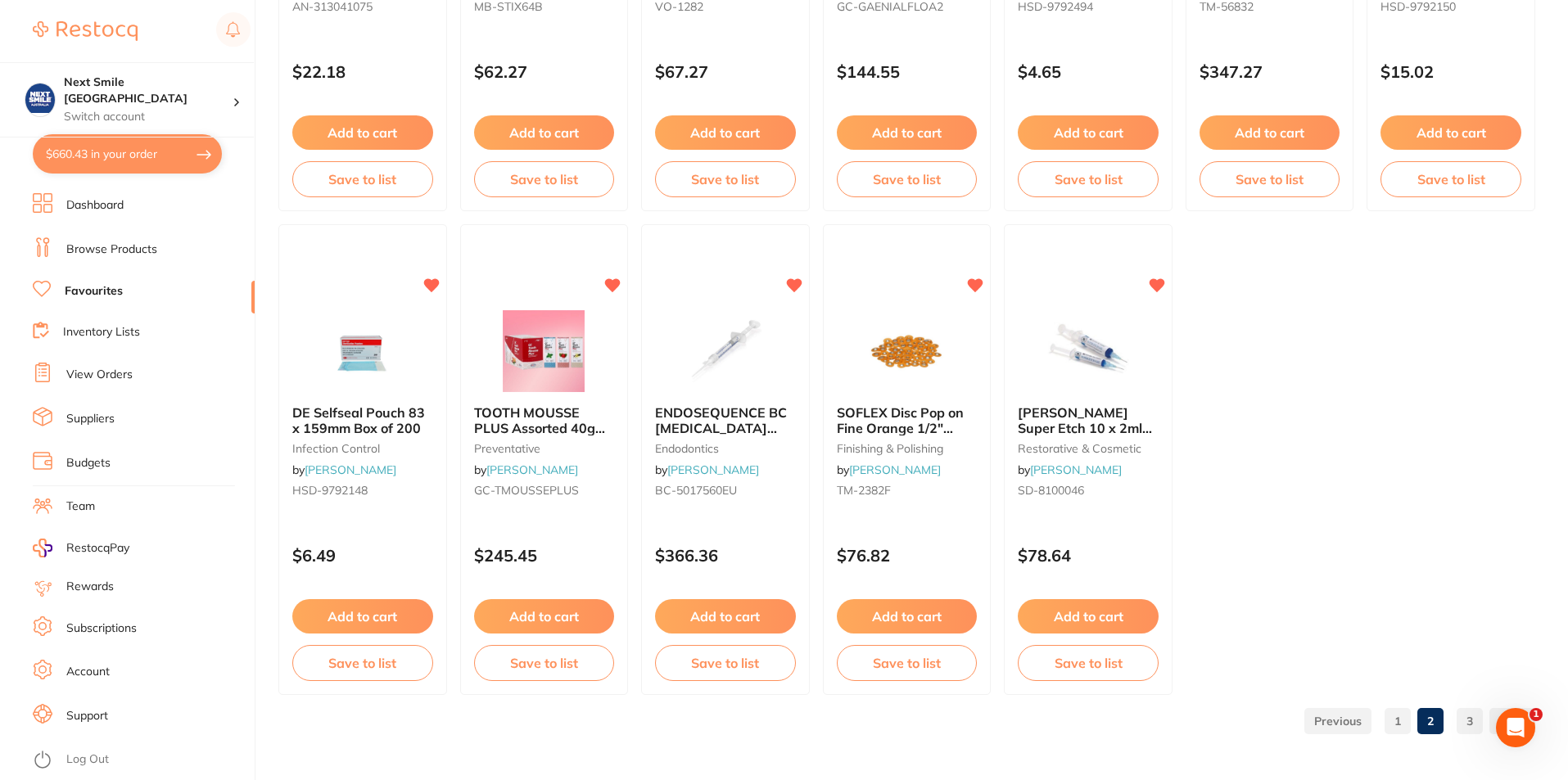
click at [1463, 721] on link "3" at bounding box center [1469, 720] width 26 height 32
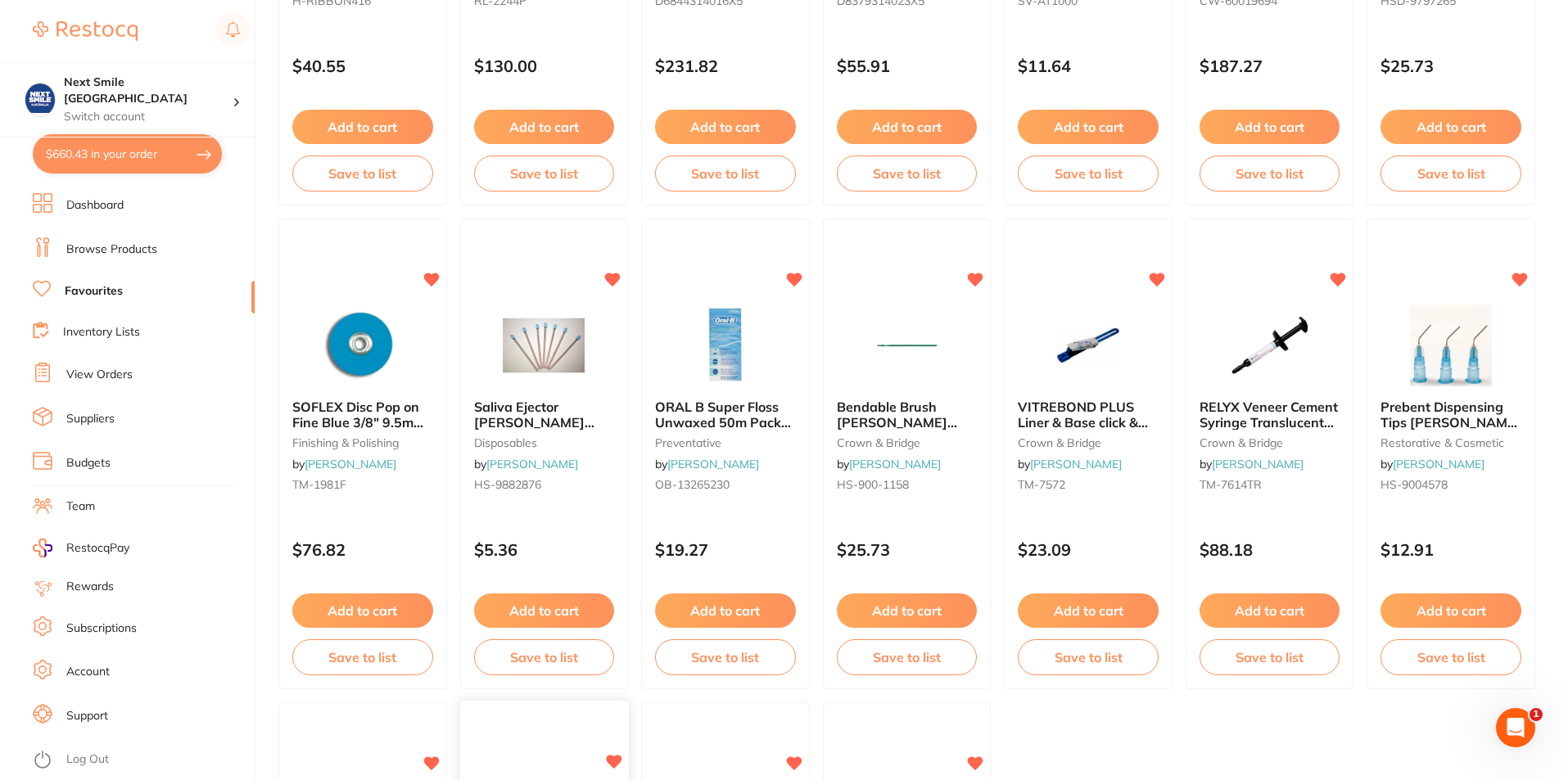
scroll to position [0, 0]
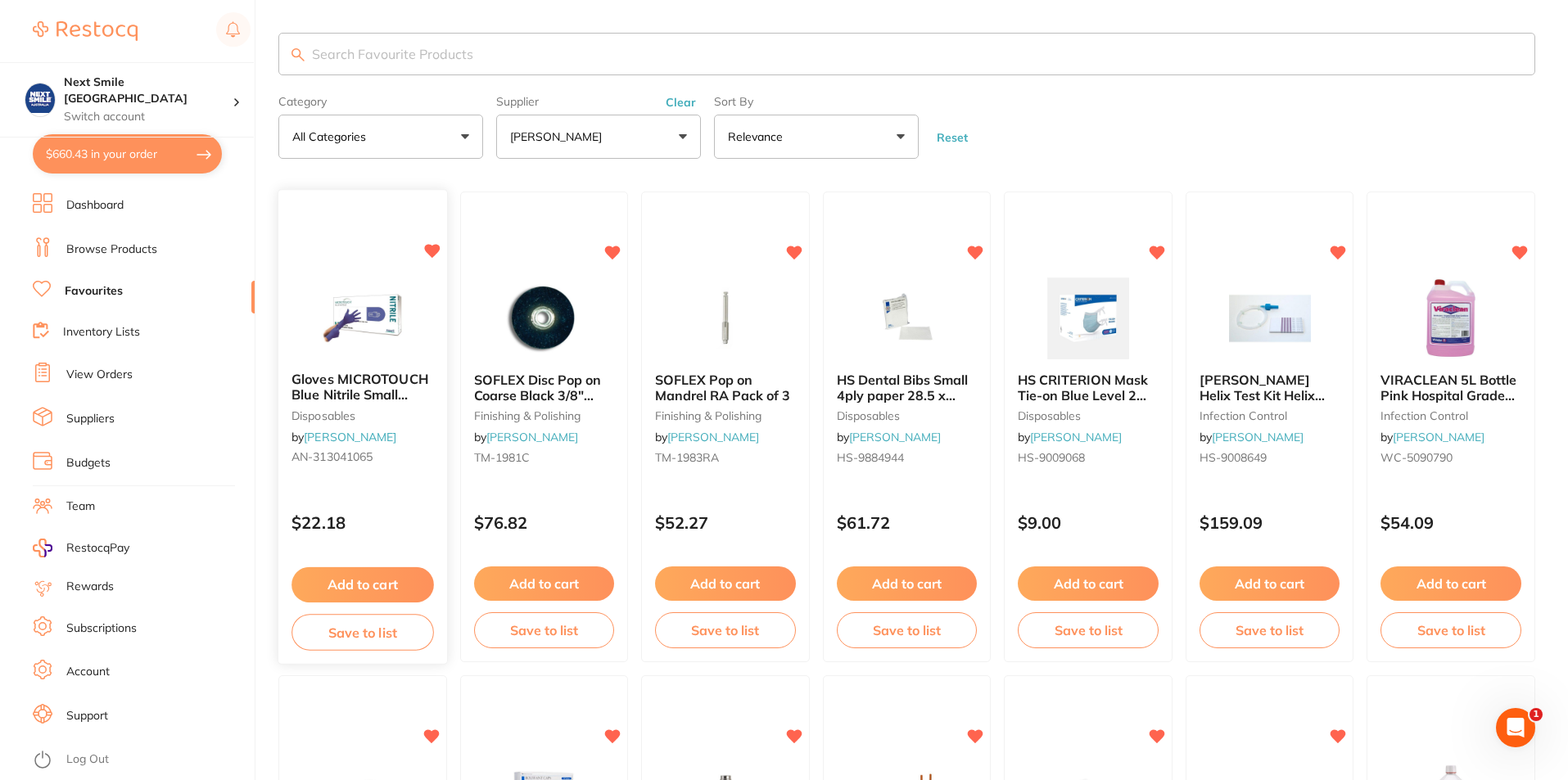
click at [389, 579] on button "Add to cart" at bounding box center [362, 585] width 142 height 35
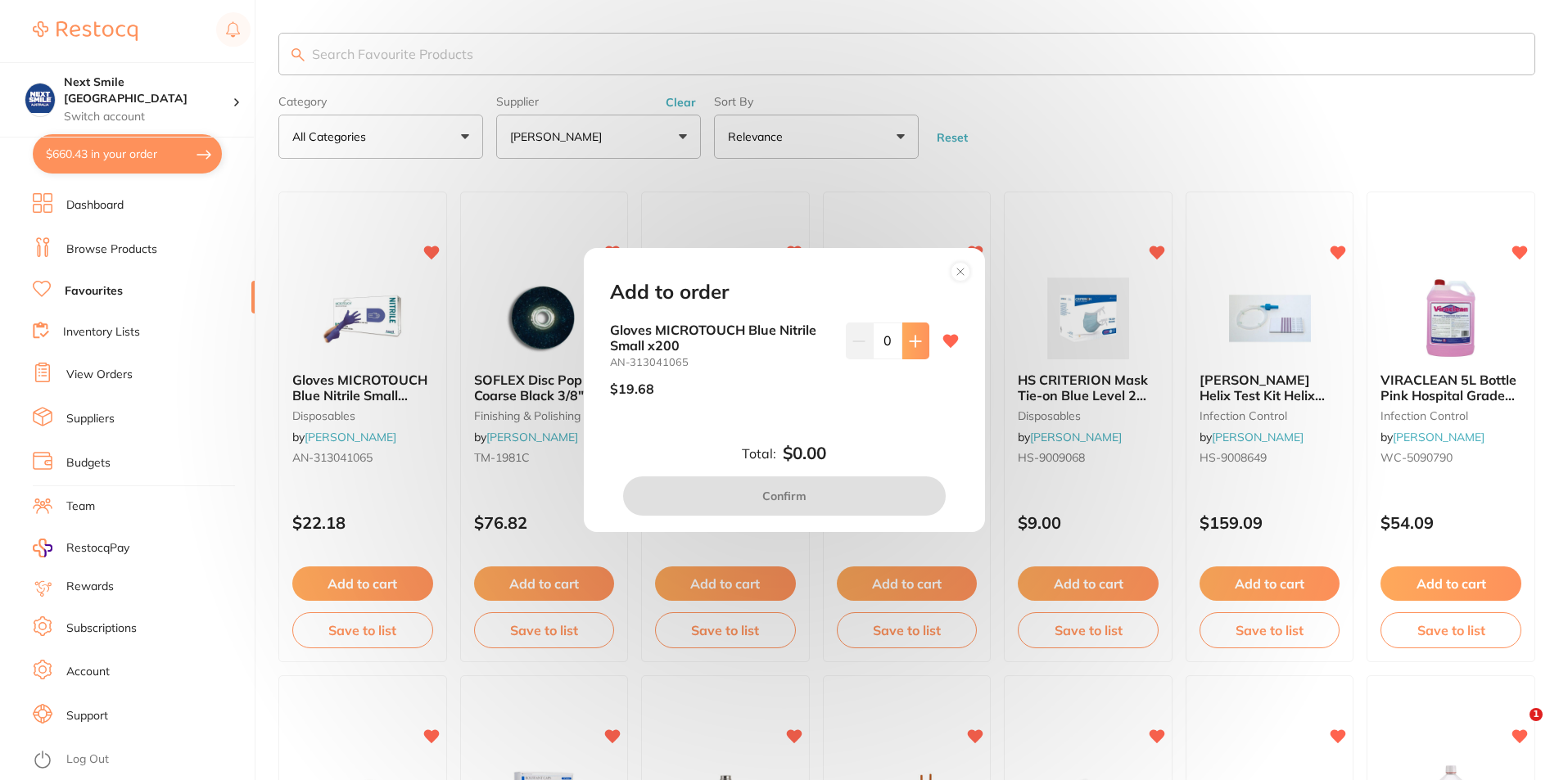
click at [914, 344] on icon at bounding box center [915, 341] width 13 height 13
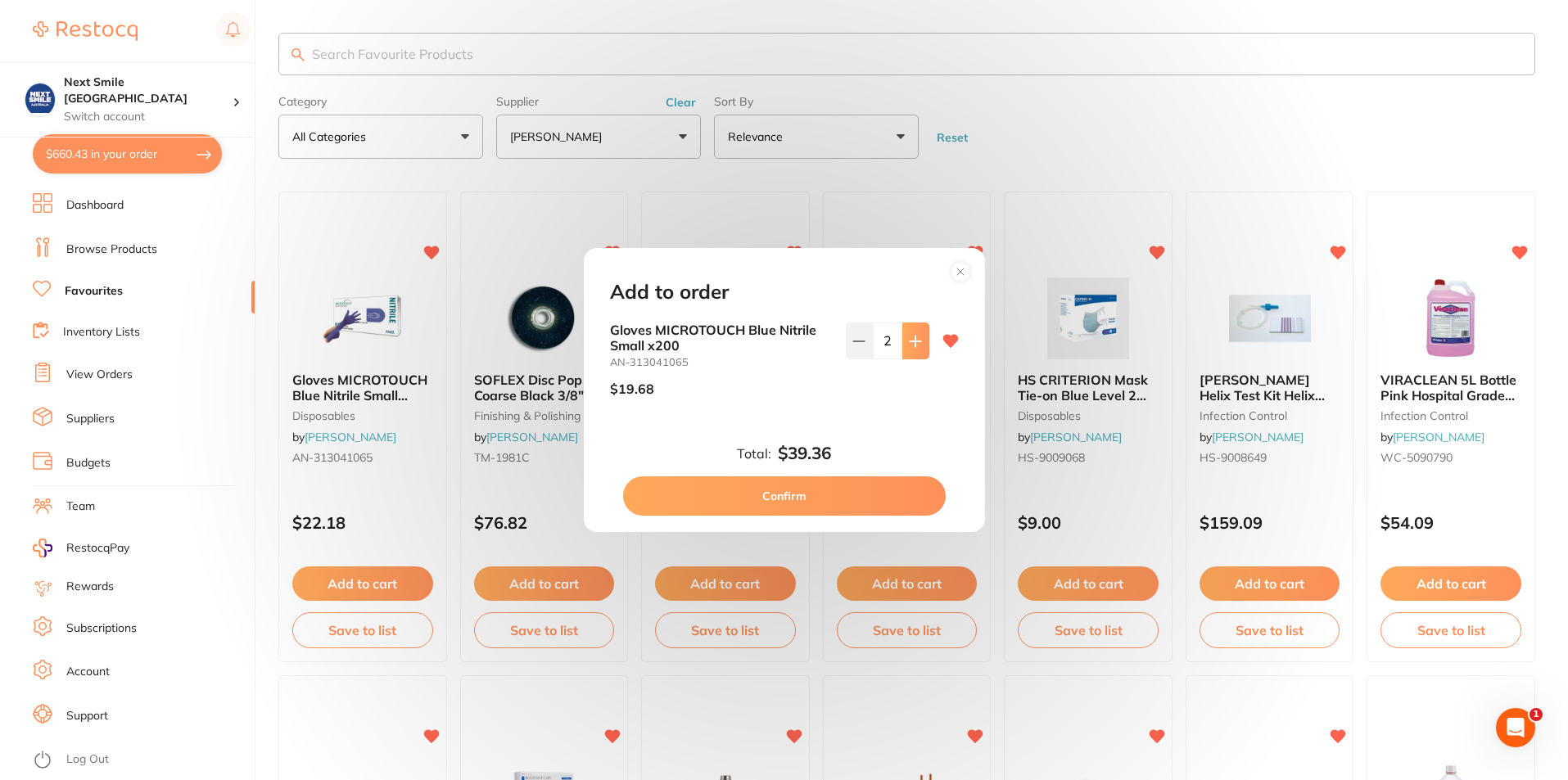
click at [914, 344] on icon at bounding box center [915, 341] width 13 height 13
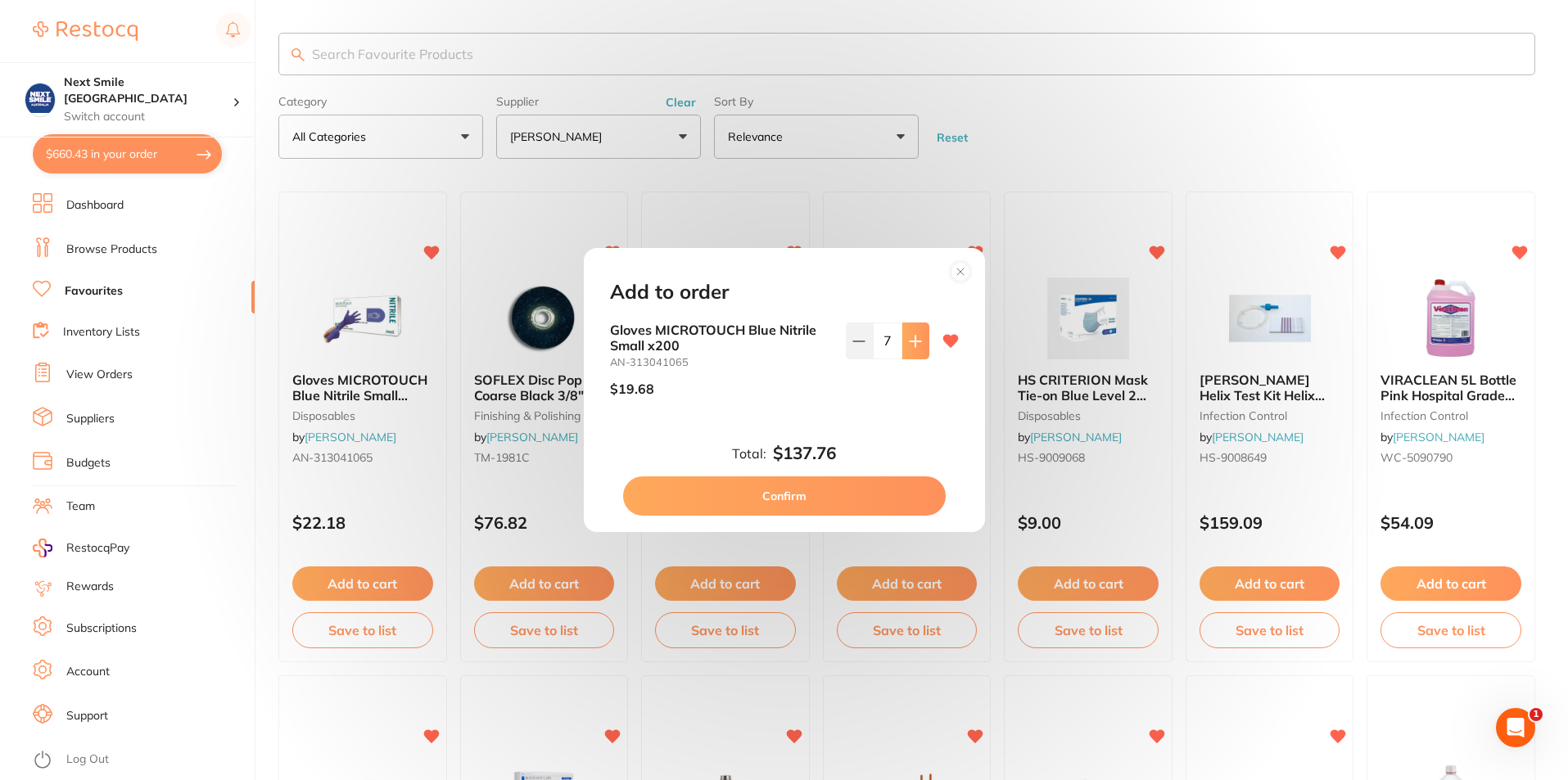
click at [914, 344] on icon at bounding box center [915, 341] width 13 height 13
type input "10"
click at [881, 488] on button "Confirm" at bounding box center [785, 496] width 323 height 39
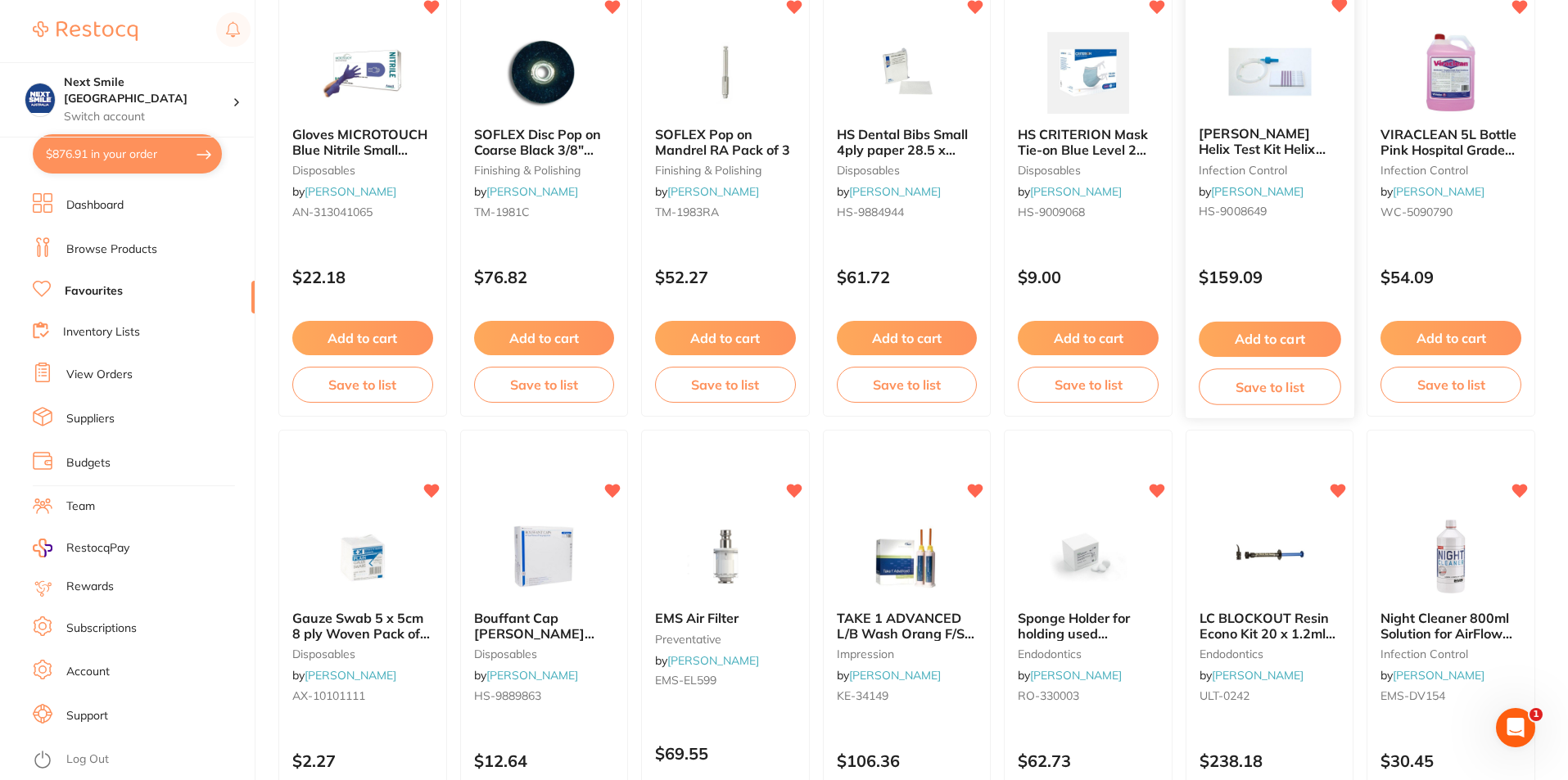
click at [1272, 334] on button "Add to cart" at bounding box center [1269, 340] width 142 height 35
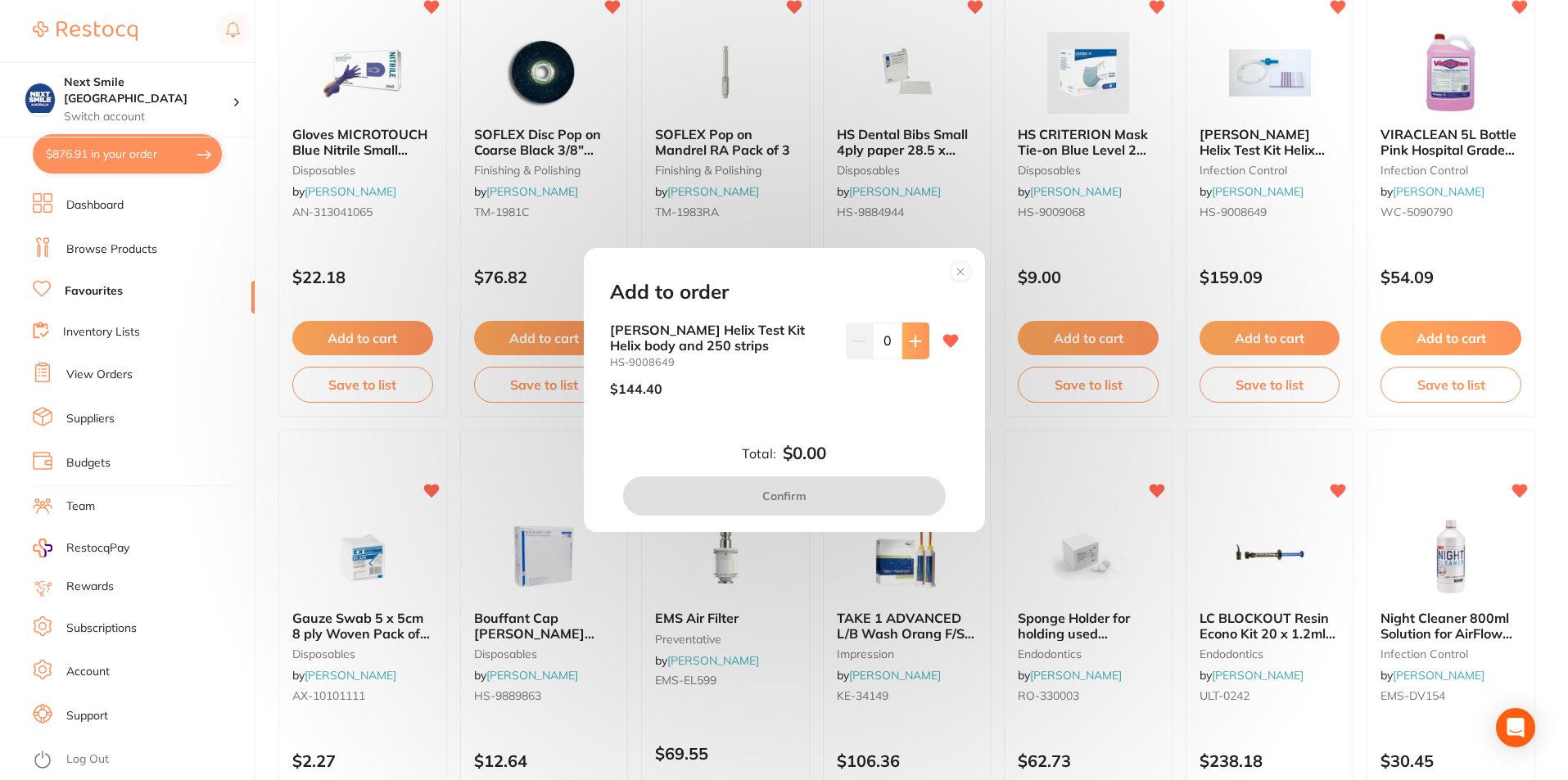
click at [909, 344] on icon at bounding box center [915, 341] width 13 height 13
type input "1"
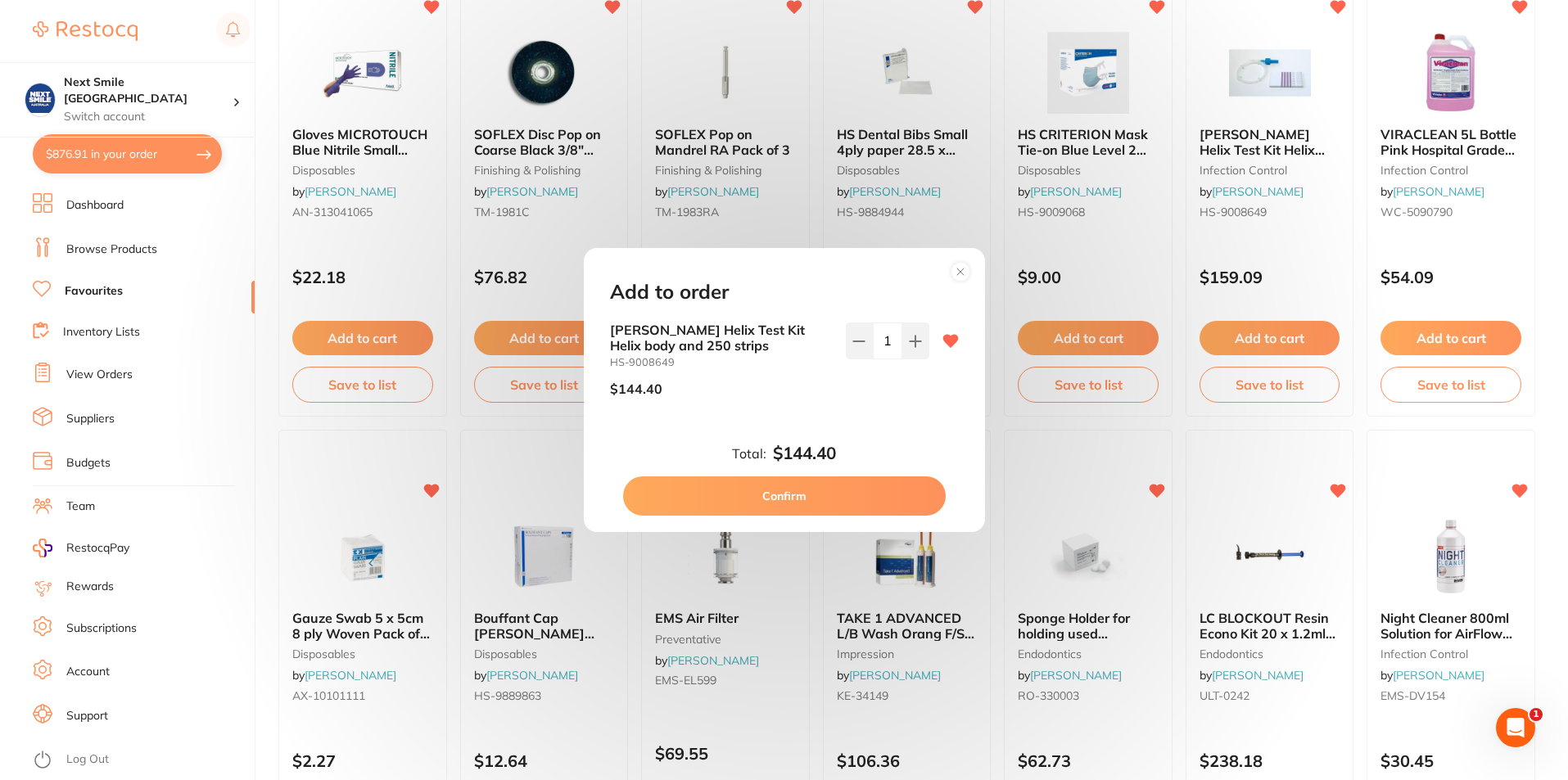
click at [886, 489] on button "Confirm" at bounding box center [785, 496] width 323 height 39
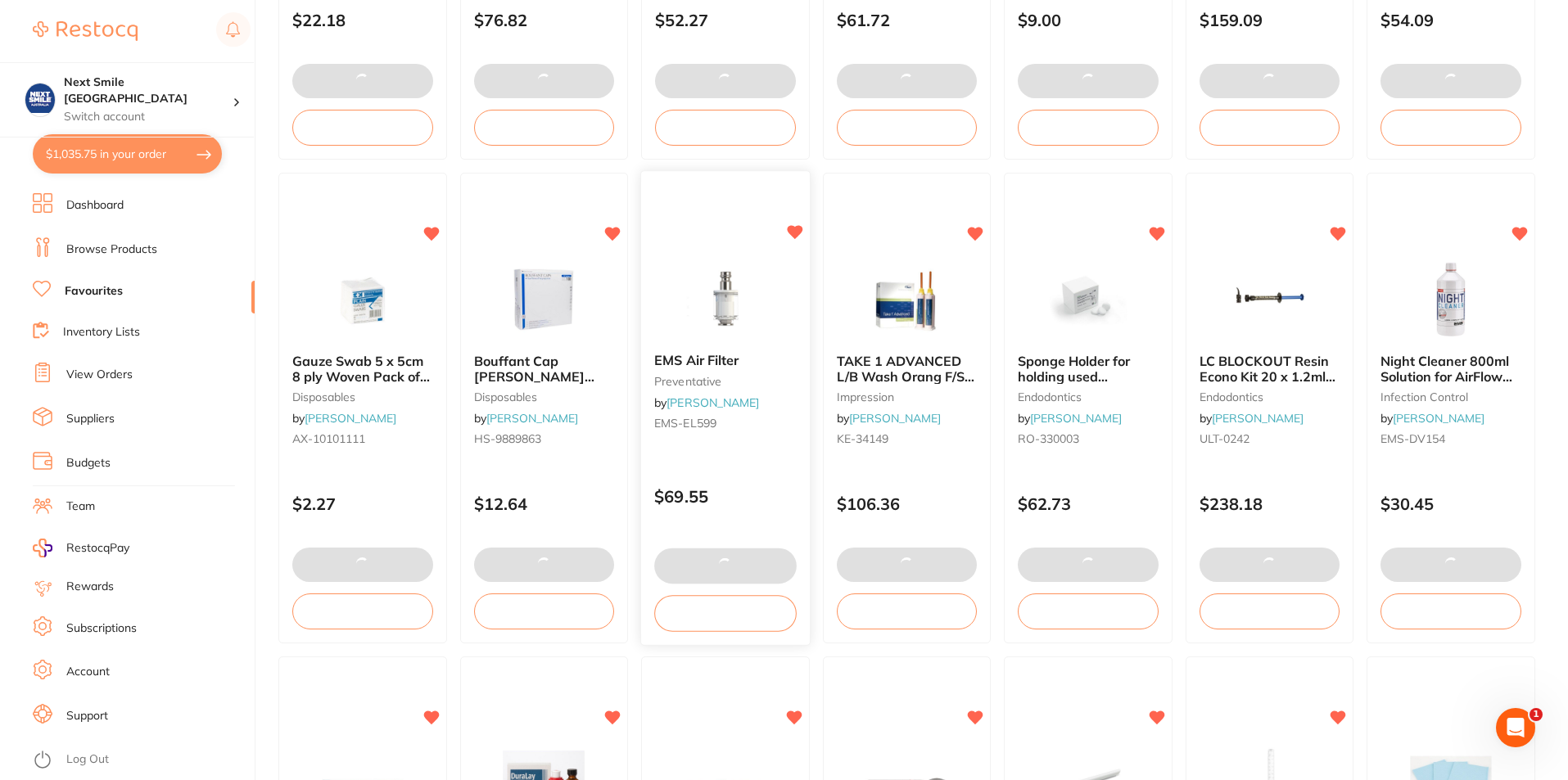
scroll to position [704, 0]
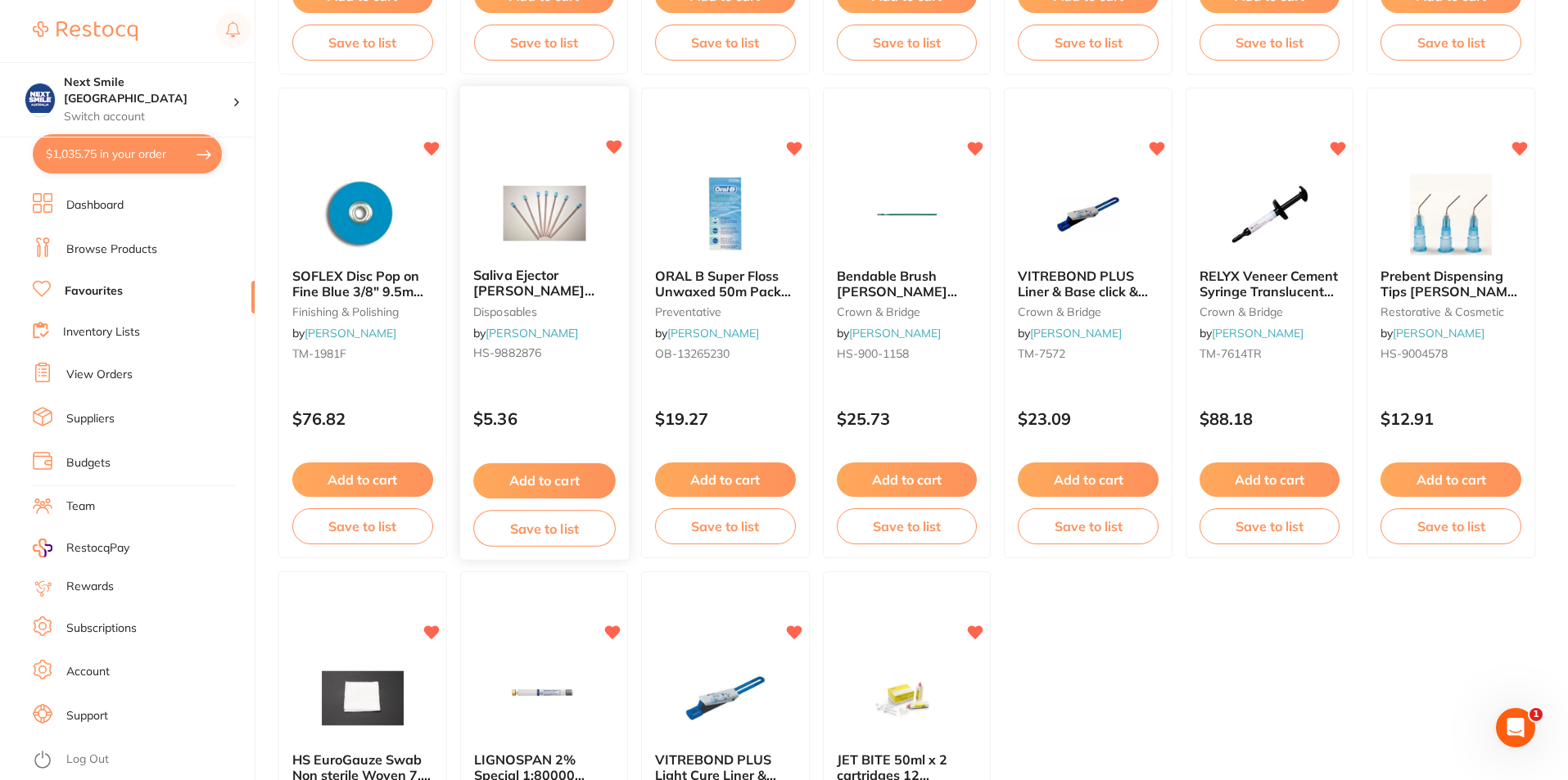
click at [530, 487] on button "Add to cart" at bounding box center [543, 481] width 142 height 35
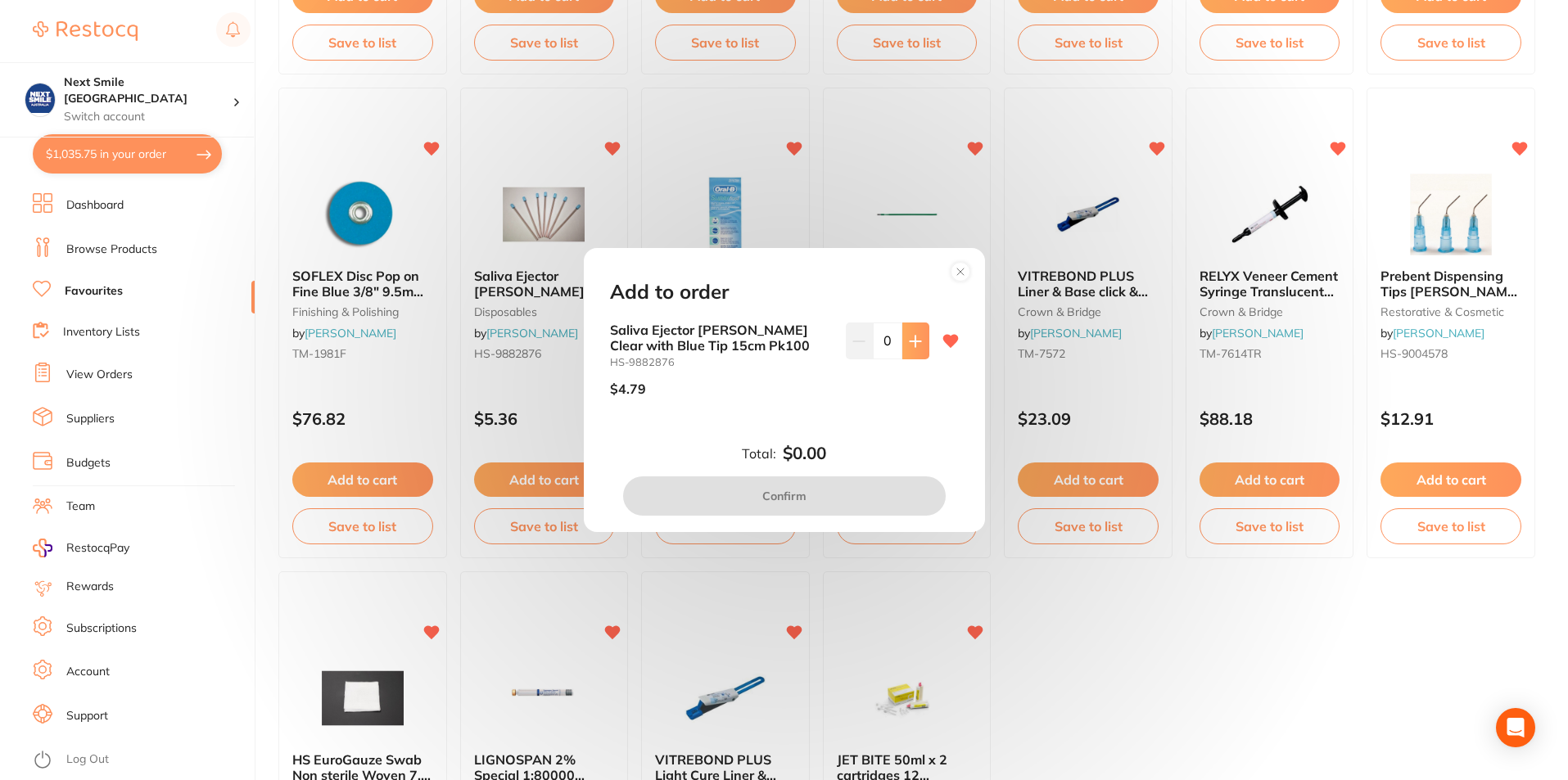
click at [905, 351] on button at bounding box center [916, 341] width 27 height 36
type input "1"
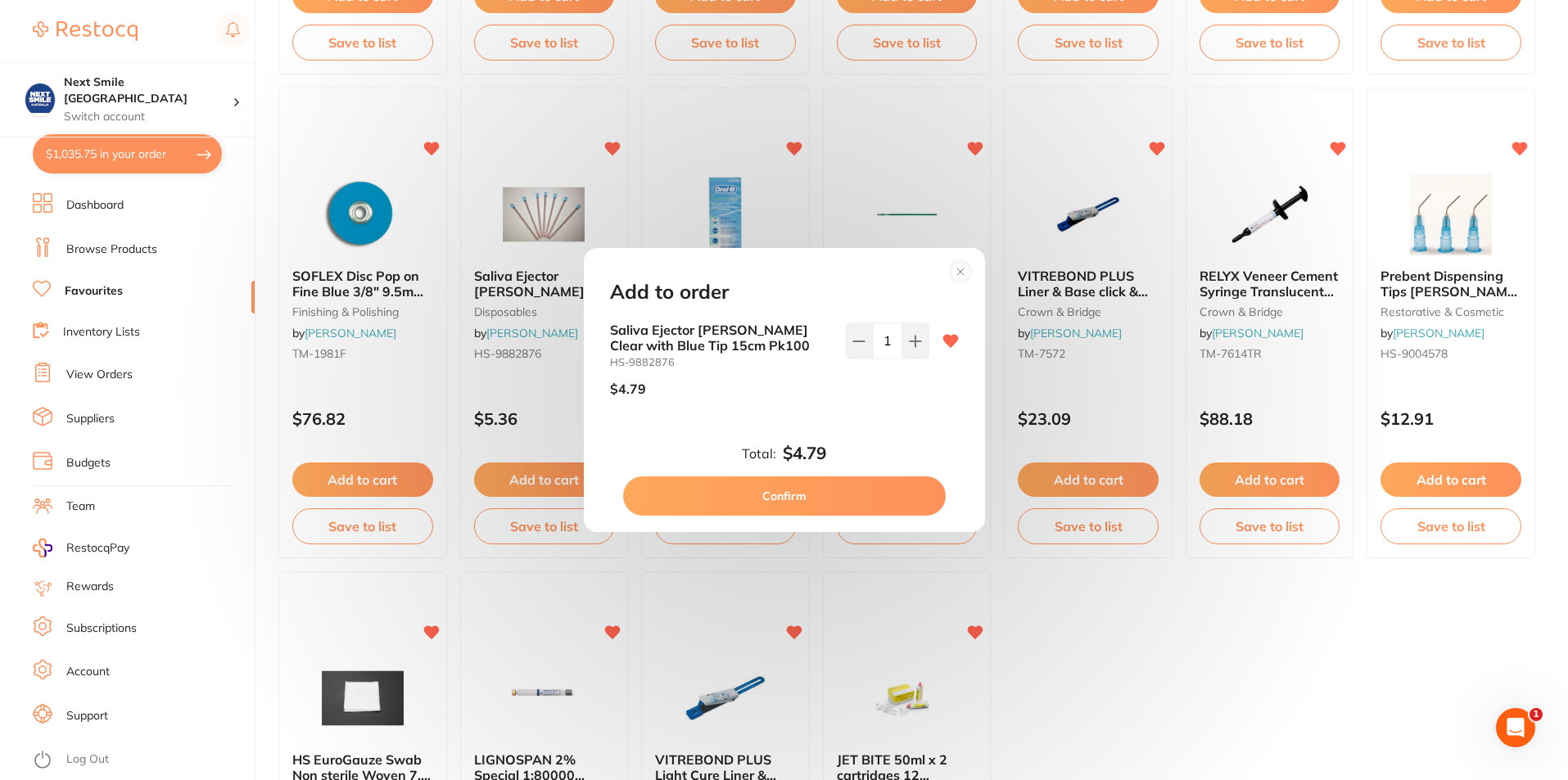
click at [850, 482] on button "Confirm" at bounding box center [785, 496] width 323 height 39
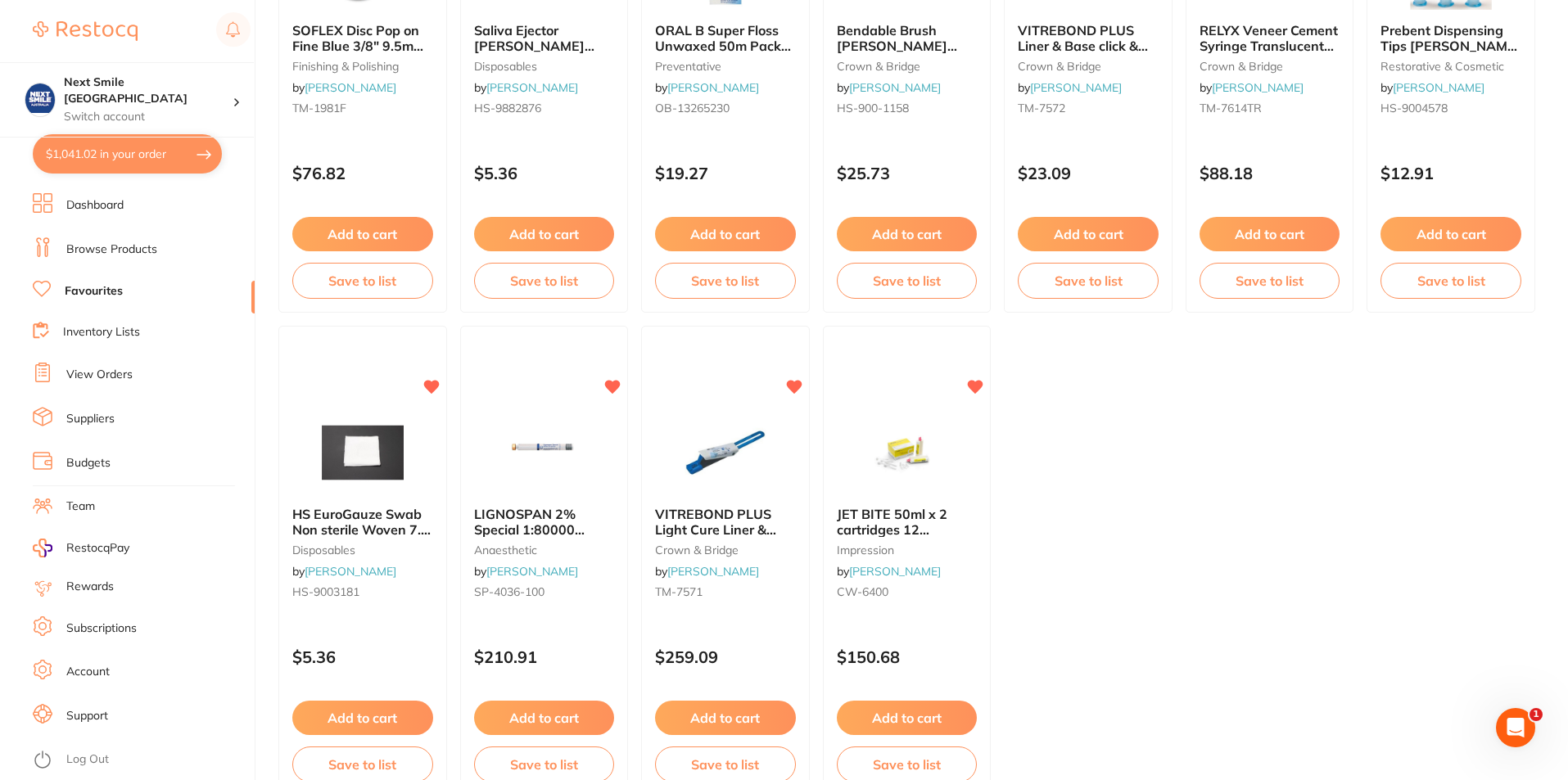
click at [903, 713] on button "Add to cart" at bounding box center [907, 717] width 141 height 34
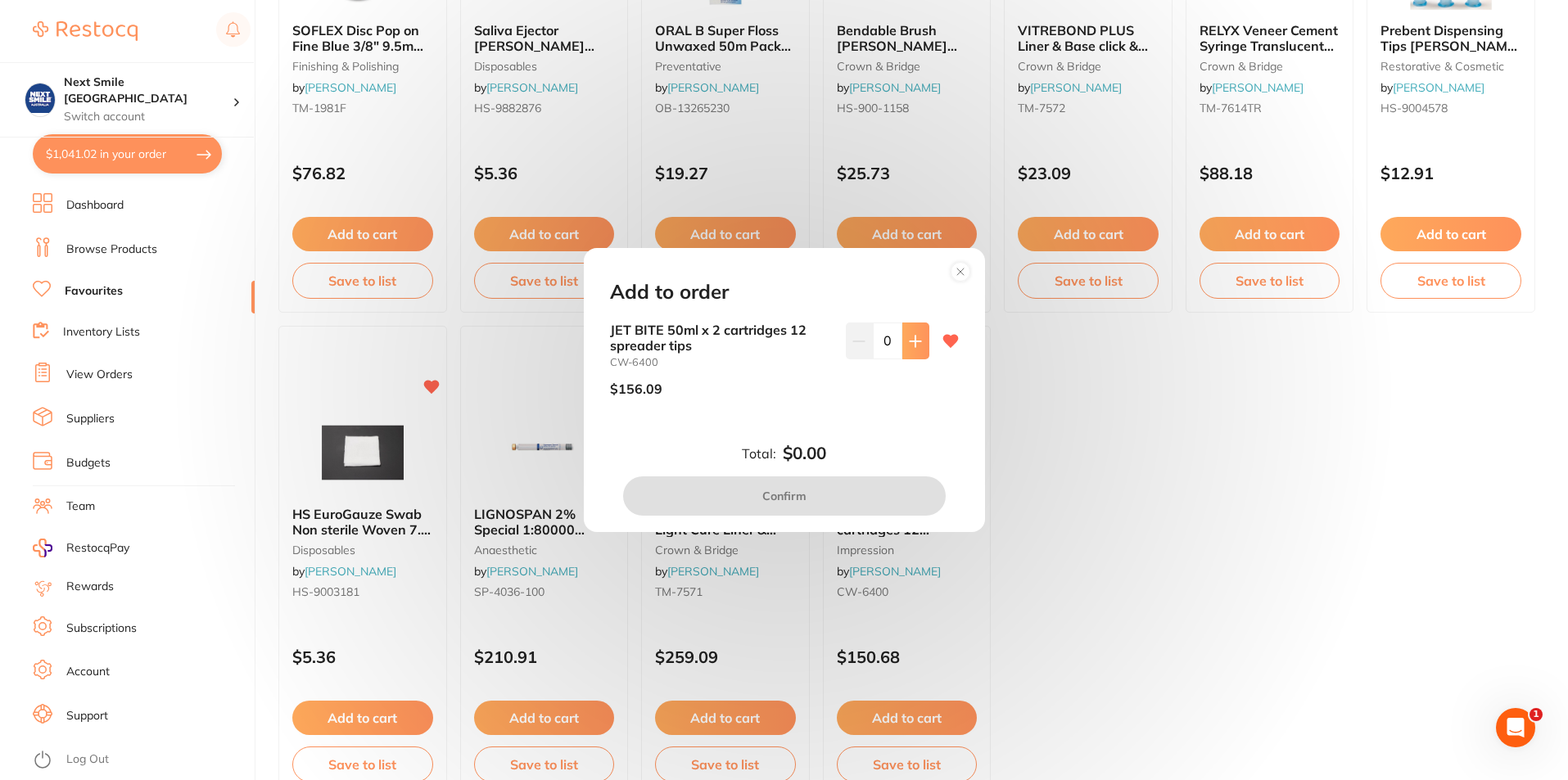
click at [913, 343] on icon at bounding box center [915, 341] width 13 height 13
click at [912, 343] on icon at bounding box center [914, 341] width 11 height 11
type input "4"
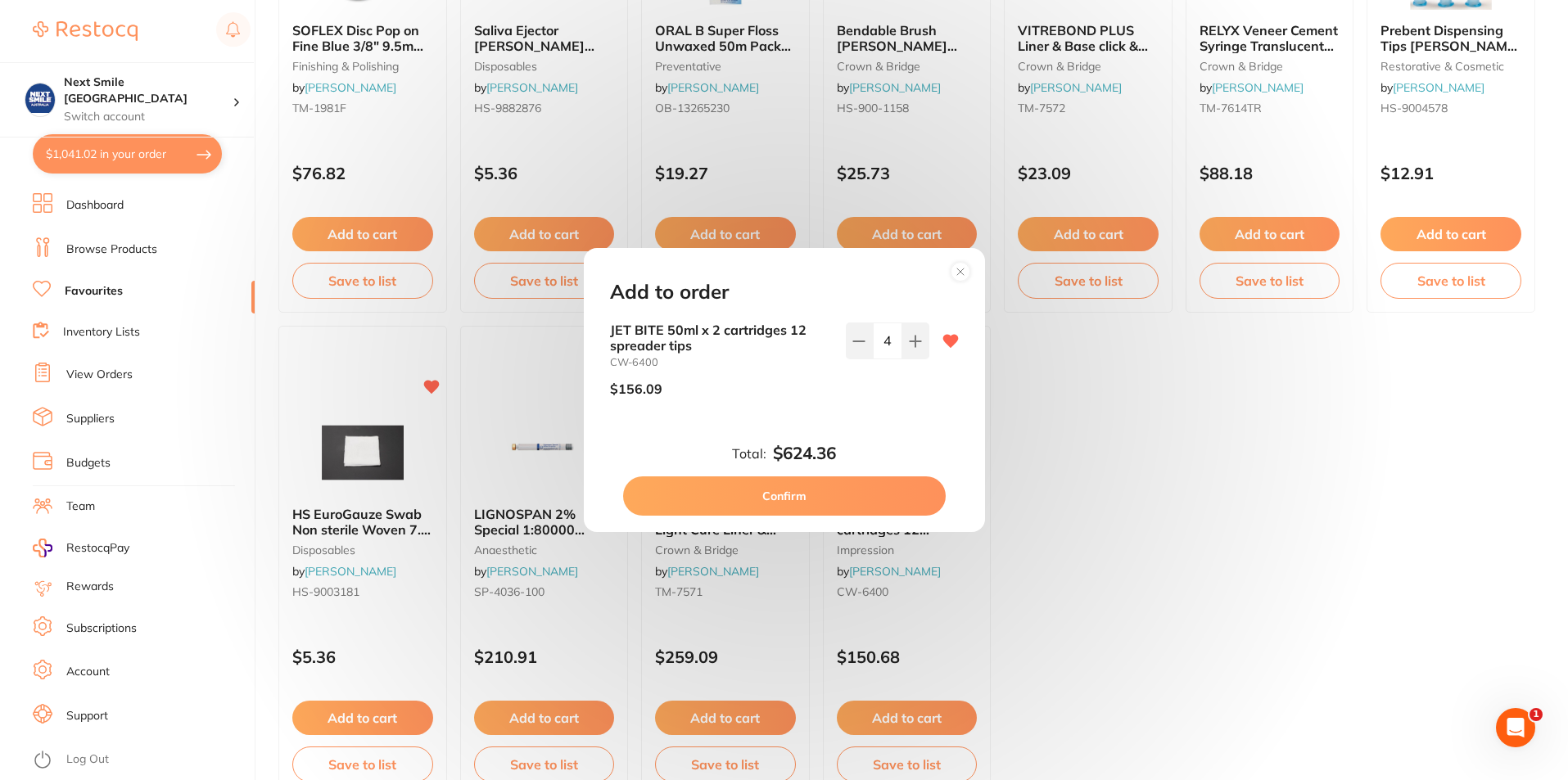
click at [843, 488] on button "Confirm" at bounding box center [785, 496] width 323 height 39
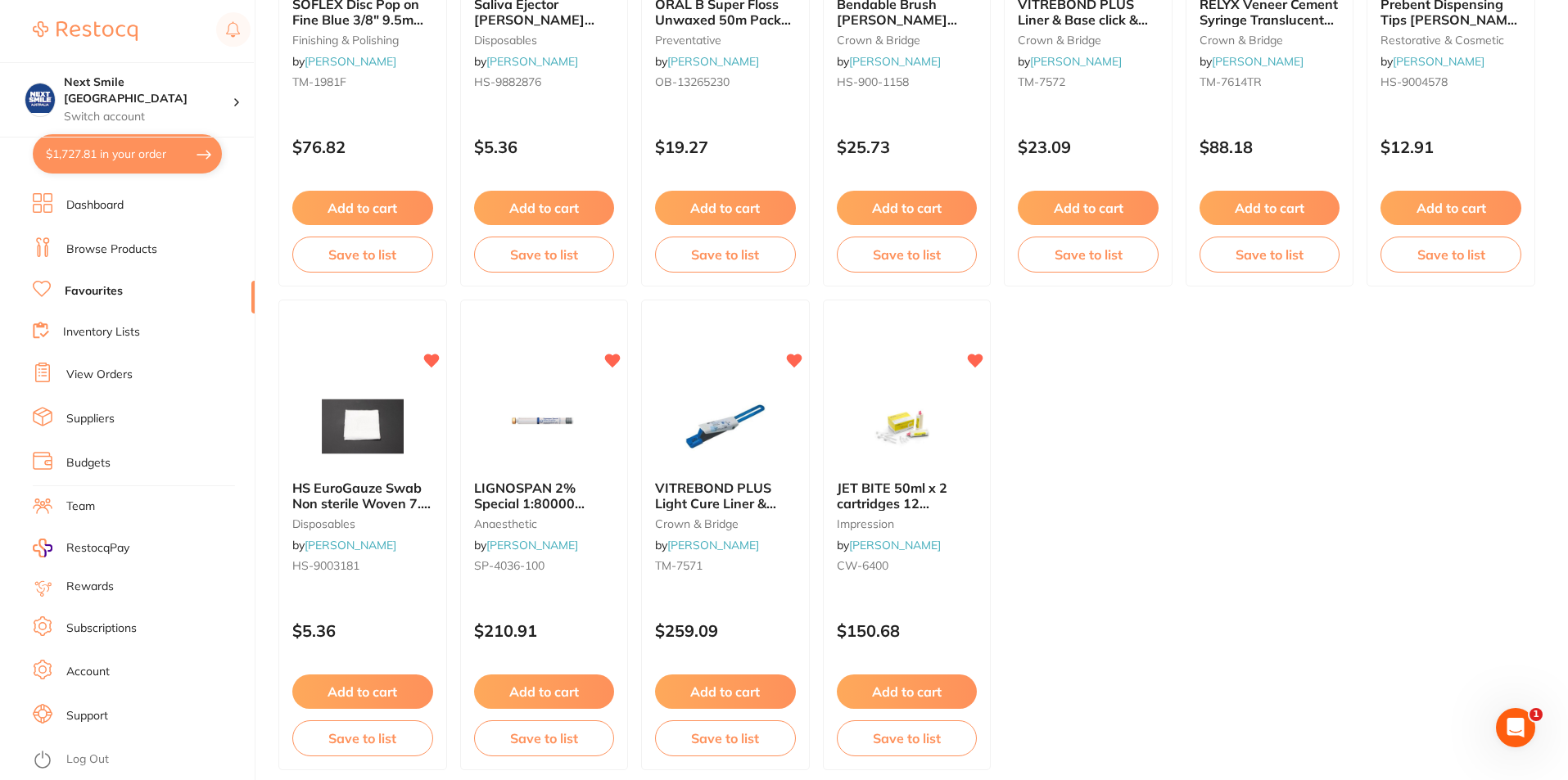
scroll to position [1903, 0]
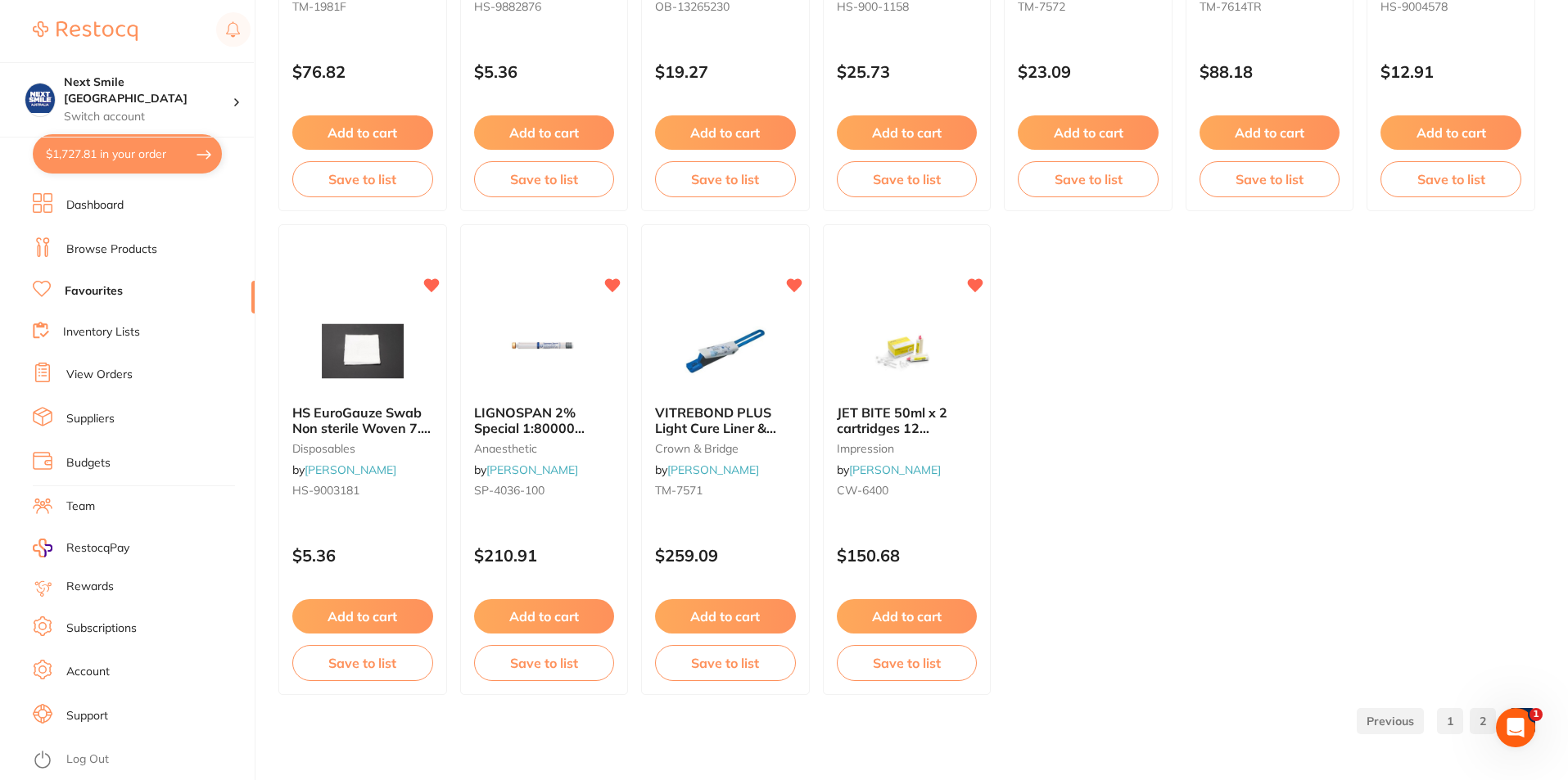
click at [1478, 725] on link "2" at bounding box center [1482, 720] width 26 height 32
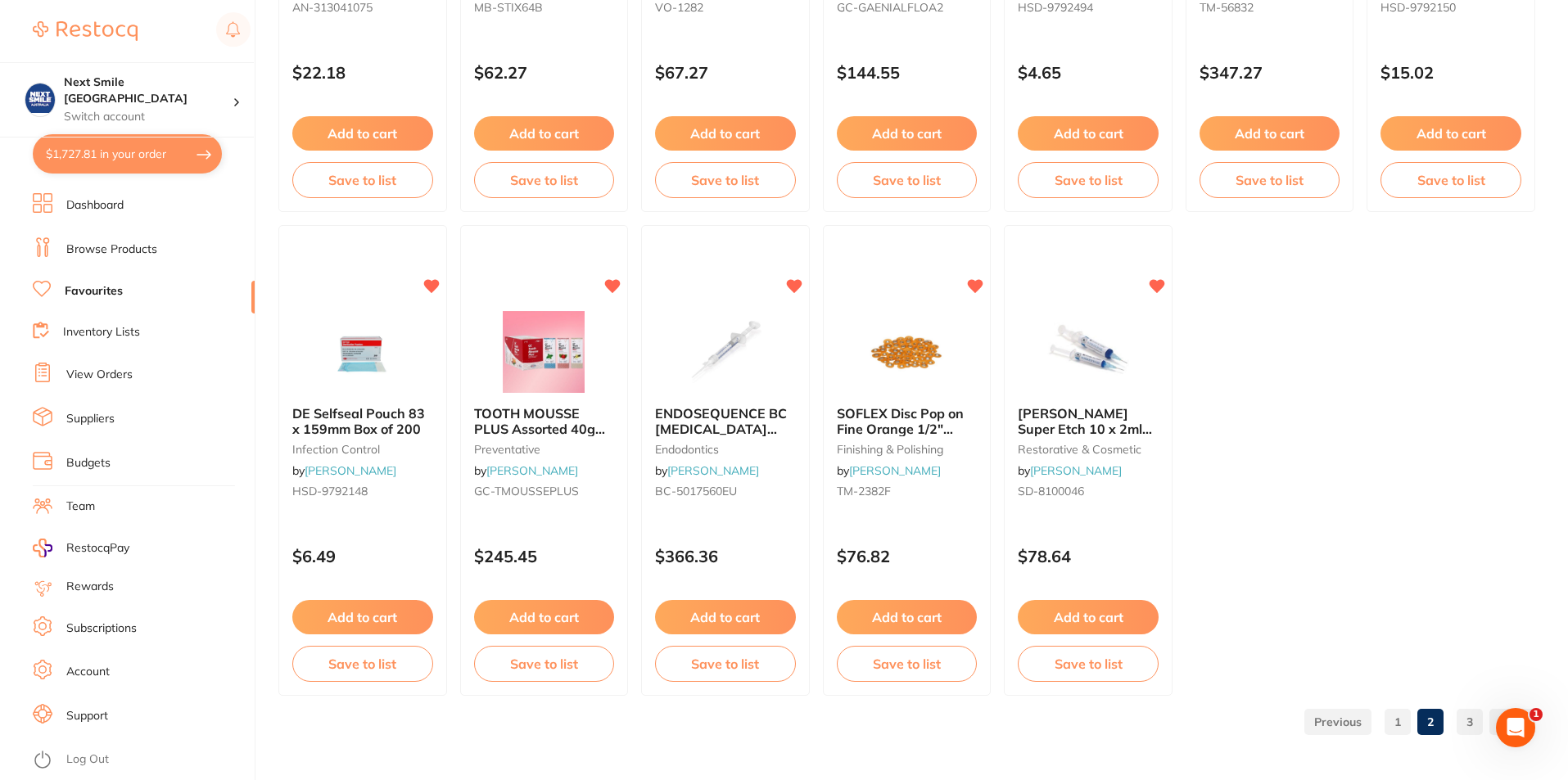
scroll to position [3354, 0]
click at [1400, 728] on link "1" at bounding box center [1398, 720] width 26 height 32
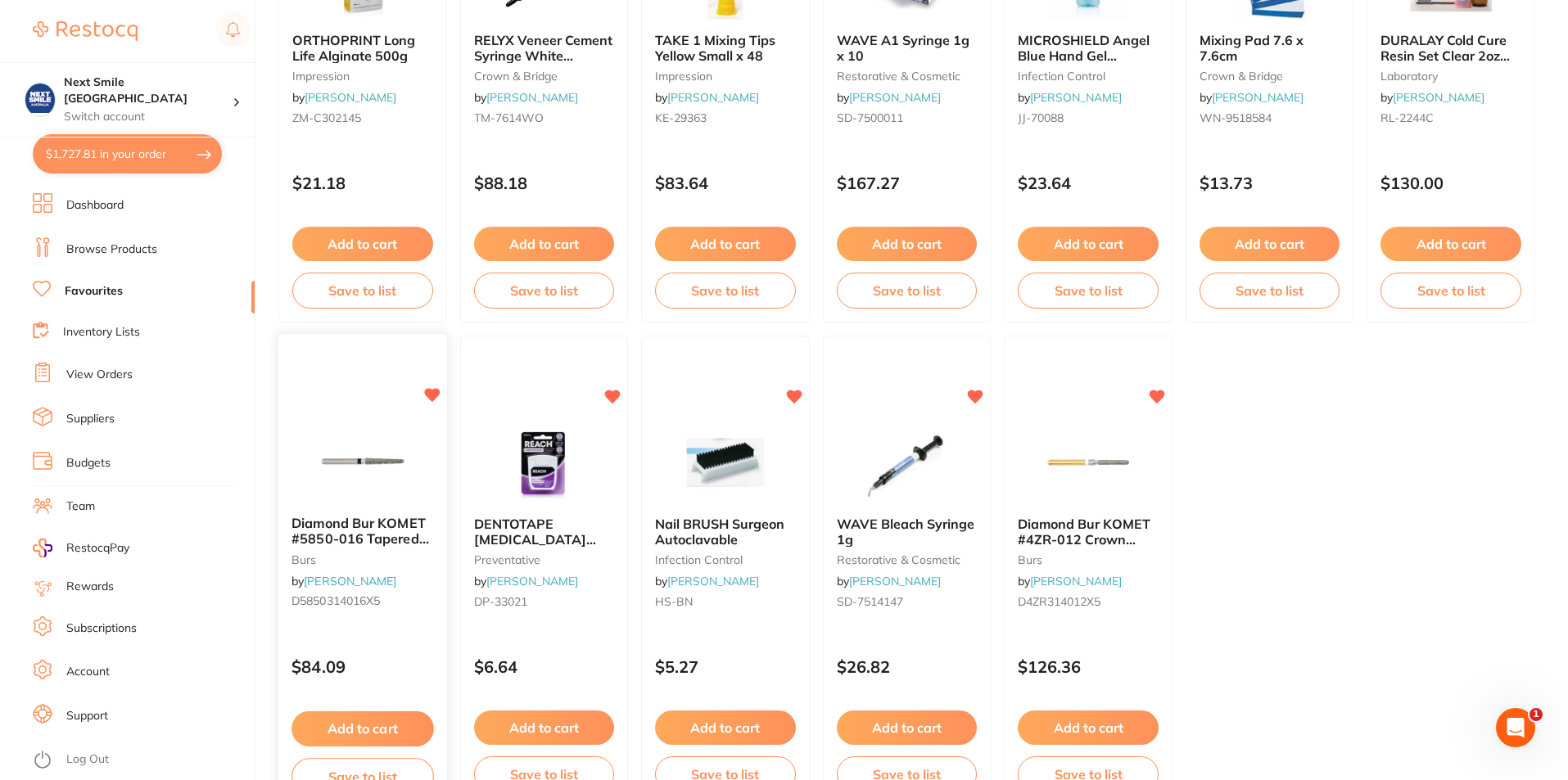
scroll to position [3272, 0]
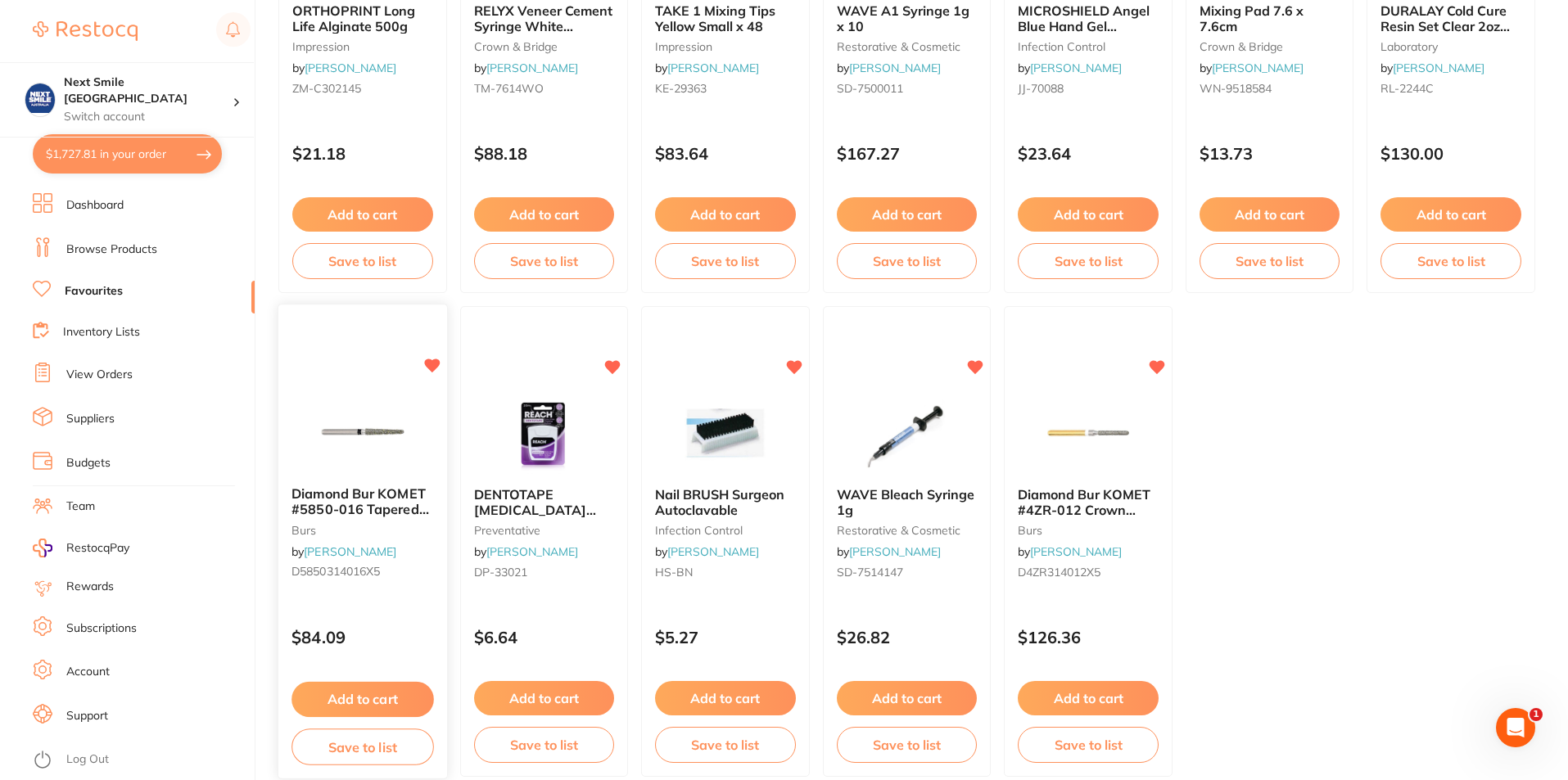
click at [375, 698] on button "Add to cart" at bounding box center [362, 700] width 142 height 35
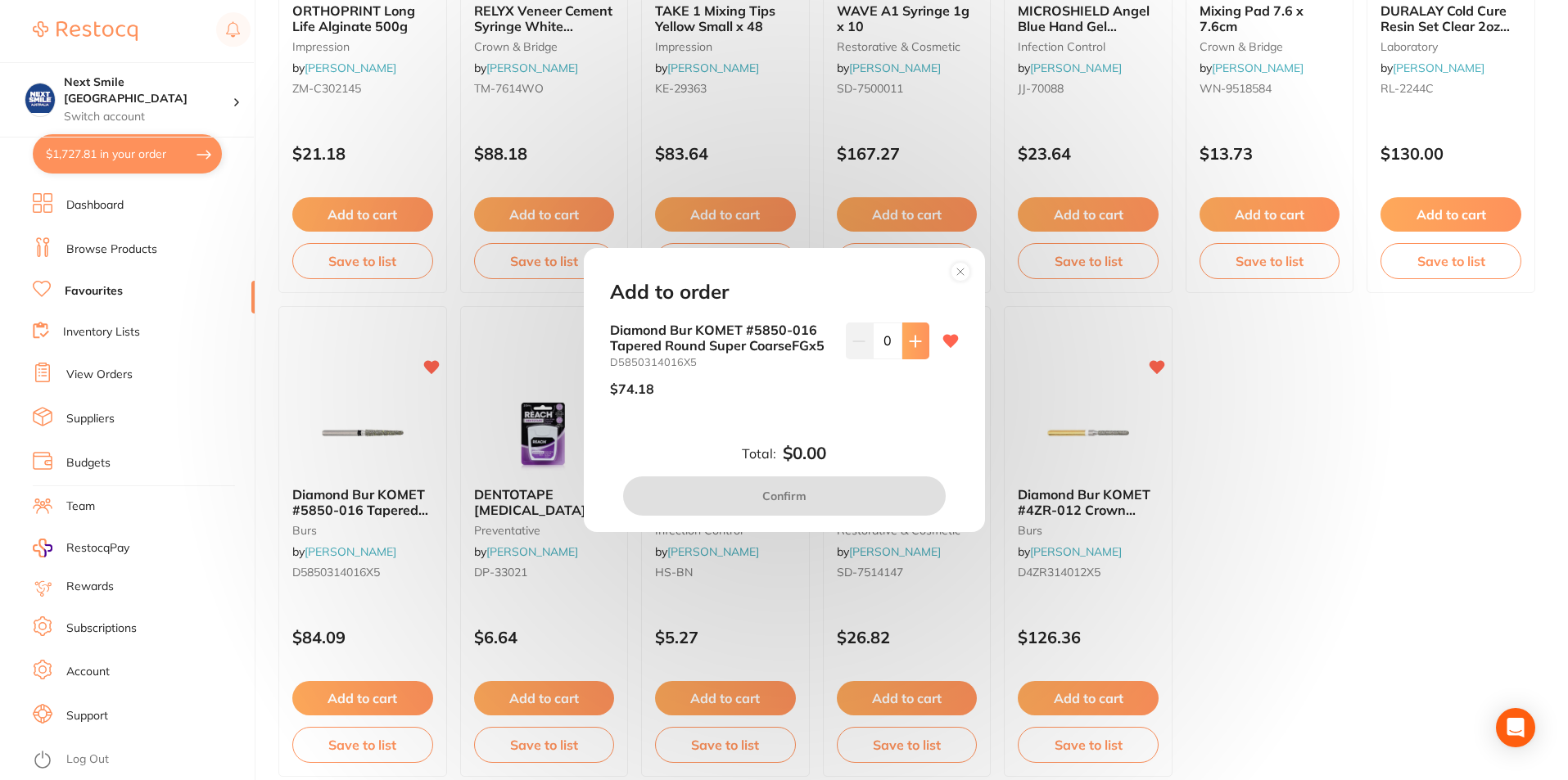
click at [909, 344] on icon at bounding box center [915, 341] width 13 height 13
type input "2"
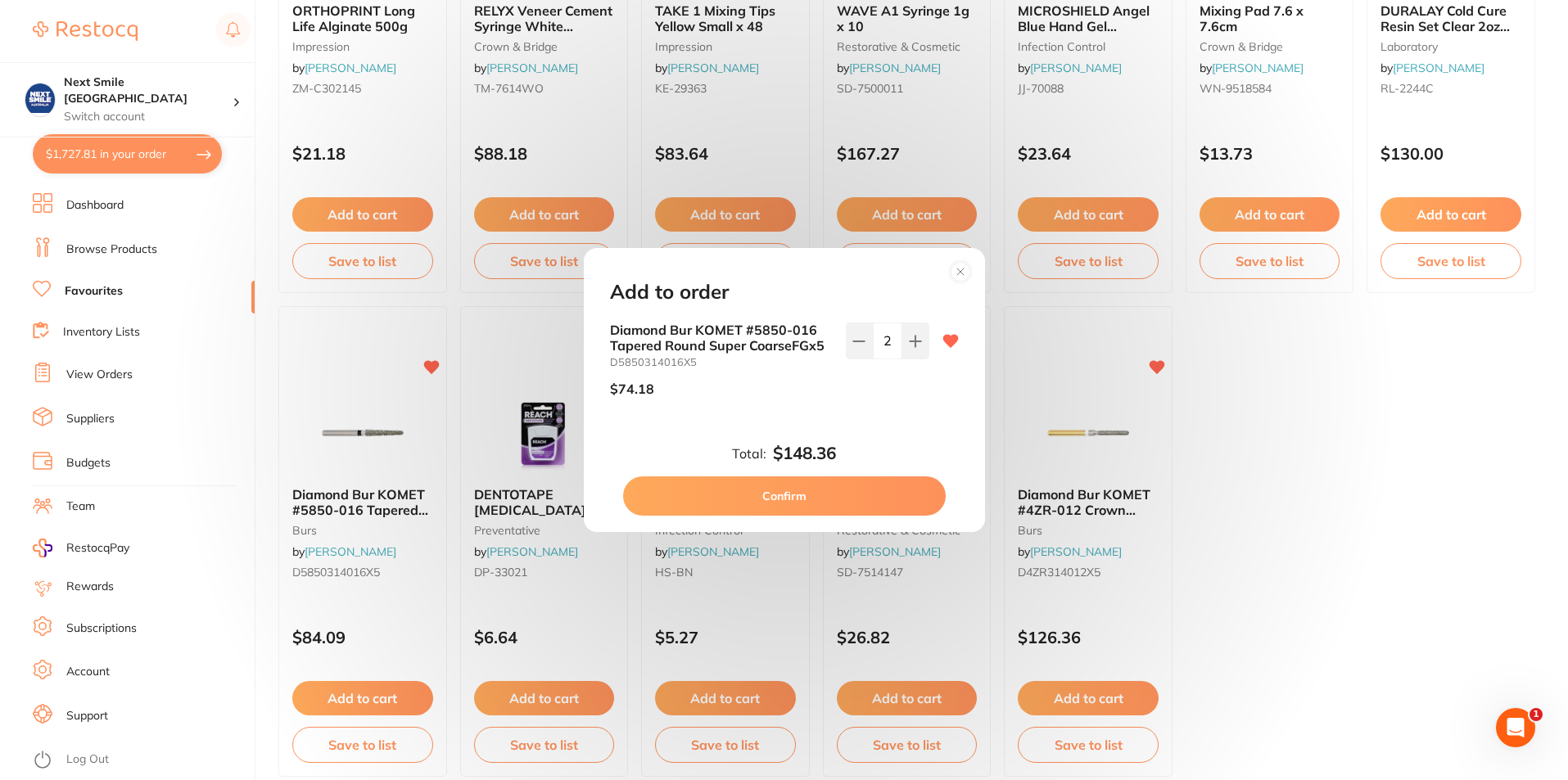
scroll to position [0, 0]
click at [839, 500] on button "Confirm" at bounding box center [785, 496] width 323 height 39
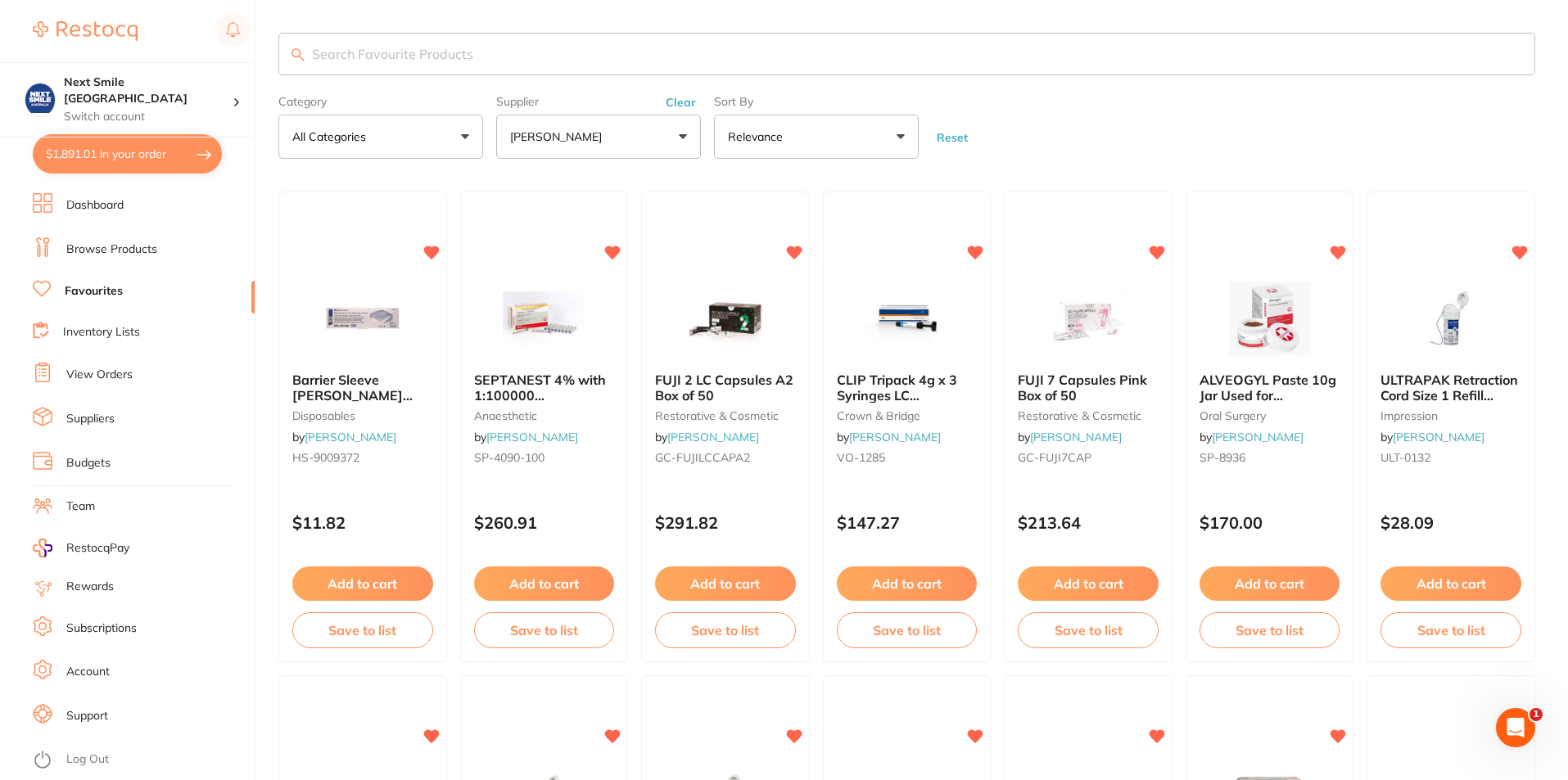
click at [524, 46] on input "search" at bounding box center [906, 53] width 1257 height 42
type input "medium"
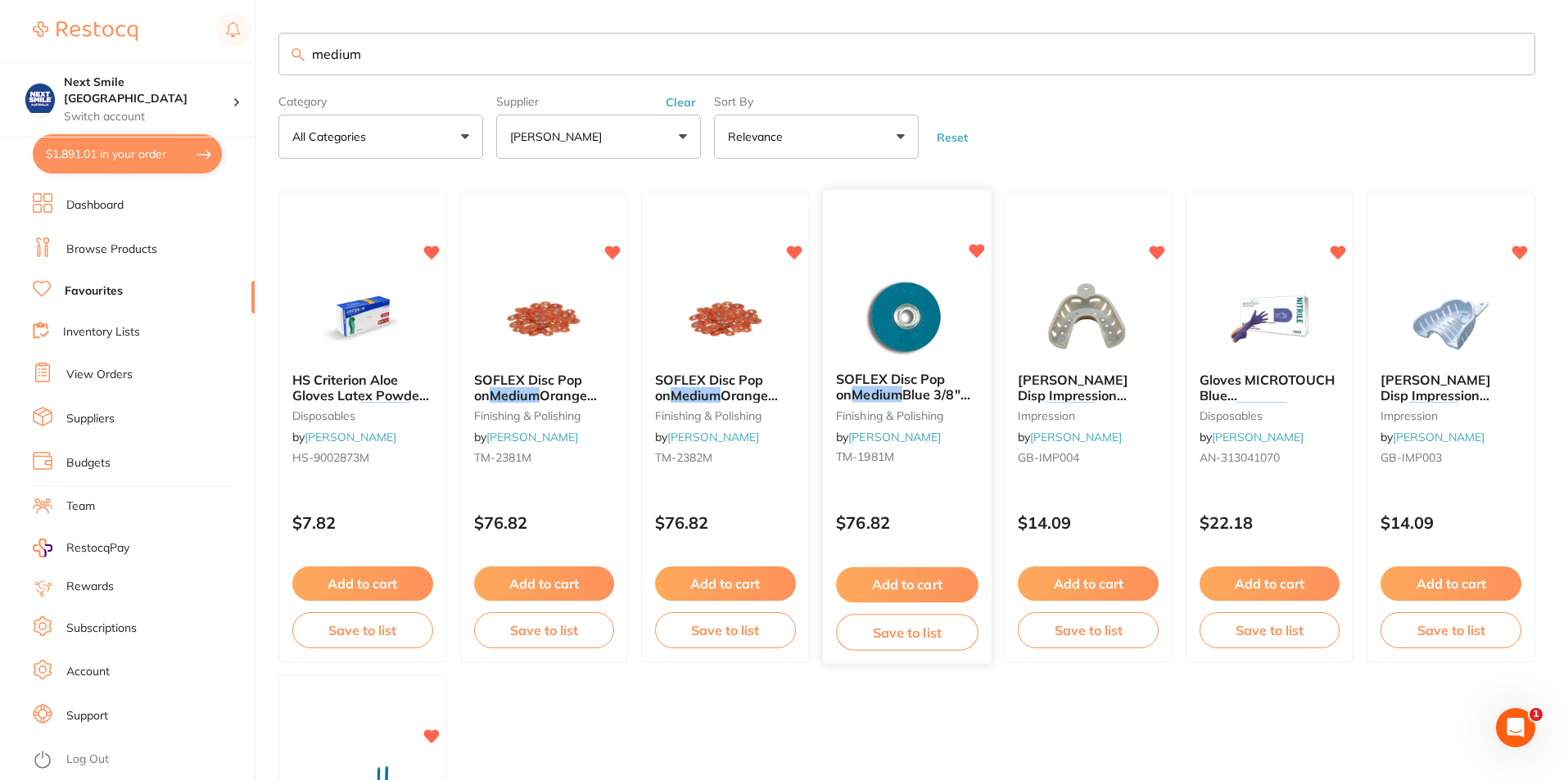
scroll to position [82, 0]
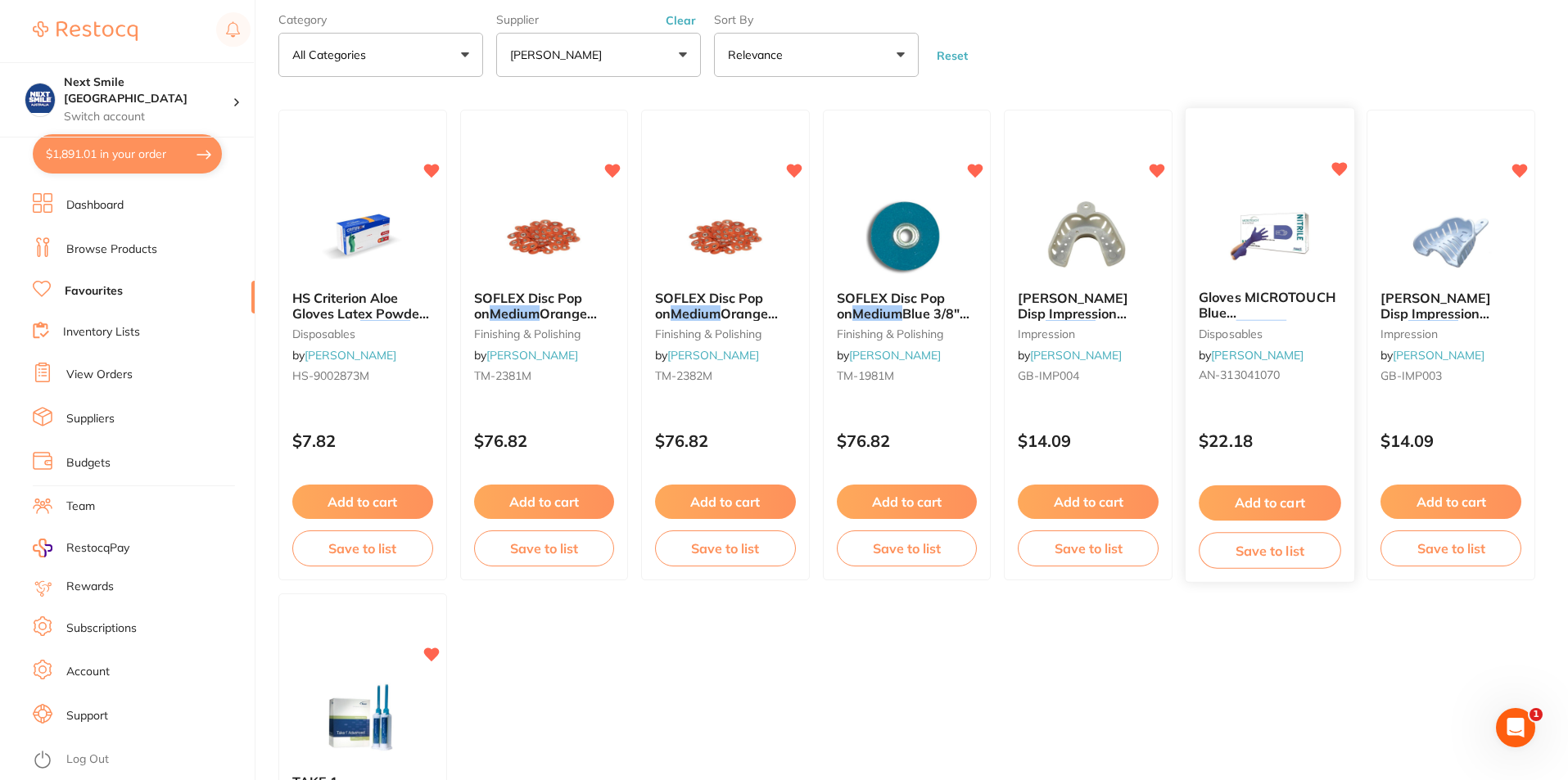
click at [1292, 503] on button "Add to cart" at bounding box center [1269, 503] width 142 height 35
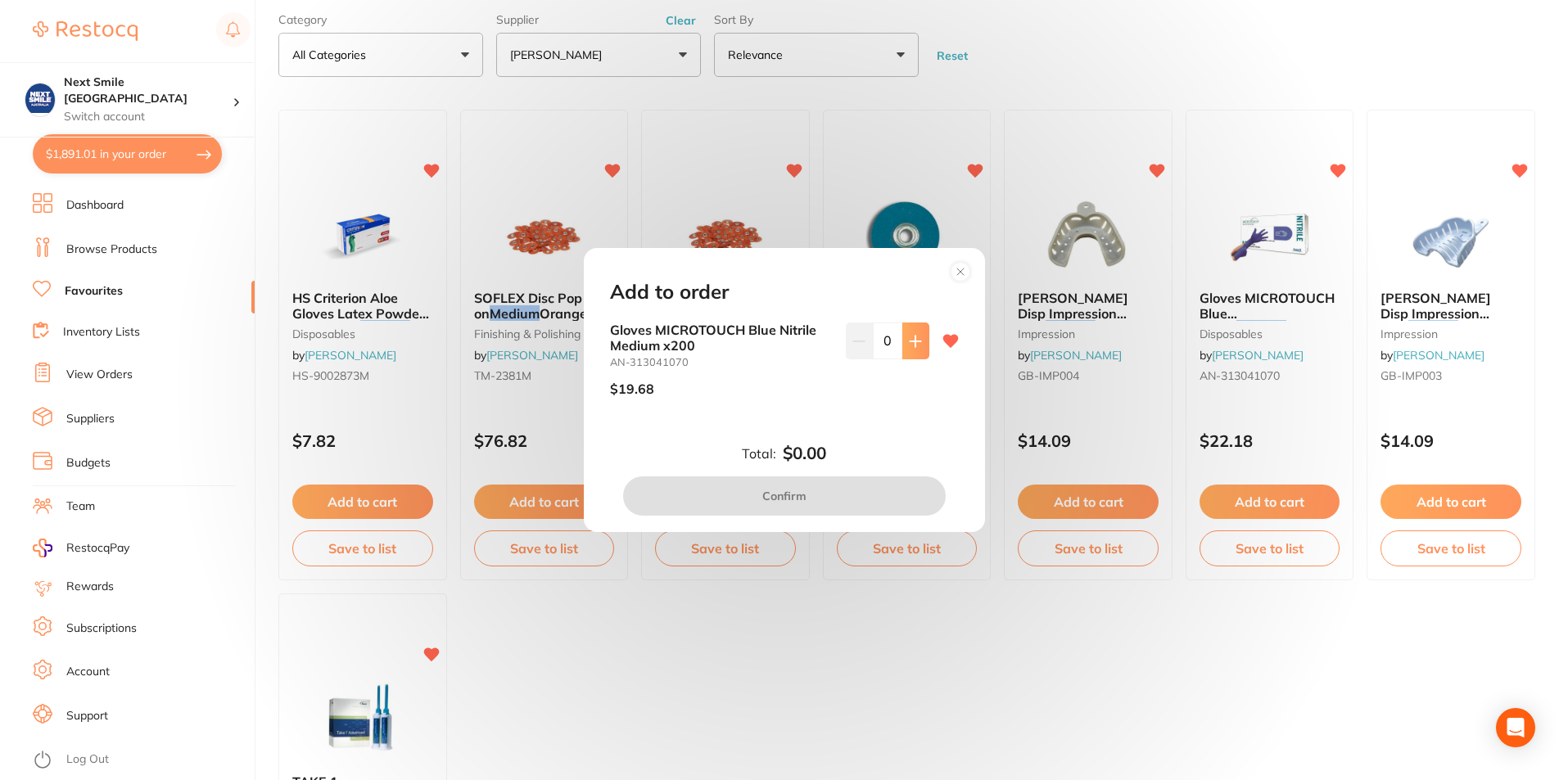
click at [916, 357] on button at bounding box center [916, 341] width 27 height 36
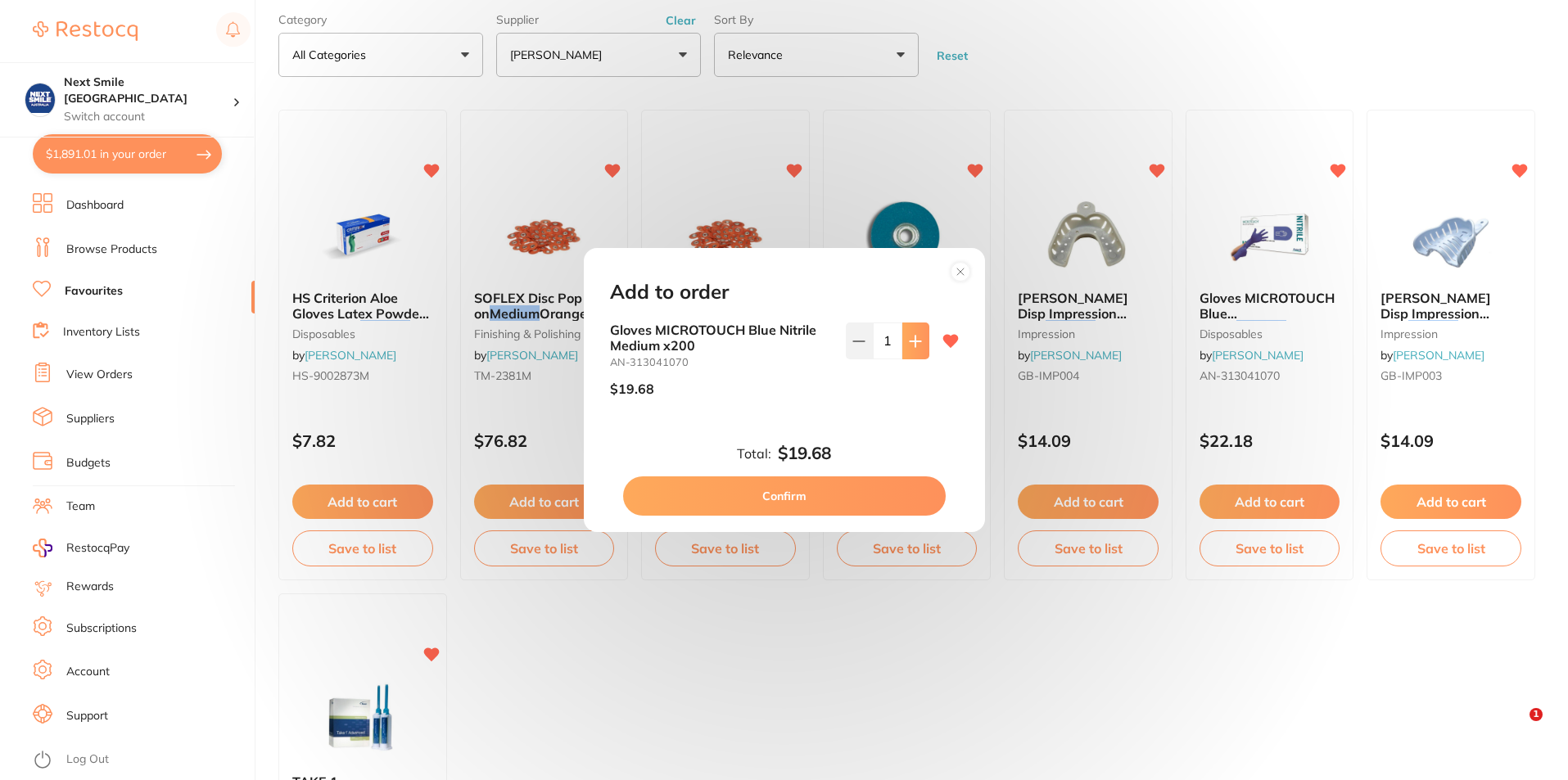
click at [916, 357] on button at bounding box center [916, 341] width 27 height 36
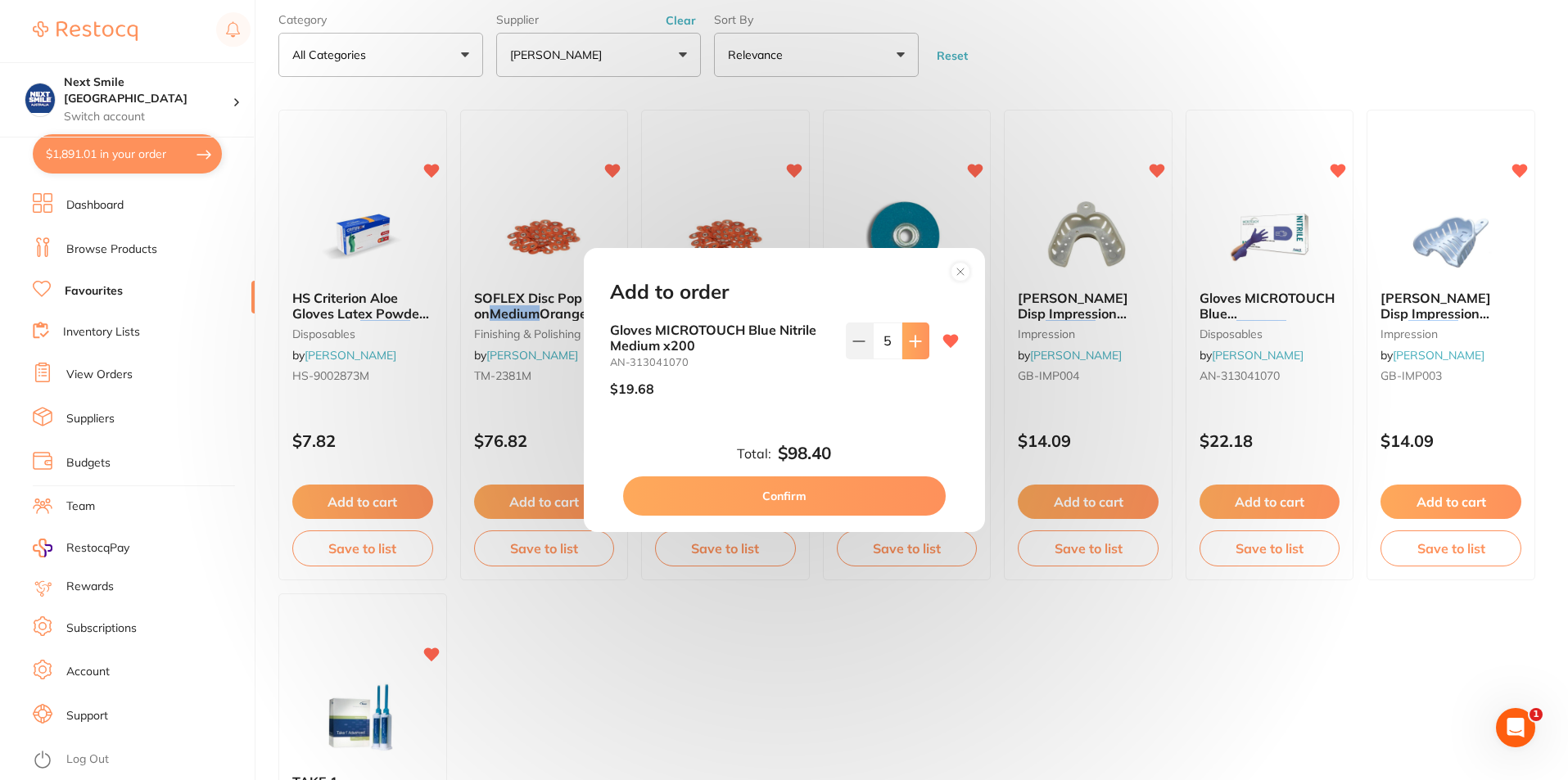
click at [916, 357] on button at bounding box center [916, 341] width 27 height 36
type input "6"
click at [834, 483] on button "Confirm" at bounding box center [785, 496] width 323 height 39
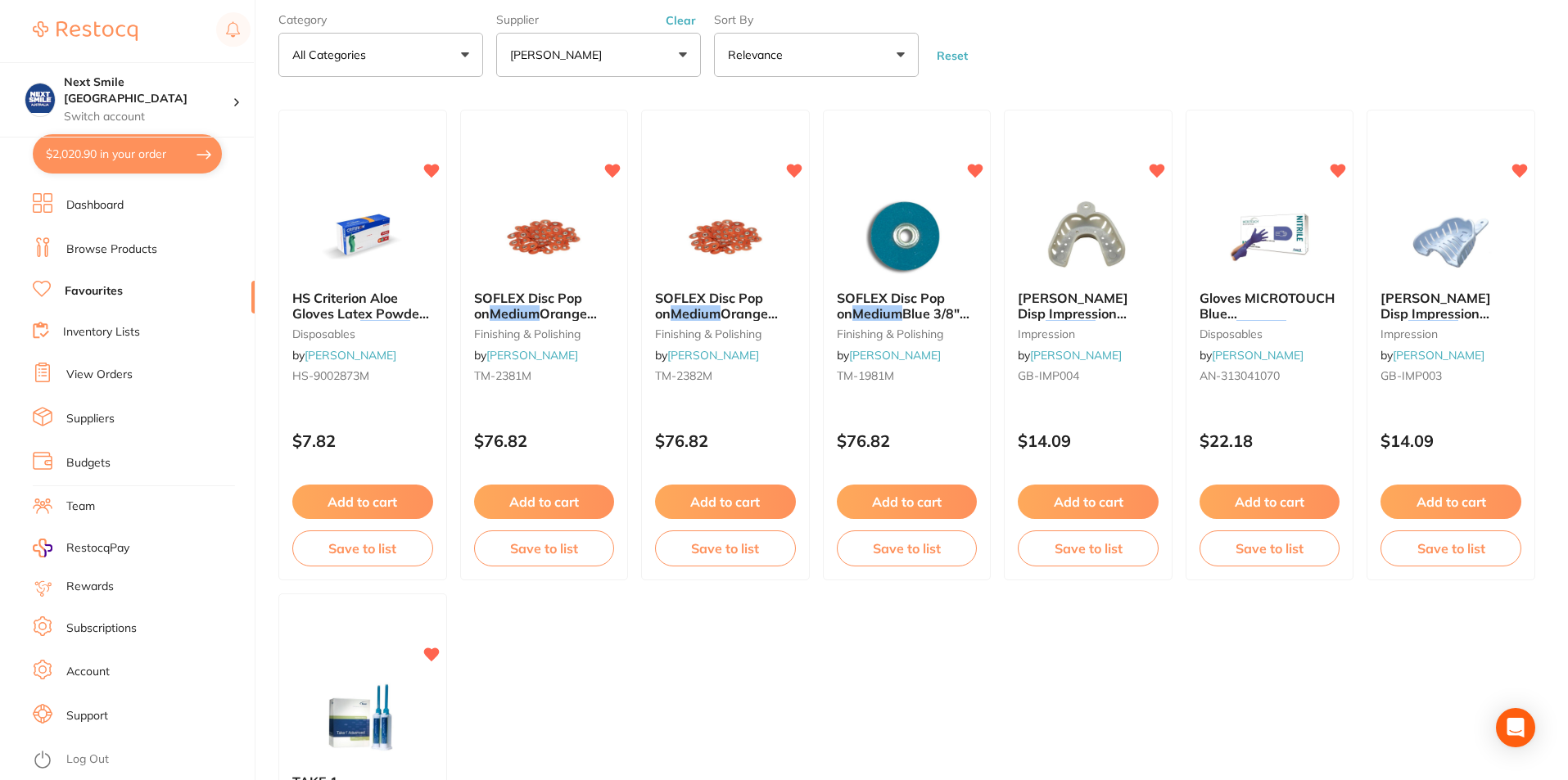
click at [134, 149] on button "$2,020.90 in your order" at bounding box center [126, 154] width 189 height 39
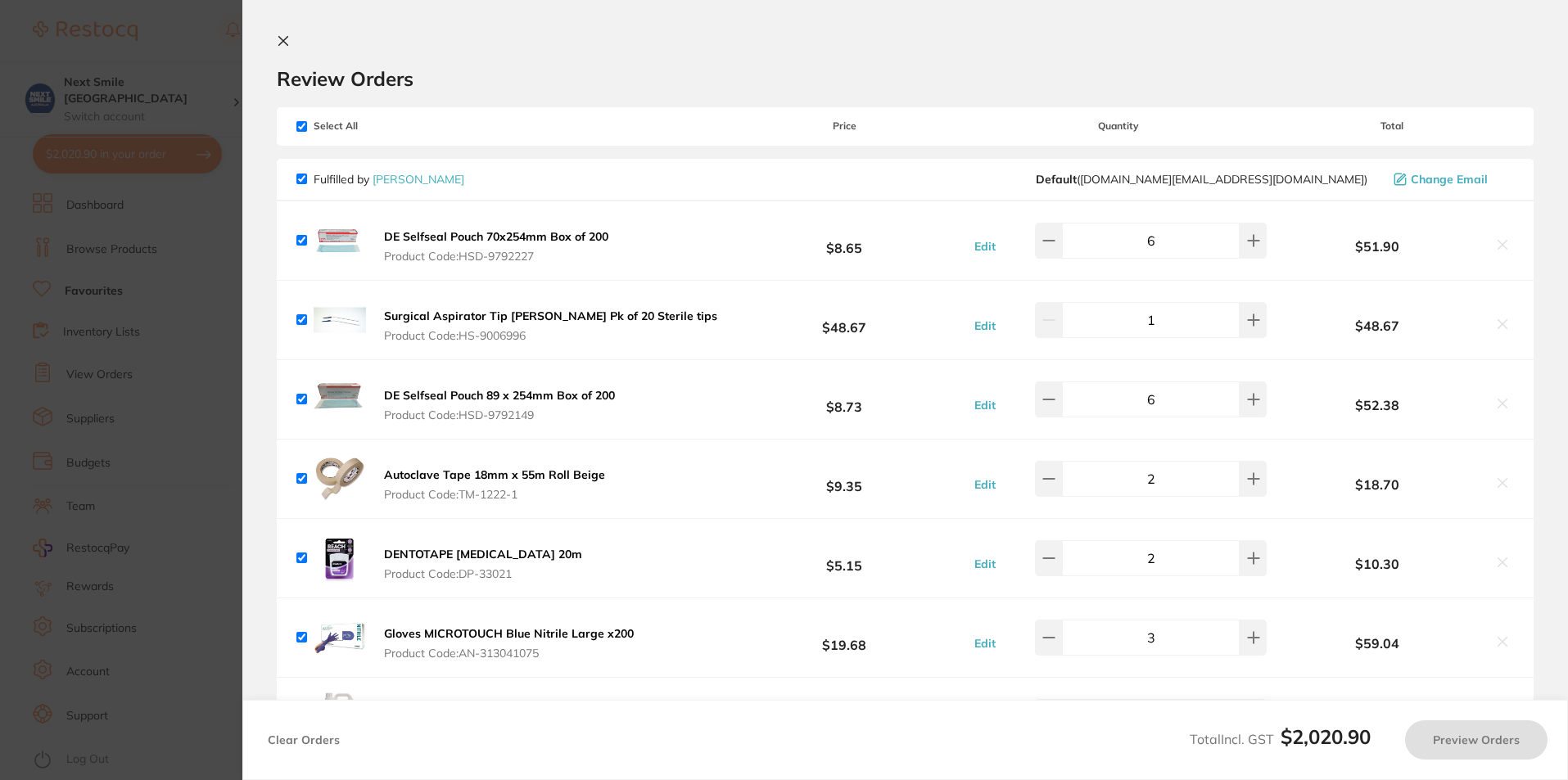
checkbox input "true"
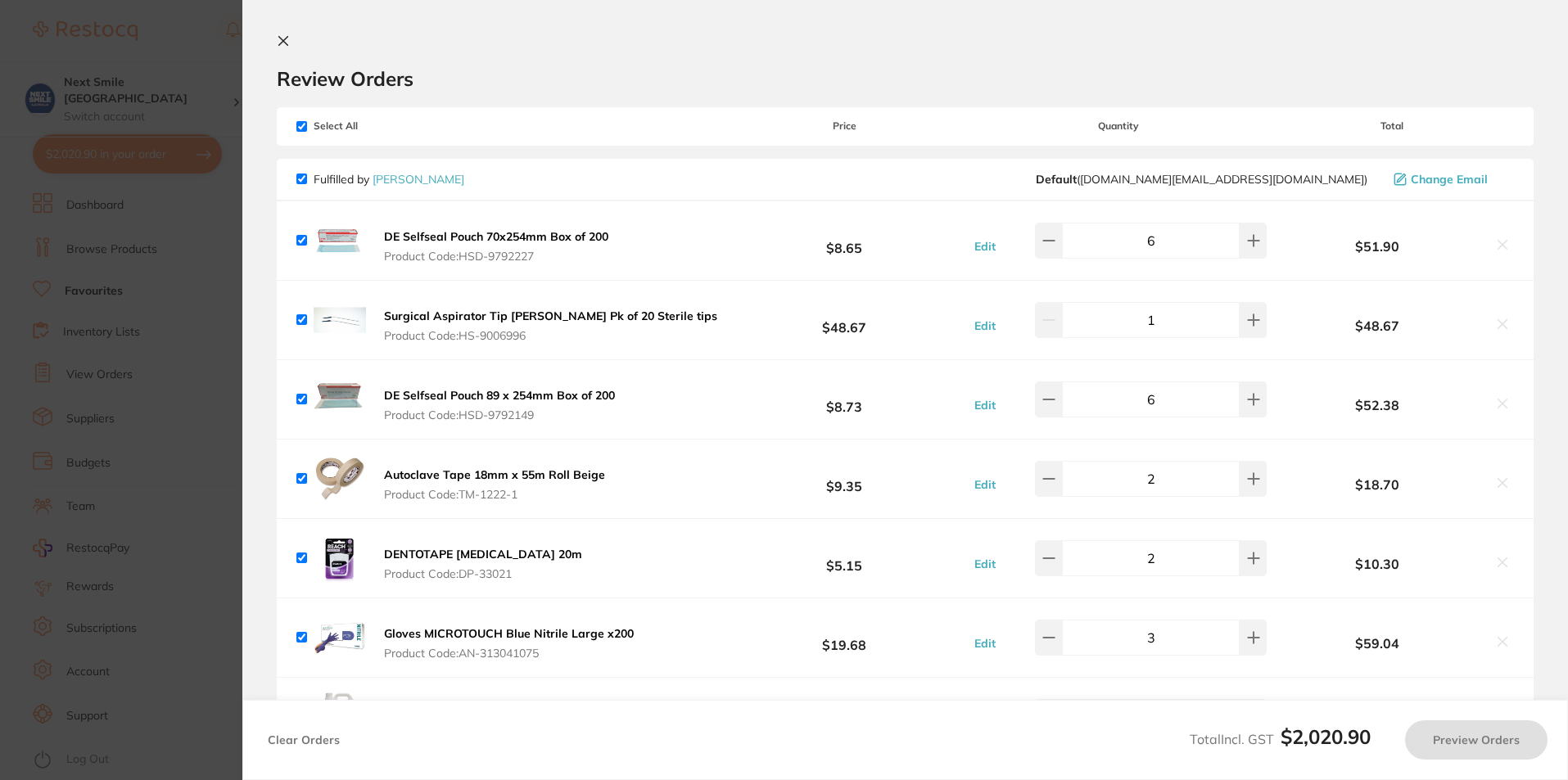
checkbox input "true"
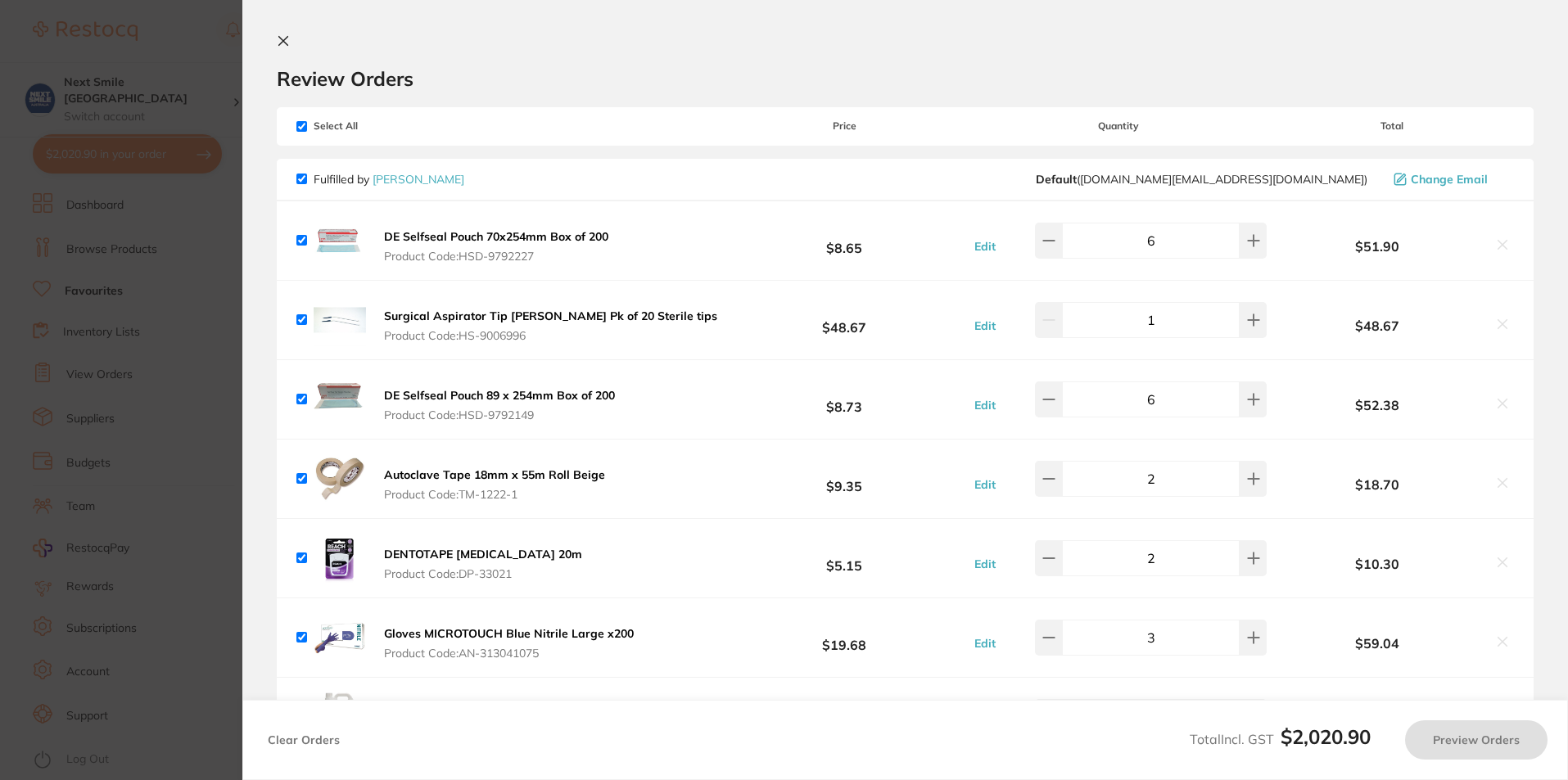
checkbox input "true"
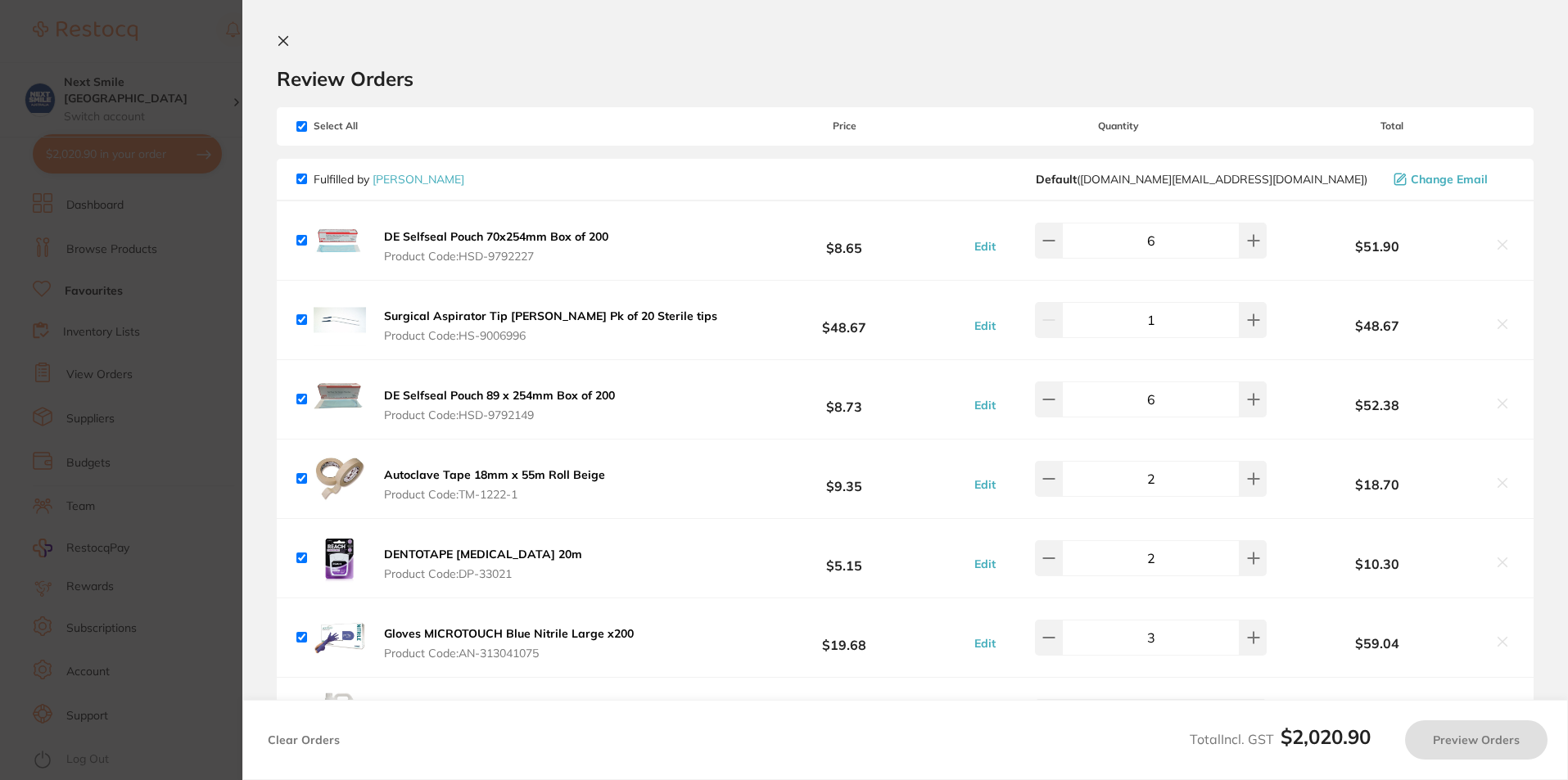
checkbox input "true"
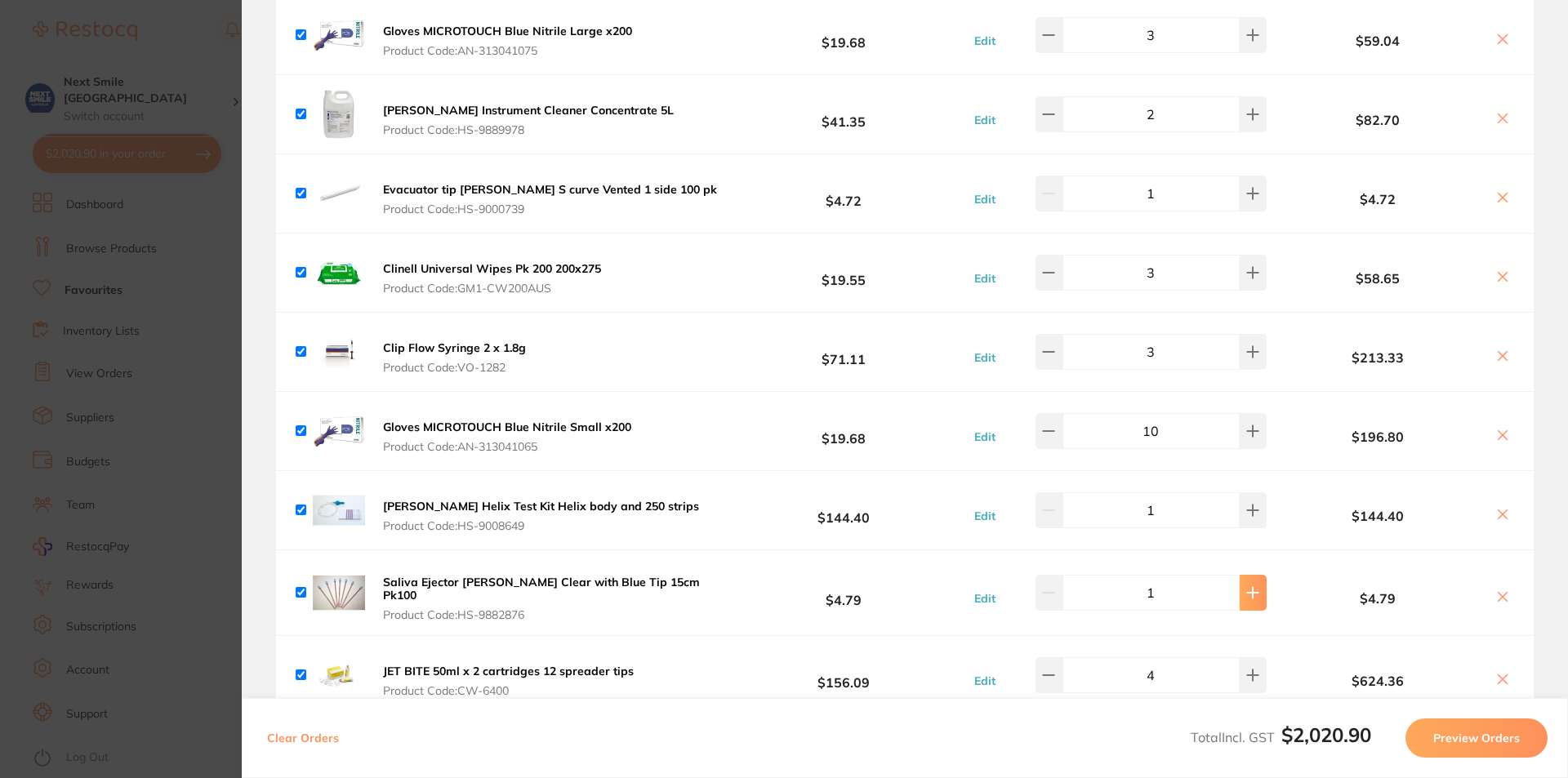
scroll to position [1149, 0]
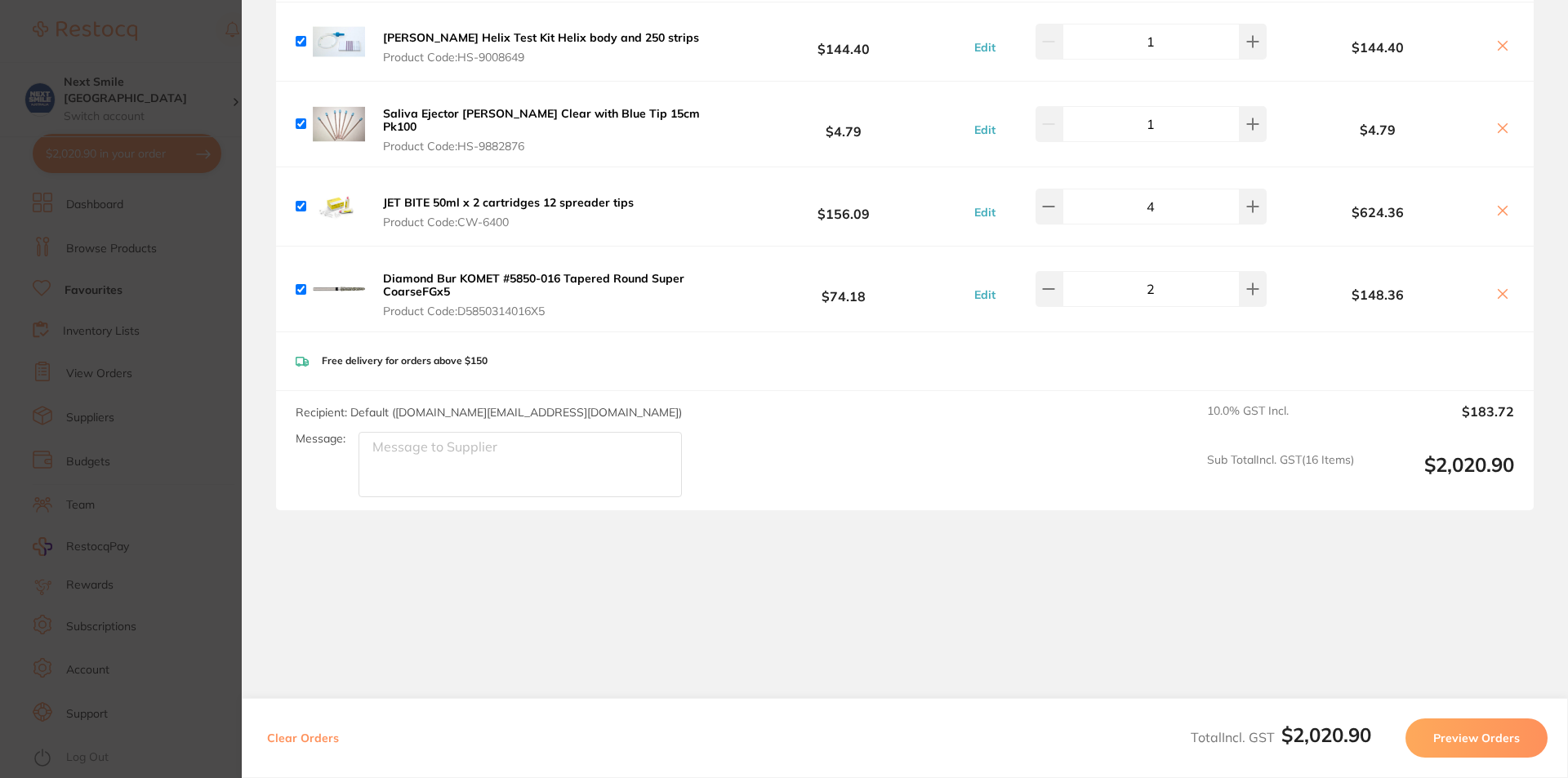
click at [1471, 731] on button "Preview Orders" at bounding box center [1477, 738] width 143 height 39
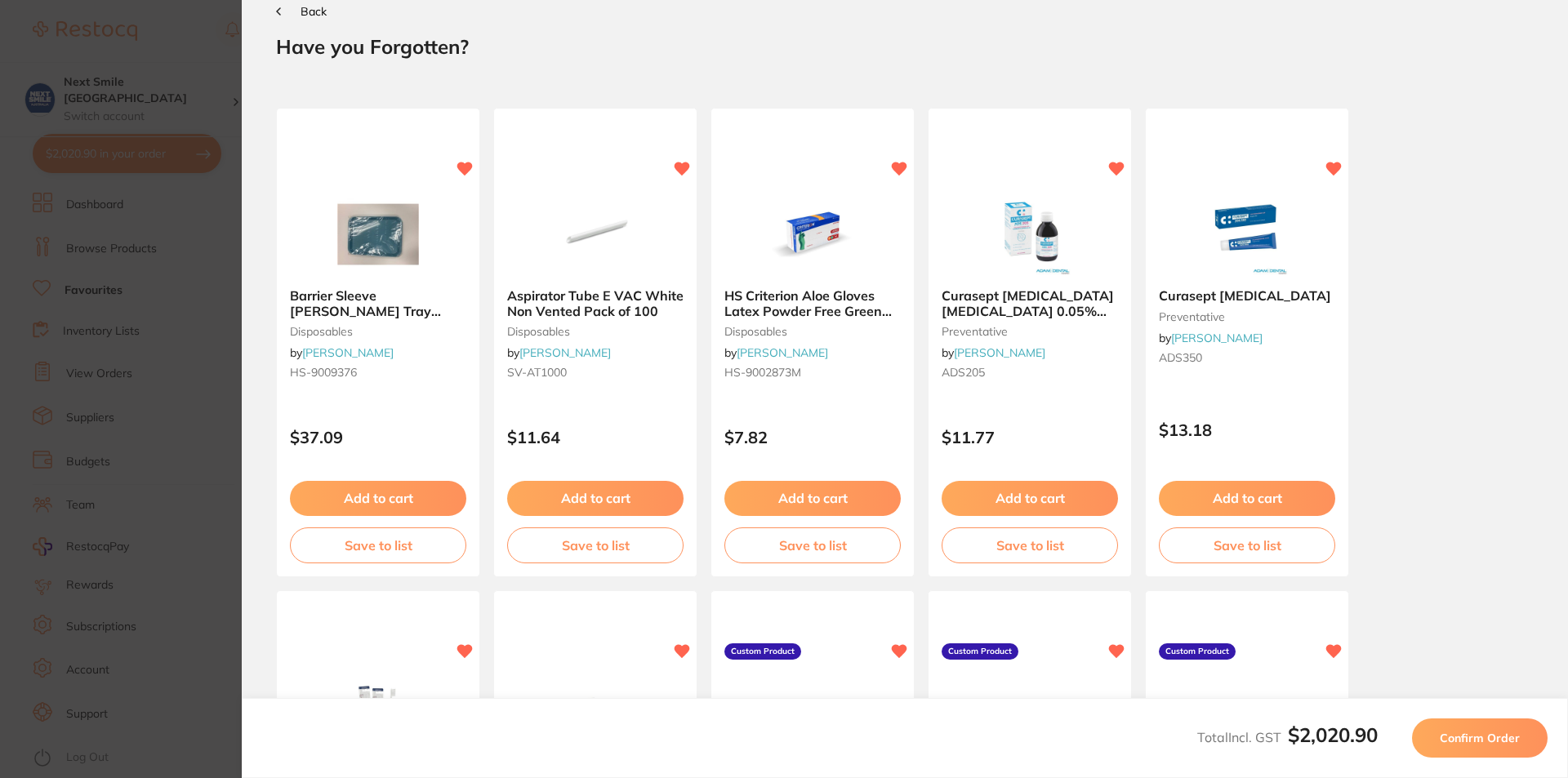
scroll to position [0, 0]
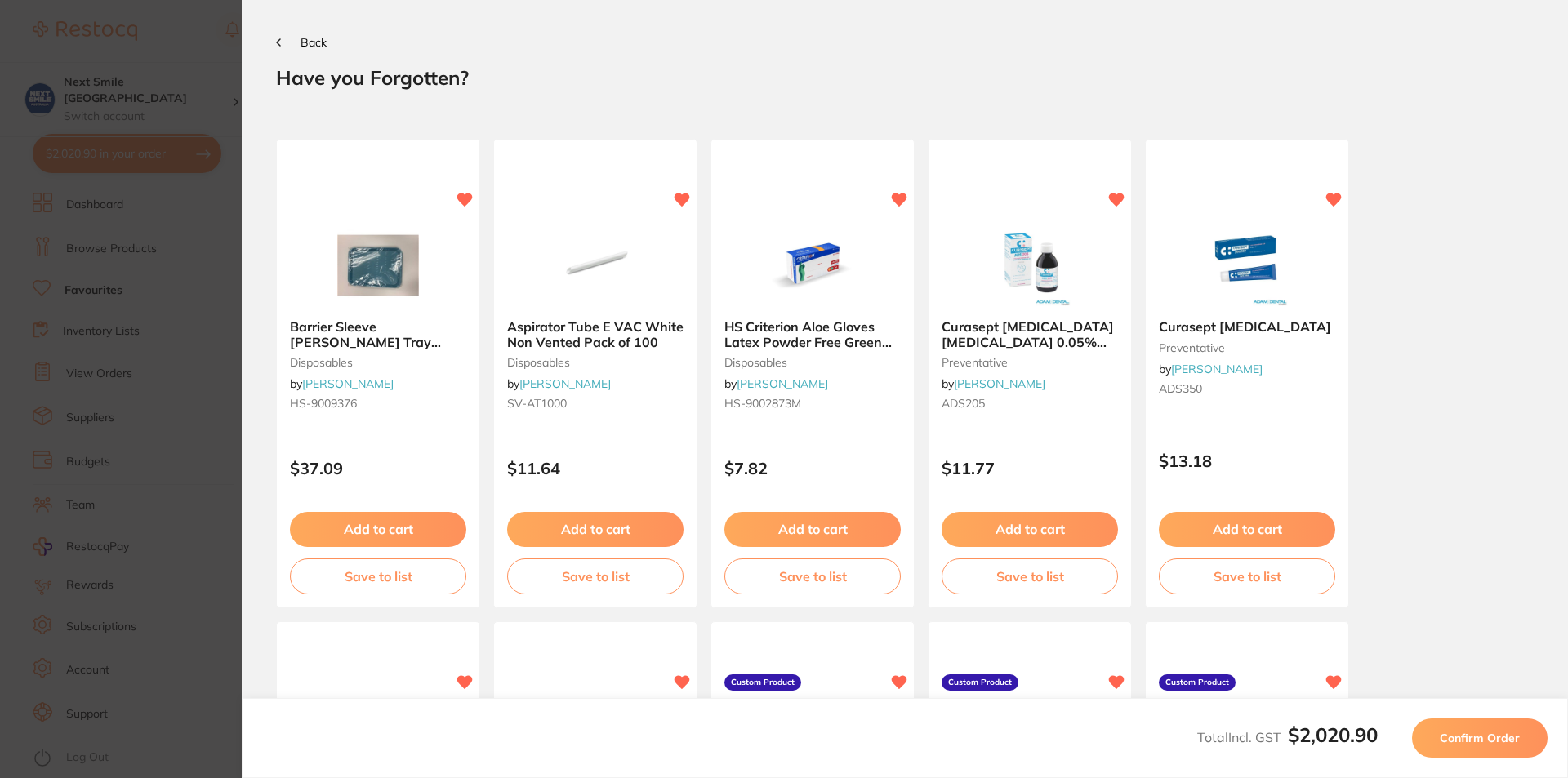
click at [1495, 752] on button "Confirm Order" at bounding box center [1479, 738] width 136 height 39
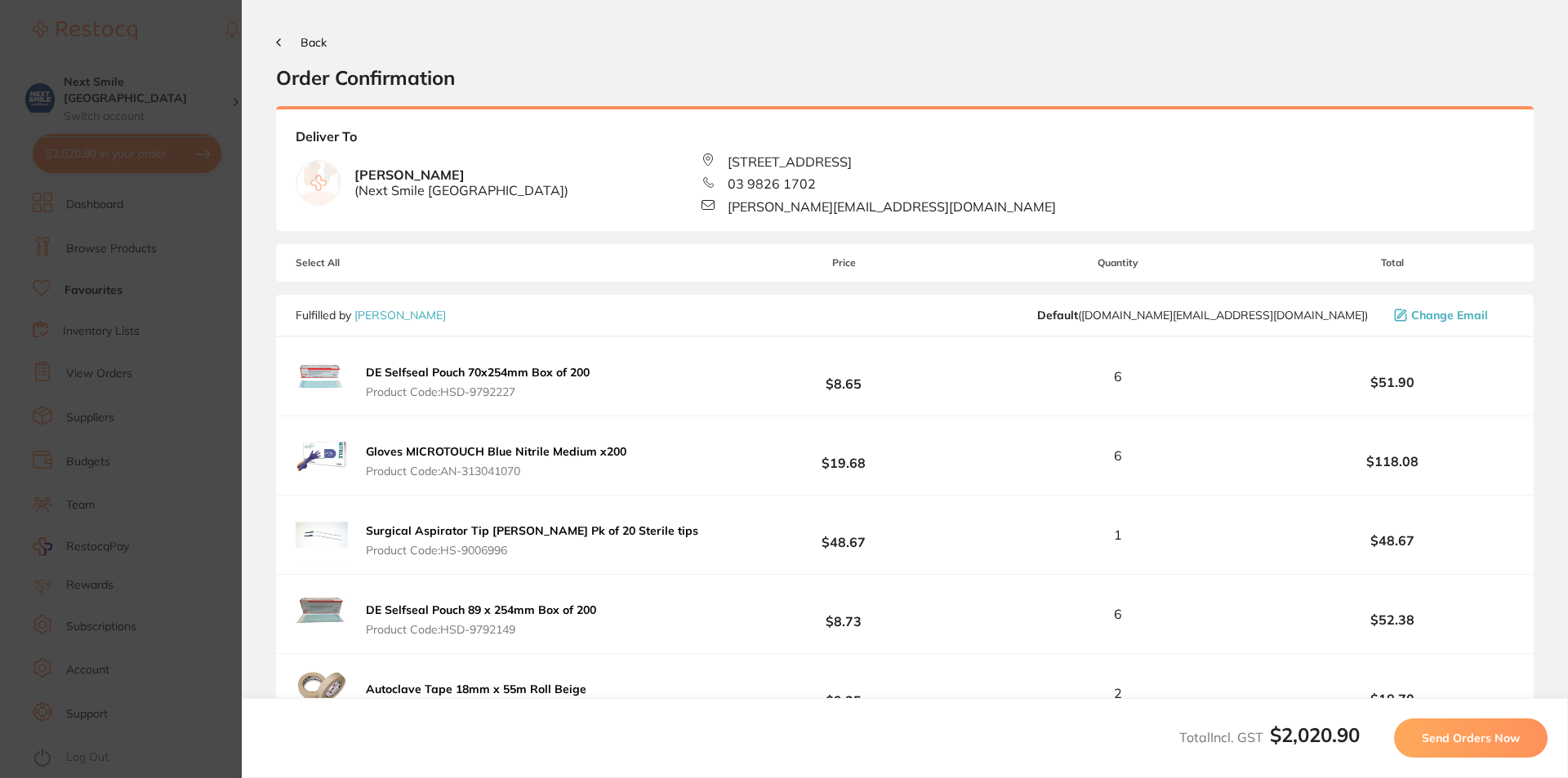
click at [1491, 751] on button "Send Orders Now" at bounding box center [1470, 738] width 153 height 39
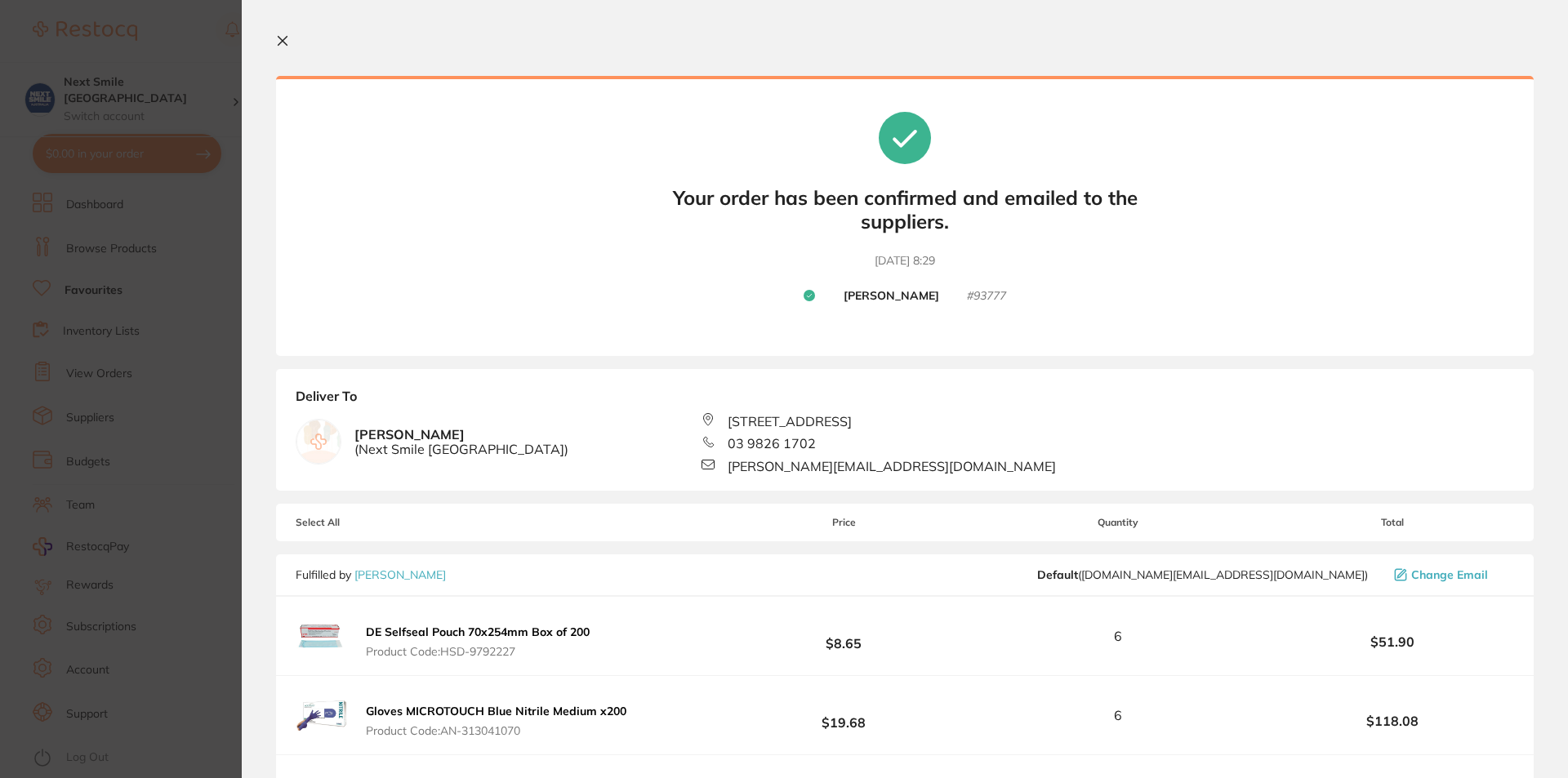
click at [287, 38] on icon at bounding box center [282, 40] width 13 height 13
